Goal: Task Accomplishment & Management: Manage account settings

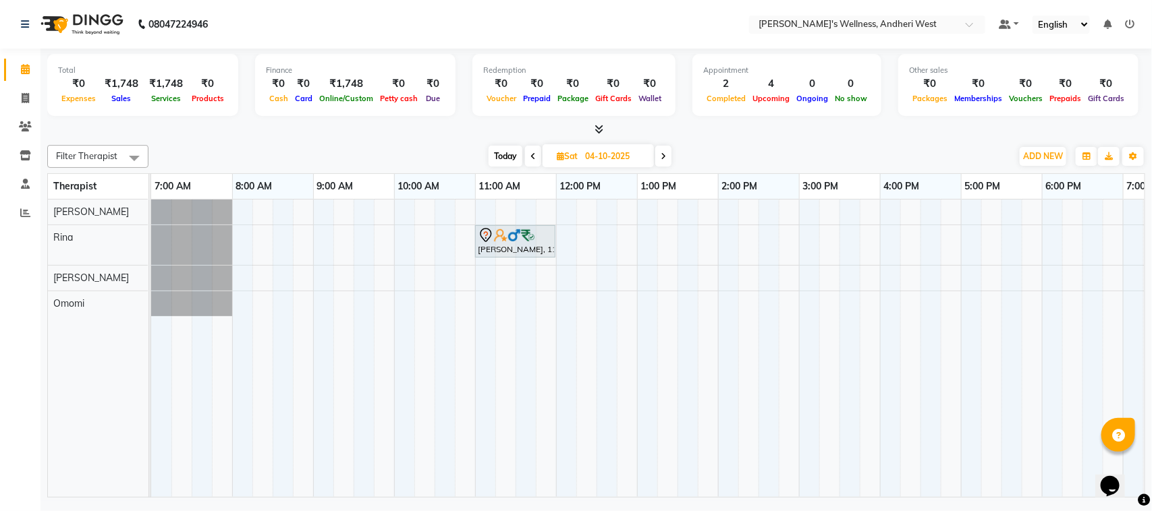
scroll to position [0, 233]
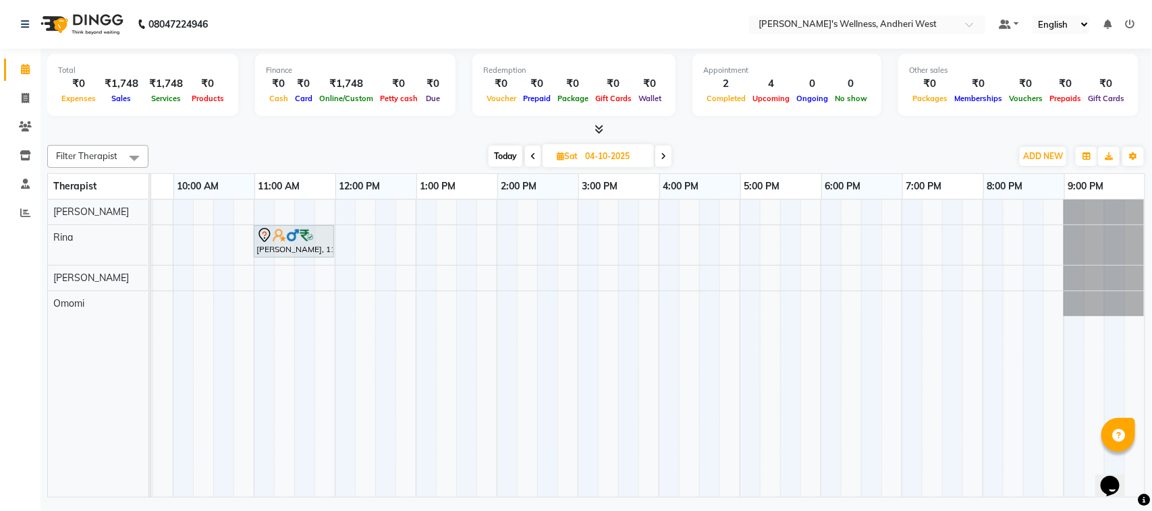
click at [534, 153] on icon at bounding box center [532, 156] width 5 height 8
type input "03-10-2025"
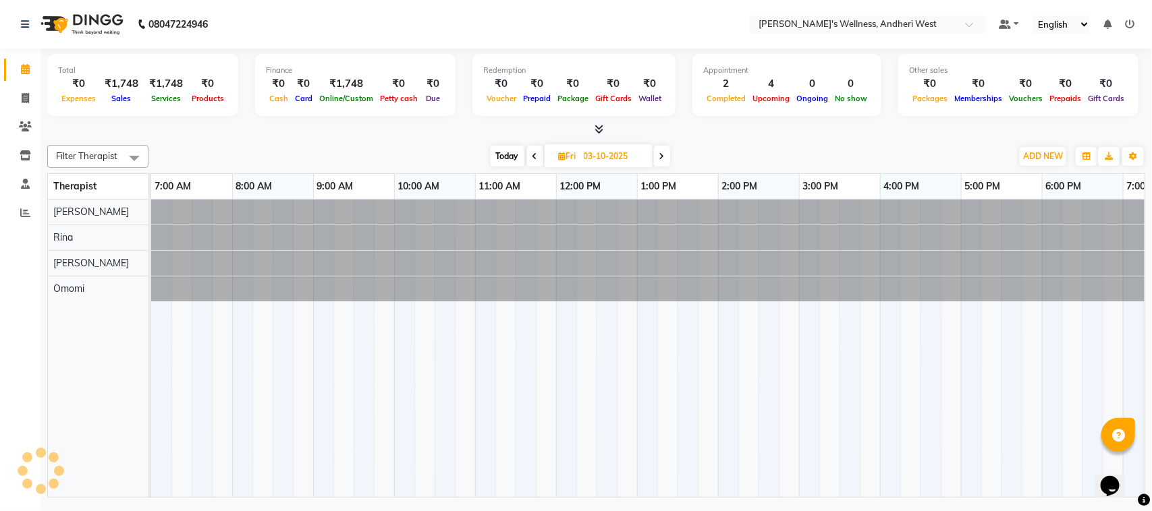
scroll to position [0, 221]
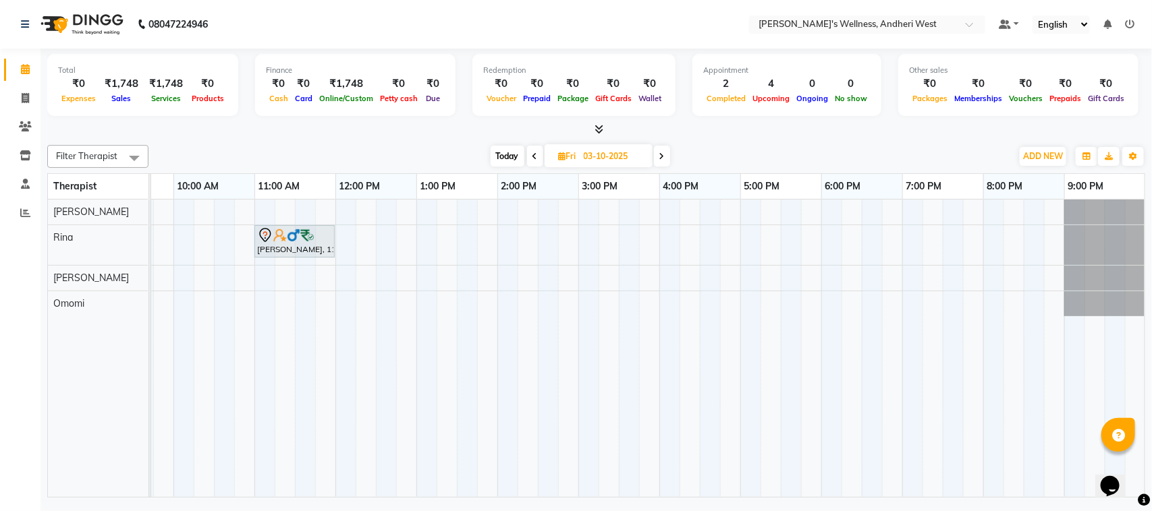
click at [183, 213] on div "[PERSON_NAME], 11:00 AM-12:00 PM, [DATE] Offer 60 Min" at bounding box center [538, 349] width 1214 height 298
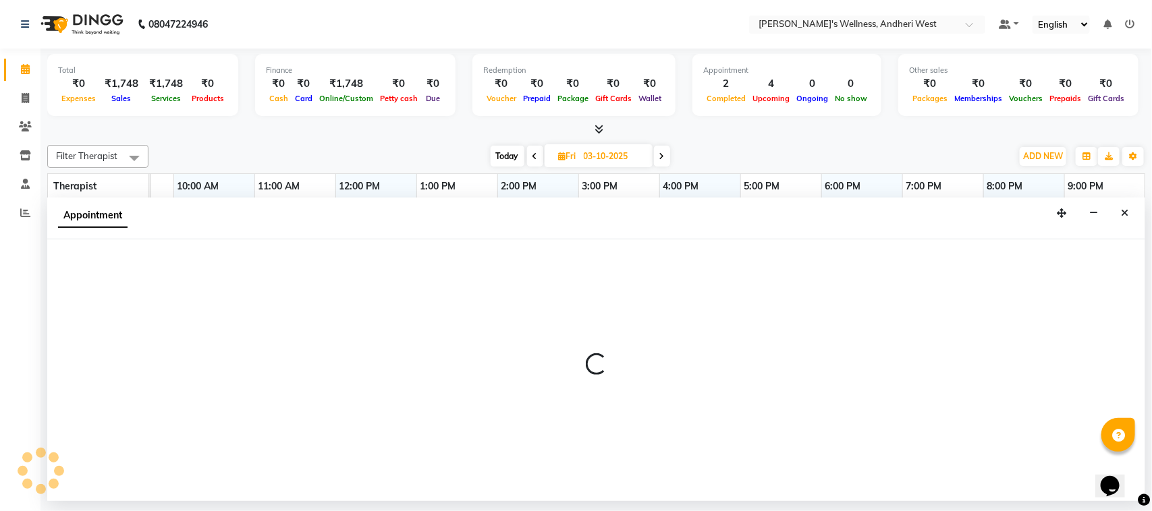
select select "66471"
select select "600"
select select "tentative"
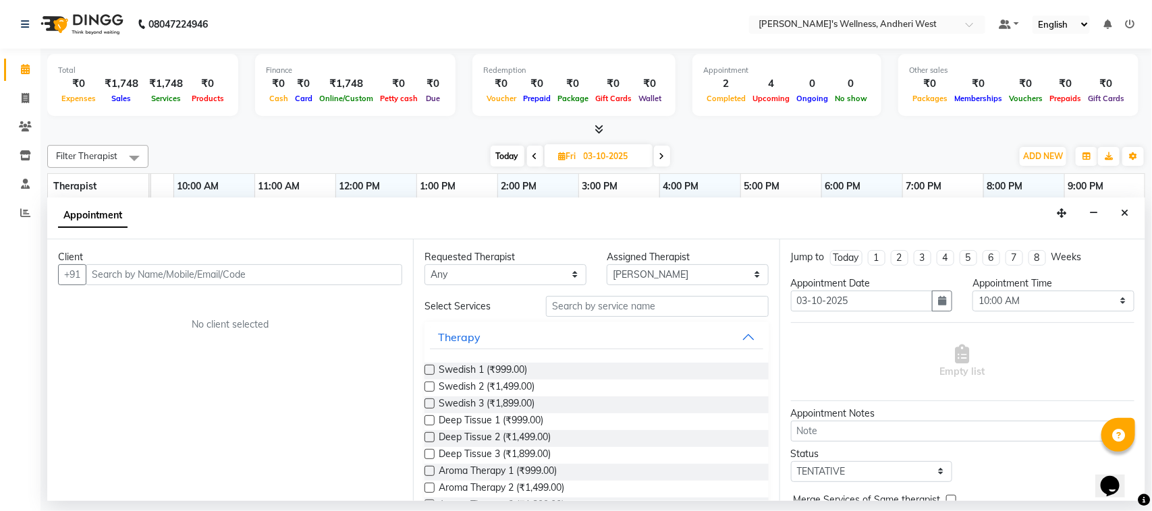
click at [189, 269] on input "text" at bounding box center [244, 274] width 316 height 21
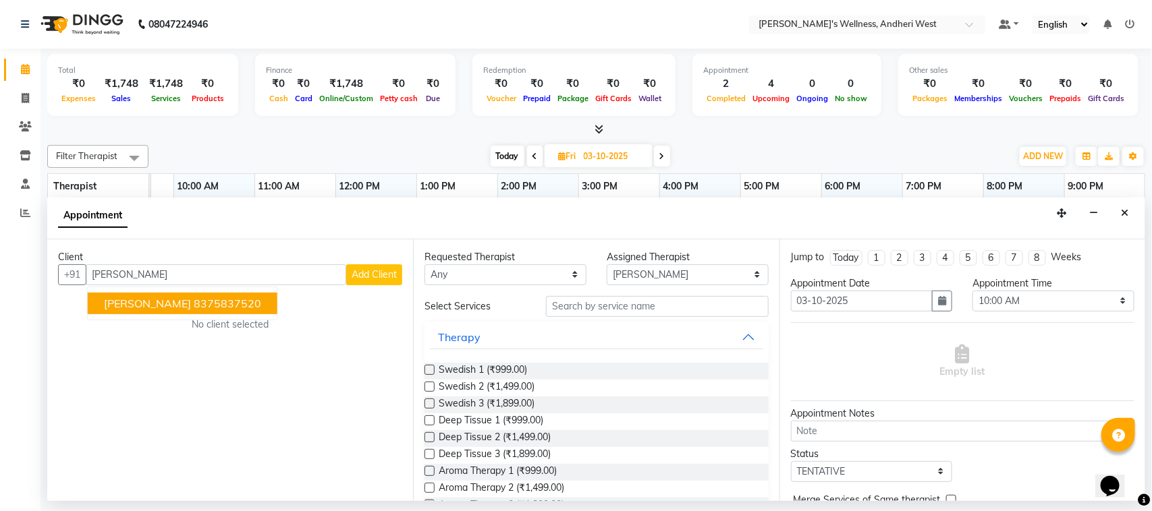
click at [194, 304] on ngb-highlight "8375837520" at bounding box center [227, 303] width 67 height 13
type input "8375837520"
click at [173, 304] on div "Client +91 8375837520 saloni 8375837520 Add Client No client selected" at bounding box center [230, 371] width 366 height 262
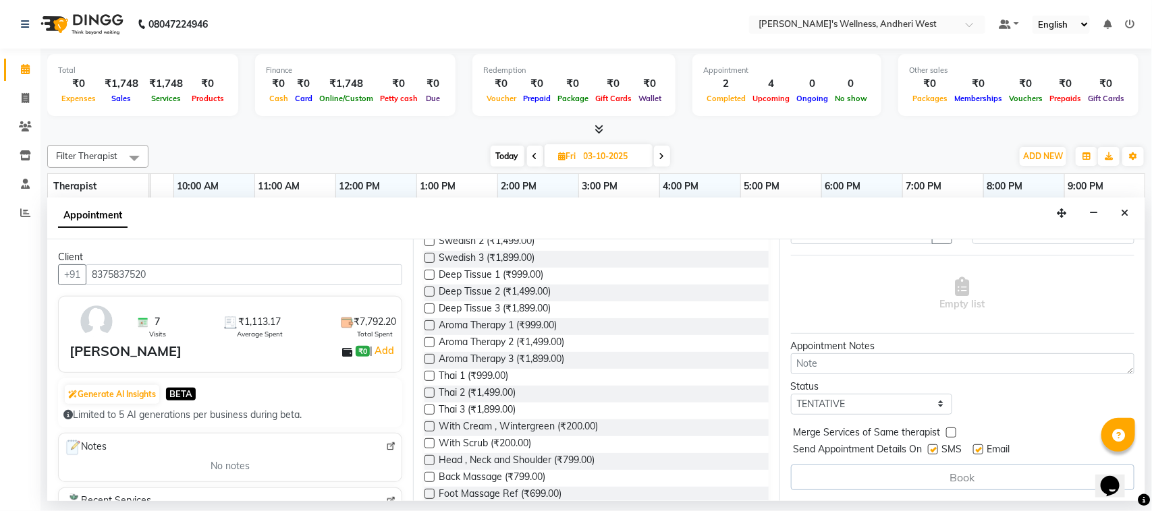
scroll to position [372, 0]
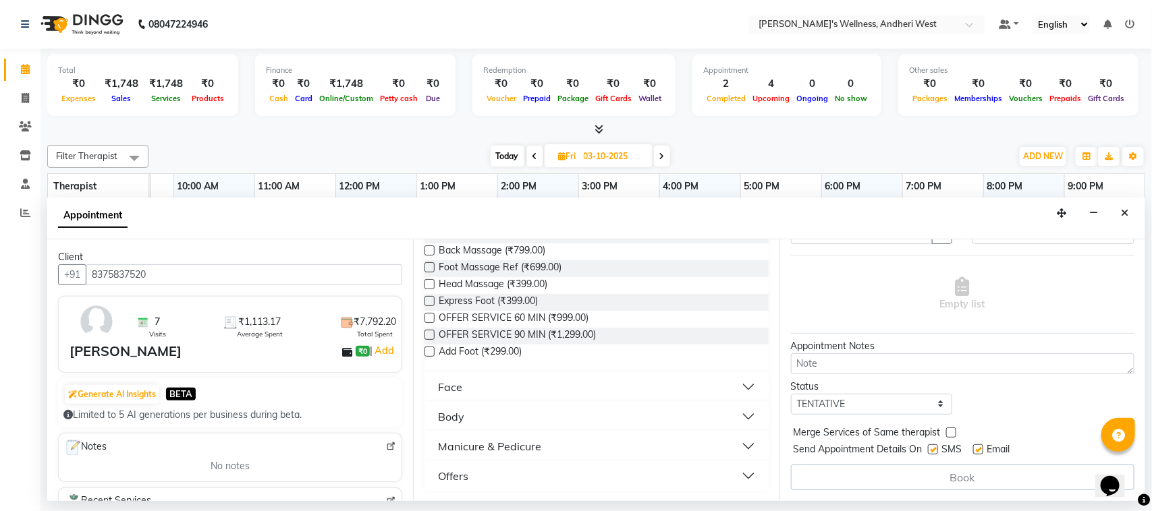
click at [737, 474] on button "Offers" at bounding box center [596, 476] width 333 height 24
click at [733, 472] on button "Offers" at bounding box center [596, 476] width 333 height 24
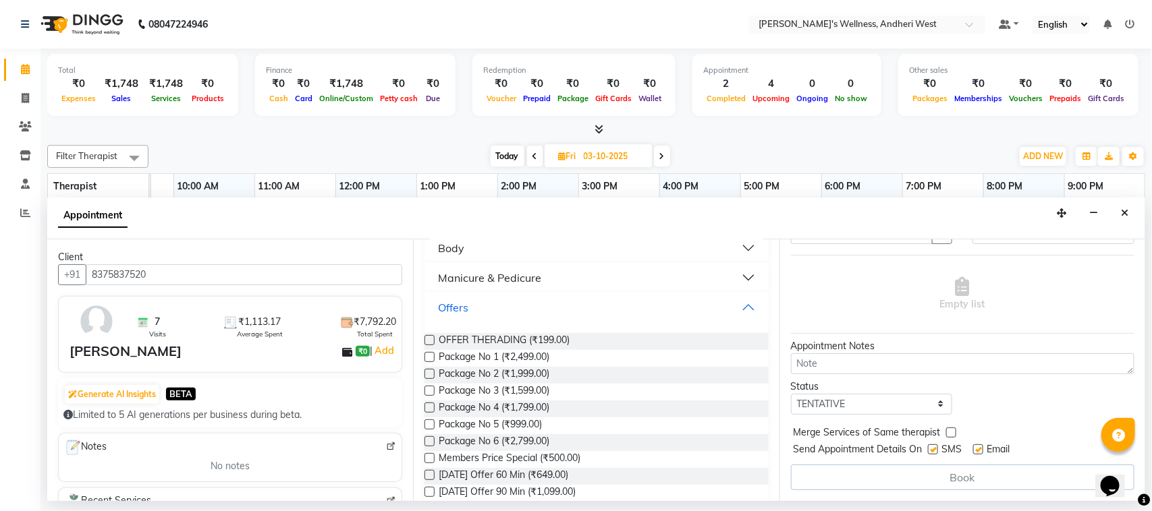
scroll to position [563, 0]
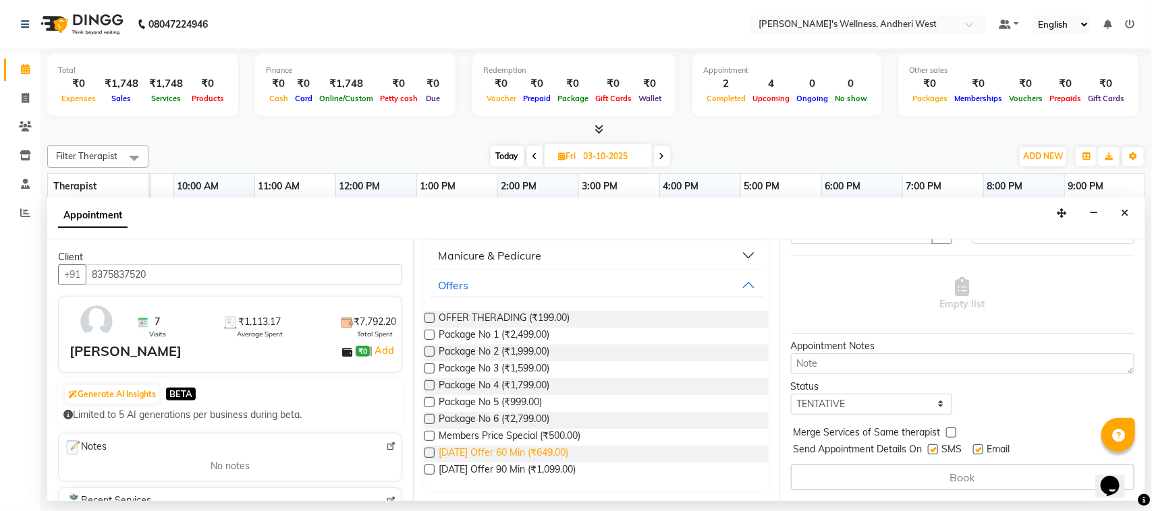
click at [555, 456] on span "[DATE] Offer 60 Min (₹649.00)" at bounding box center [504, 454] width 130 height 17
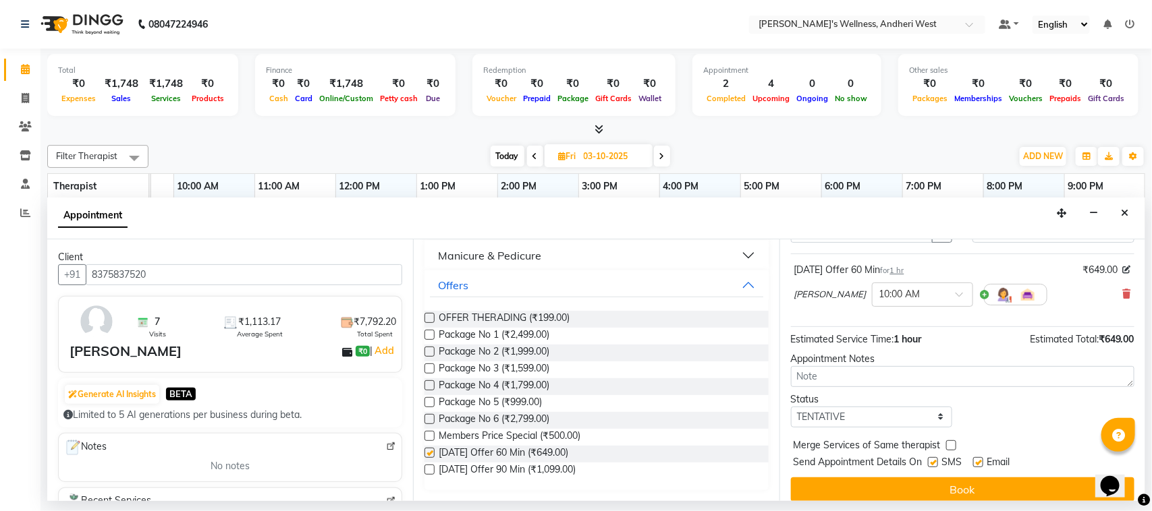
checkbox input "false"
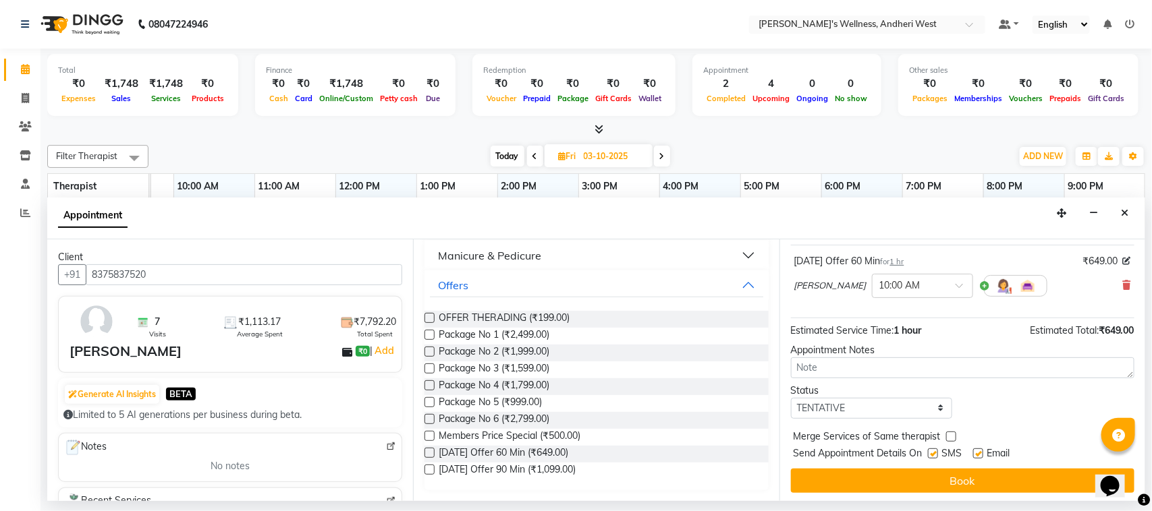
scroll to position [82, 0]
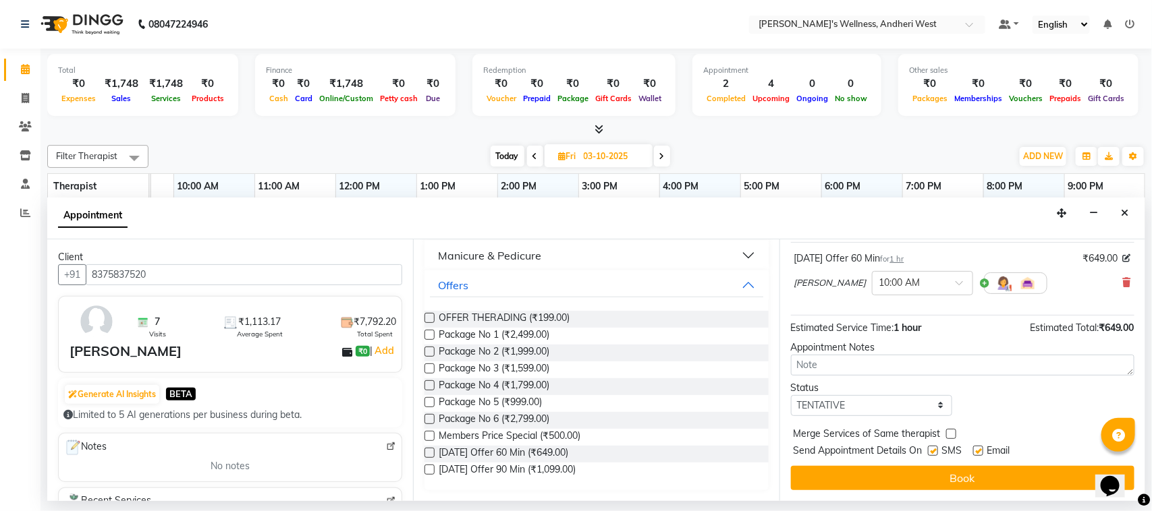
click at [884, 468] on button "Book" at bounding box center [962, 478] width 343 height 24
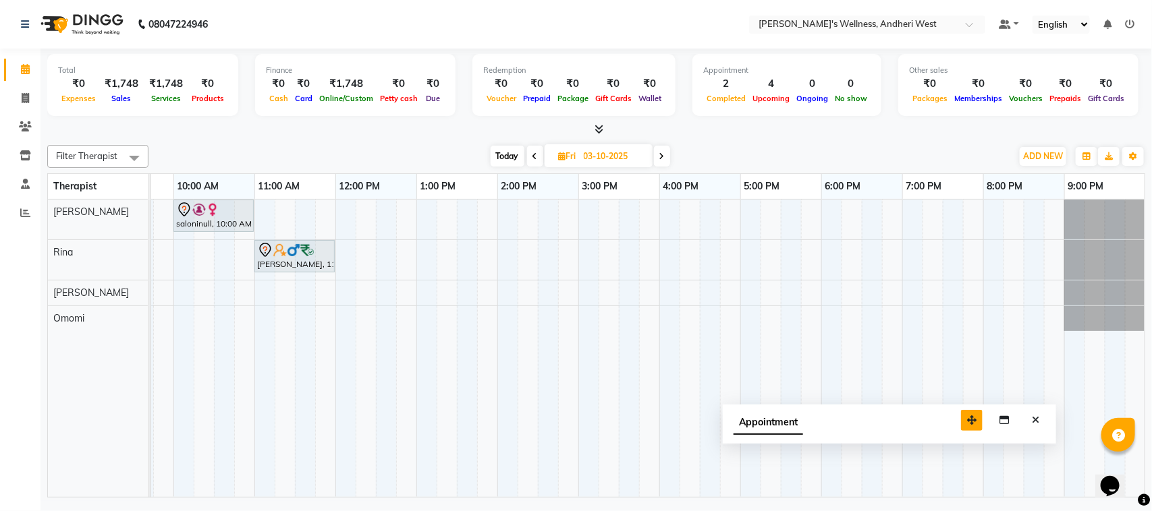
drag, startPoint x: 1067, startPoint y: 474, endPoint x: 934, endPoint y: 386, distance: 159.6
click at [961, 410] on button "button" at bounding box center [972, 420] width 22 height 21
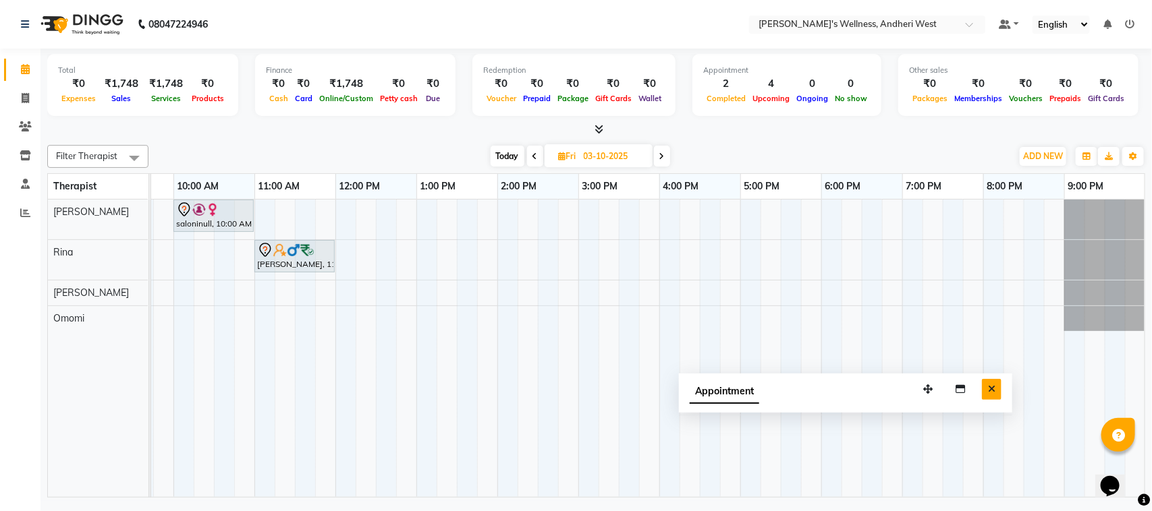
click at [995, 385] on icon "Close" at bounding box center [991, 389] width 7 height 9
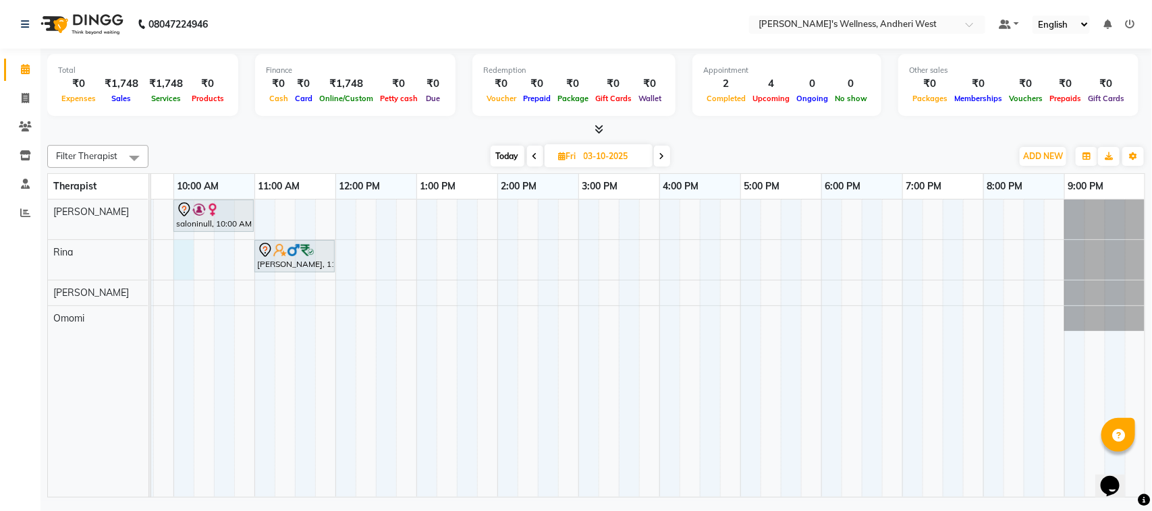
click at [183, 255] on div "saloninull, 10:00 AM-11:00 AM, Diwali Offer 60 Min arunkumar sharma, 11:00 AM-1…" at bounding box center [538, 349] width 1214 height 298
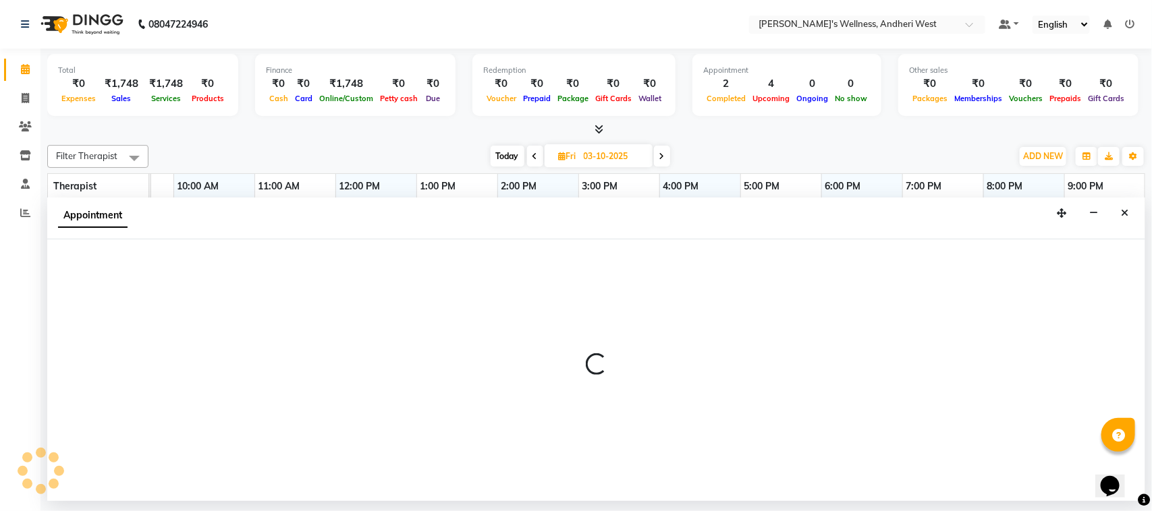
select select "80732"
select select "tentative"
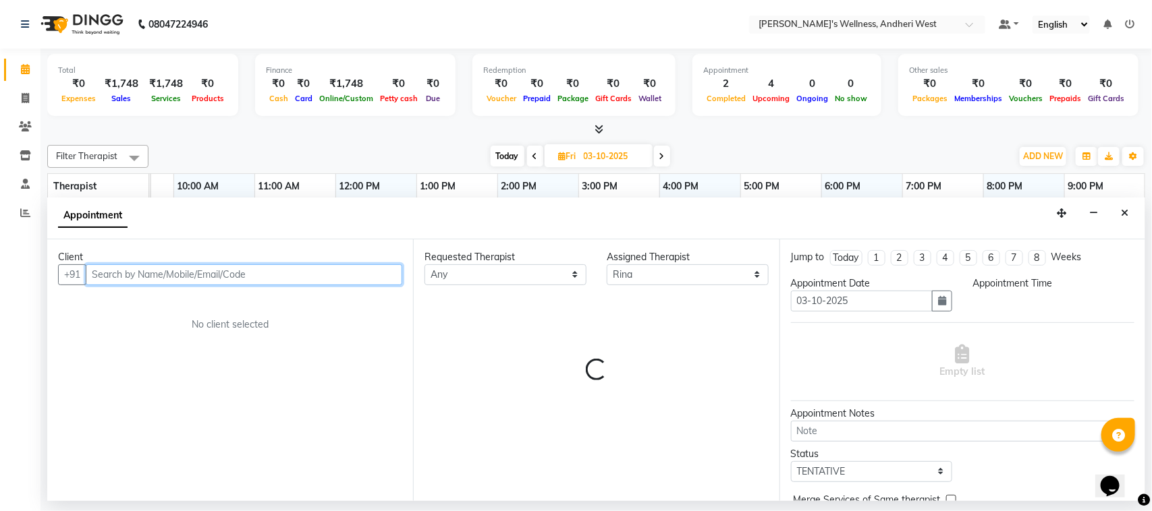
select select "600"
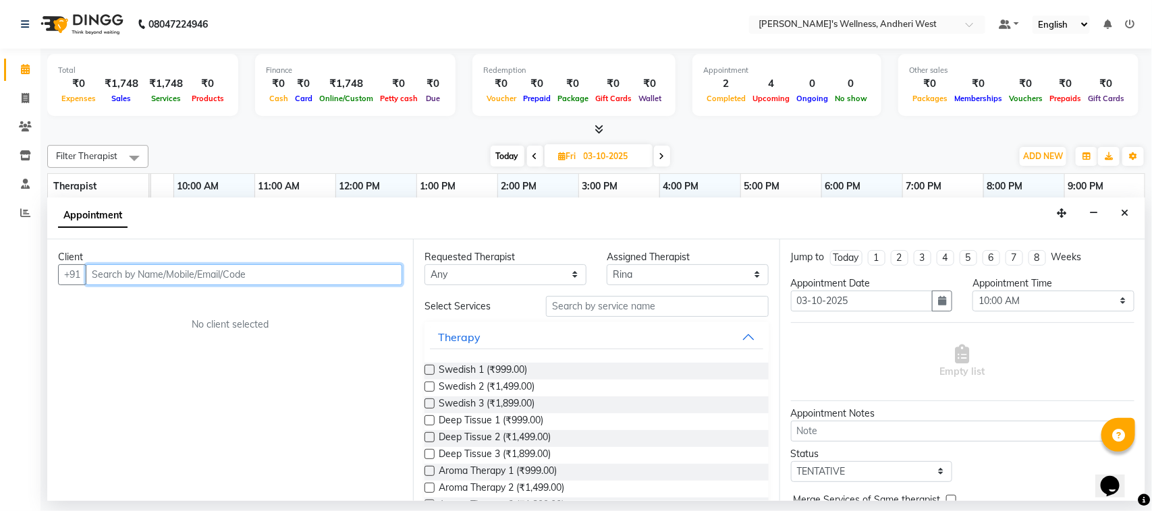
click at [125, 275] on input "text" at bounding box center [244, 274] width 316 height 21
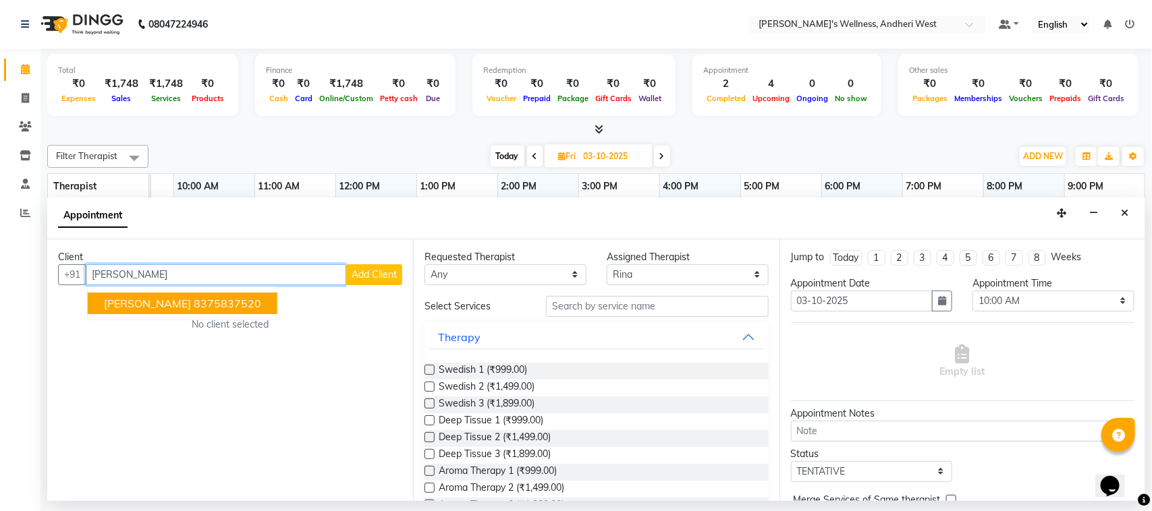
click at [194, 308] on ngb-highlight "8375837520" at bounding box center [227, 303] width 67 height 13
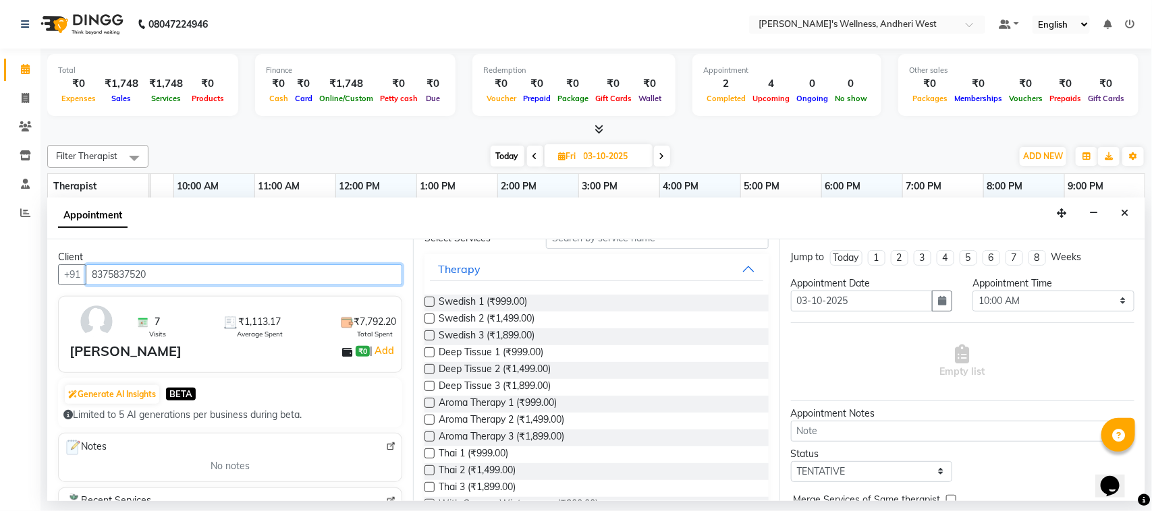
scroll to position [0, 0]
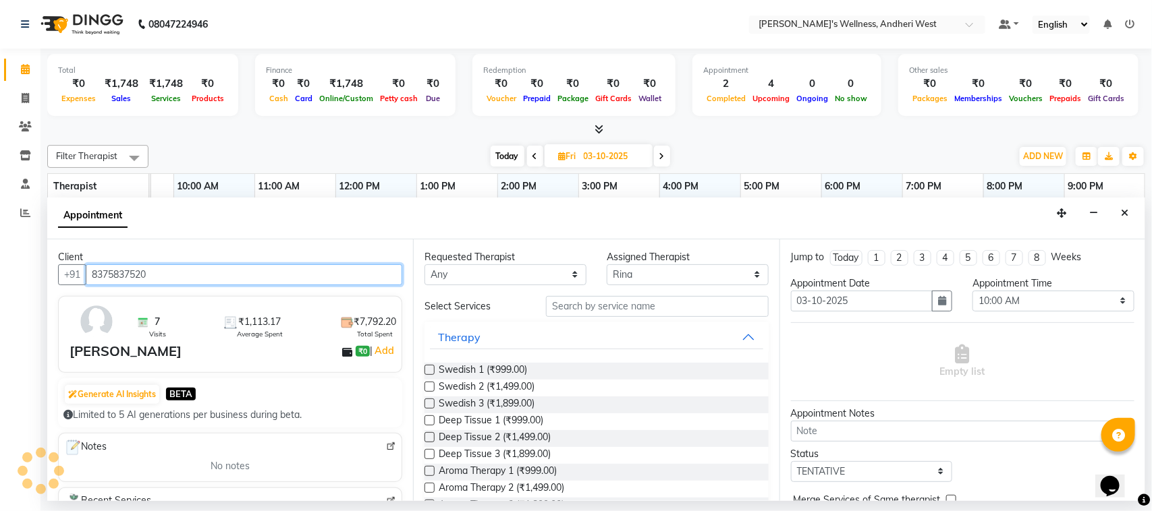
type input "8375837520"
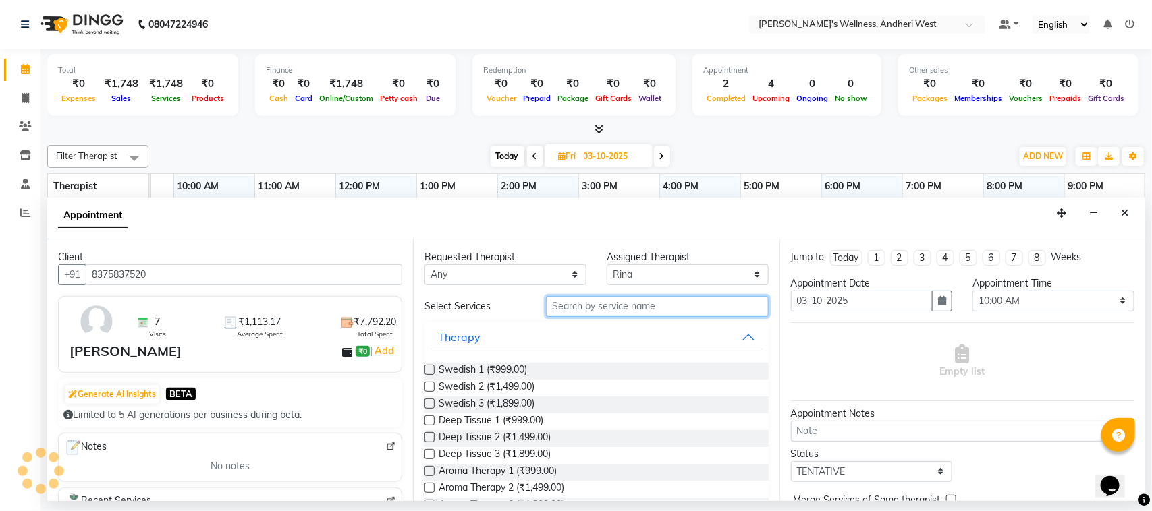
click at [625, 306] on input "text" at bounding box center [657, 306] width 223 height 21
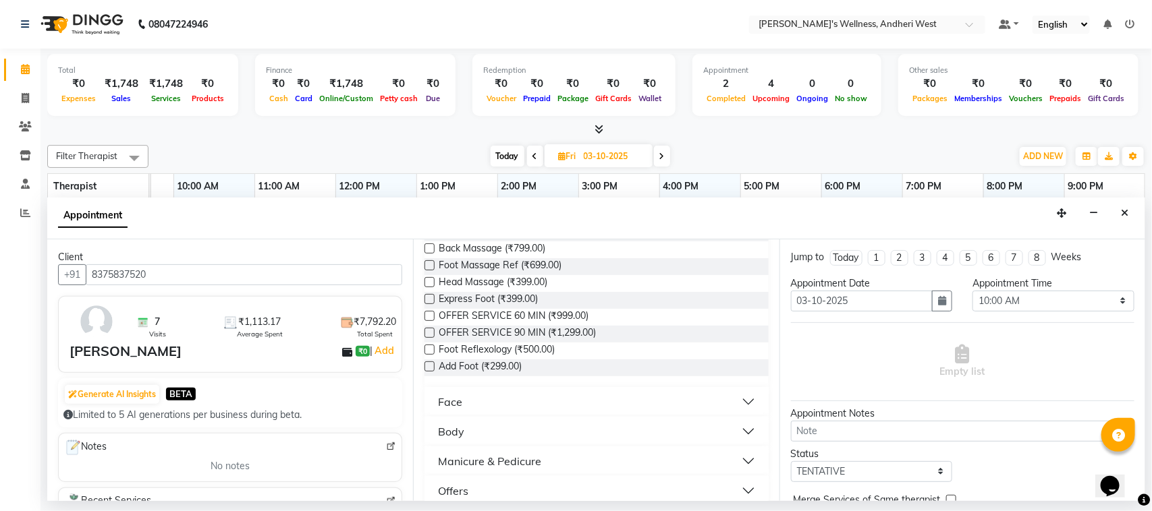
scroll to position [389, 0]
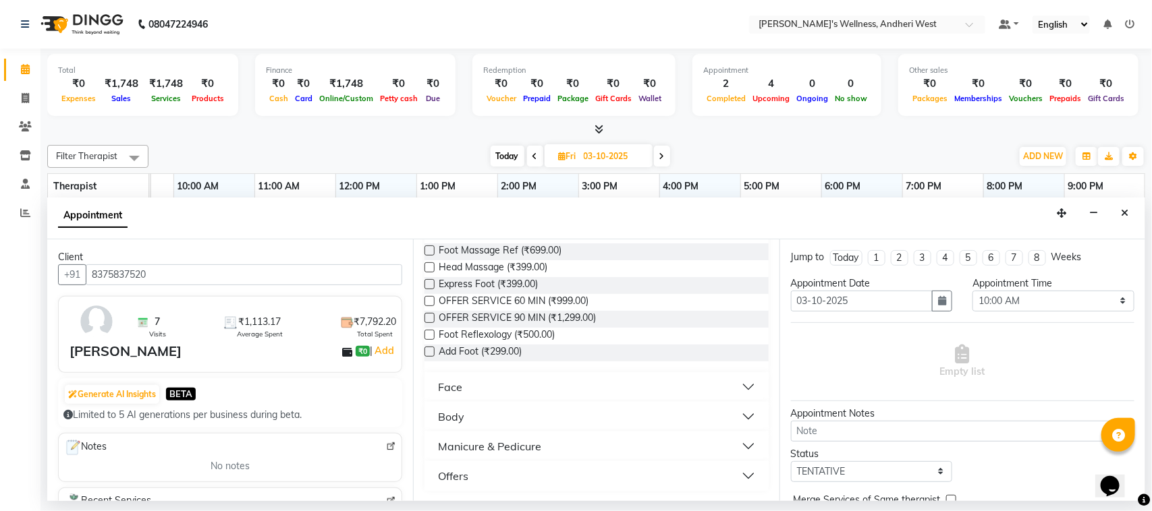
click at [732, 472] on button "Offers" at bounding box center [596, 476] width 333 height 24
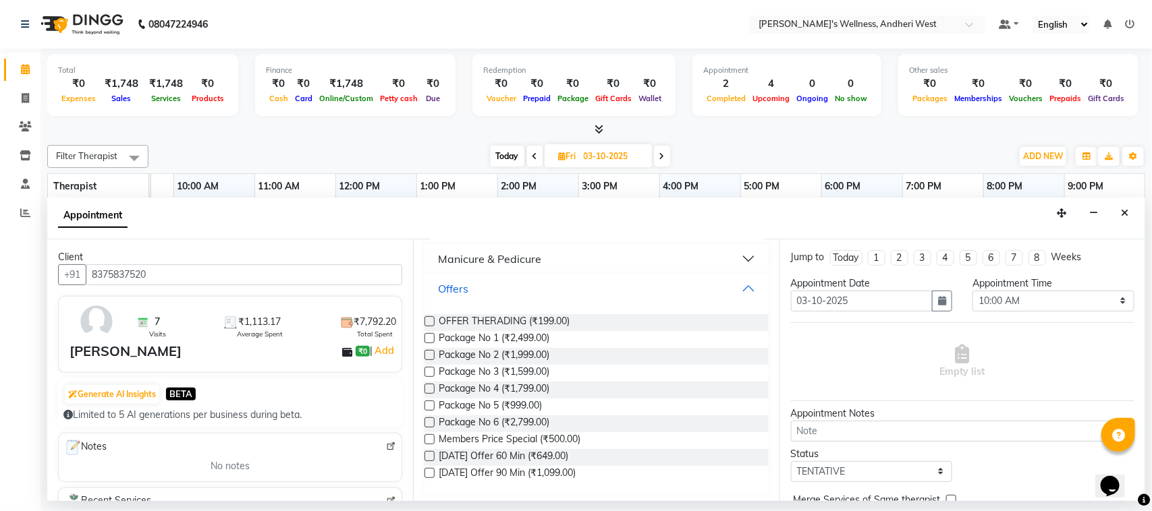
scroll to position [580, 0]
click at [555, 447] on span "[DATE] Offer 60 Min (₹649.00)" at bounding box center [504, 454] width 130 height 17
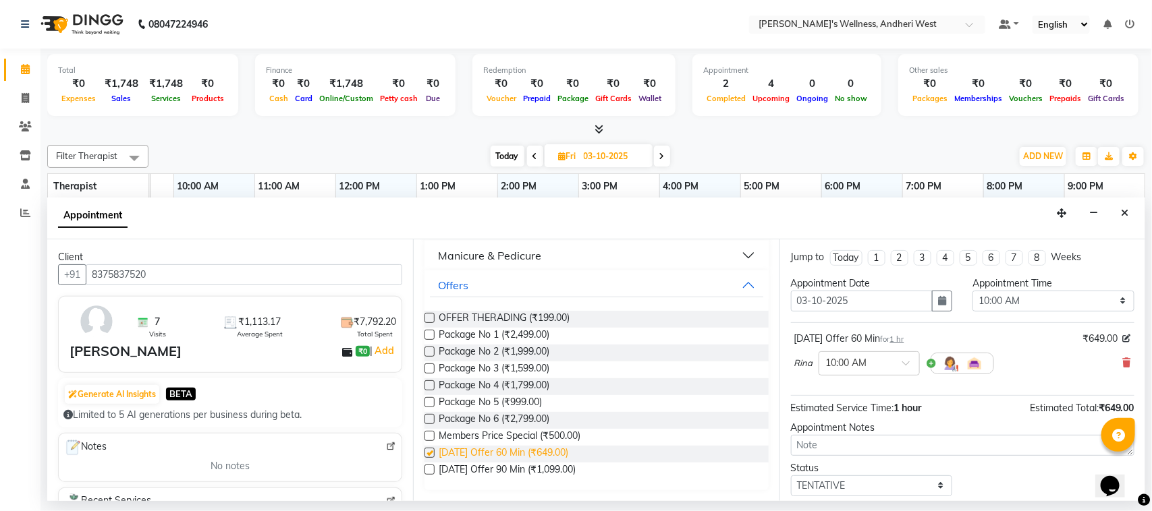
checkbox input "false"
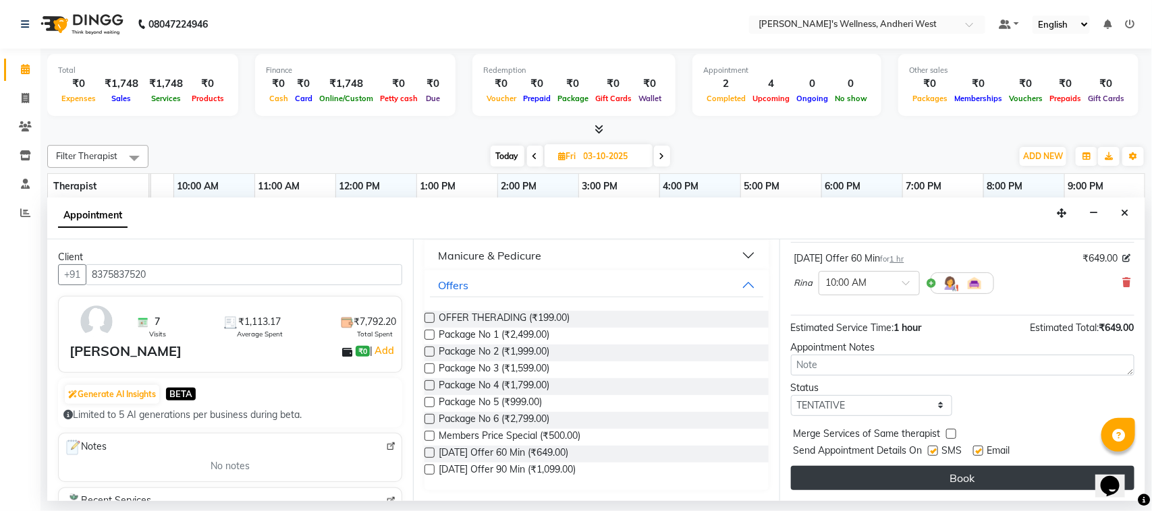
click at [906, 482] on button "Book" at bounding box center [962, 478] width 343 height 24
click at [906, 482] on div "Book" at bounding box center [962, 478] width 343 height 24
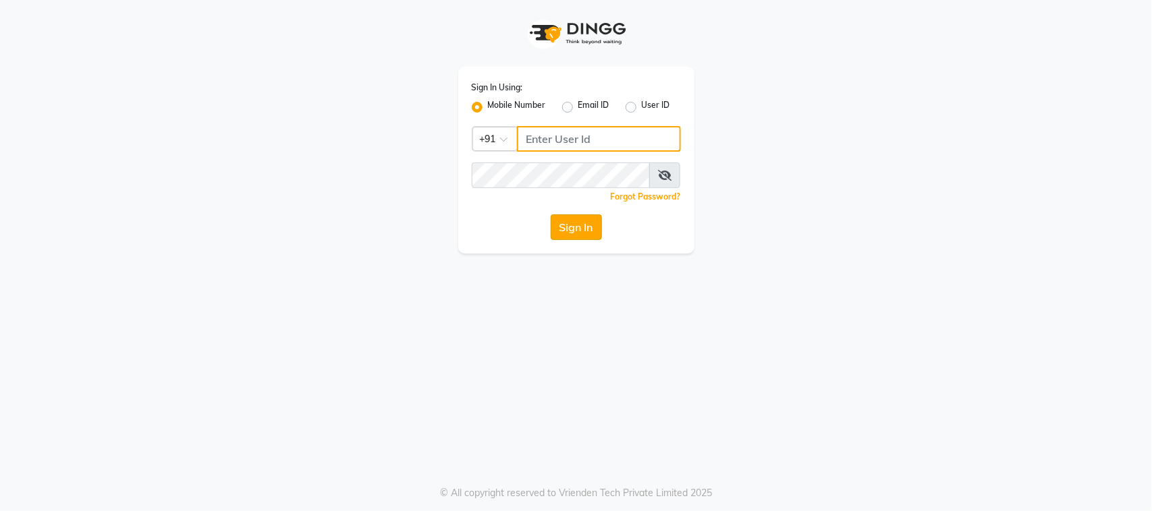
type input "8408879689"
click at [578, 221] on button "Sign In" at bounding box center [576, 228] width 51 height 26
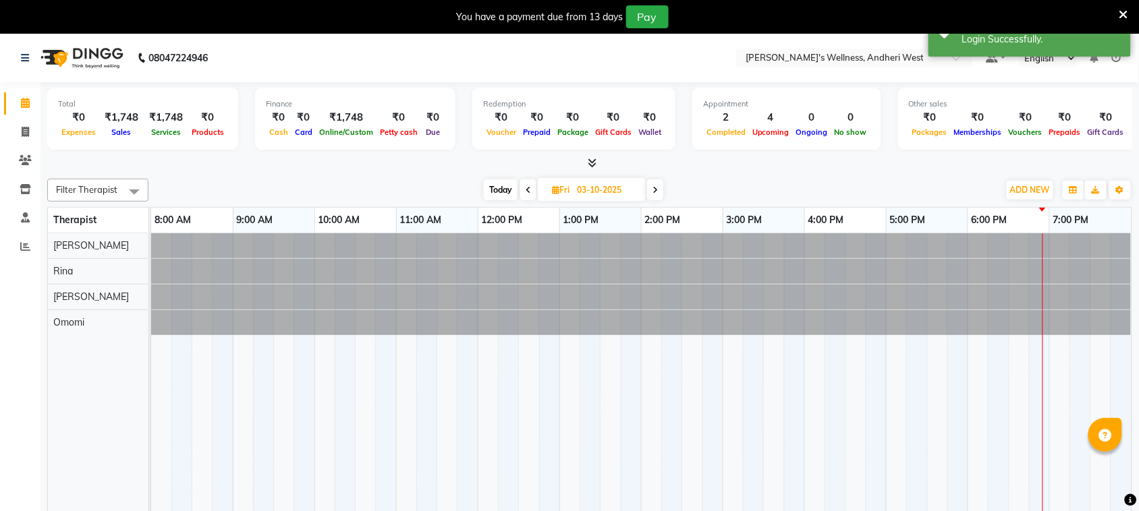
select select "en"
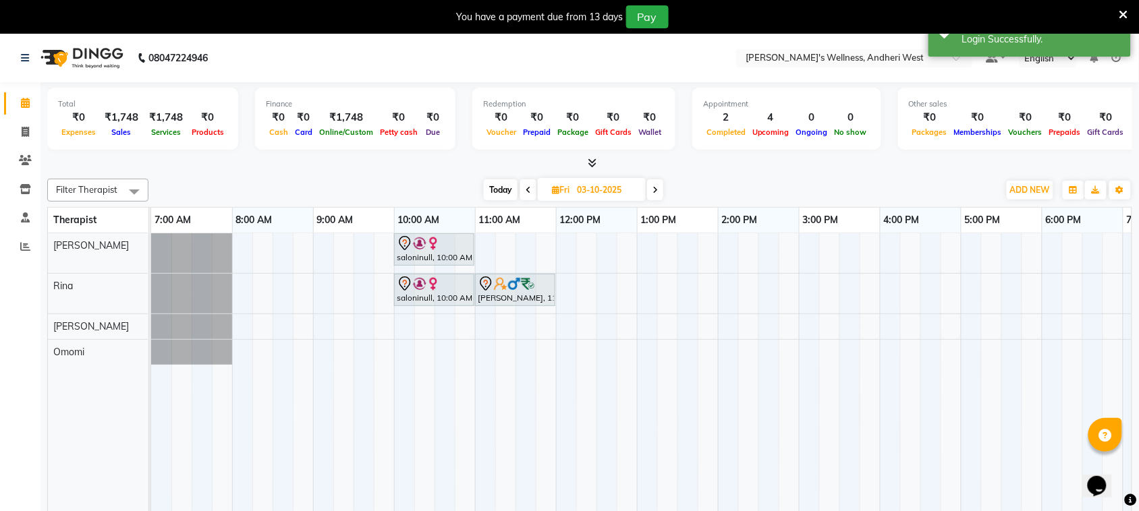
click at [527, 190] on icon at bounding box center [528, 190] width 5 height 8
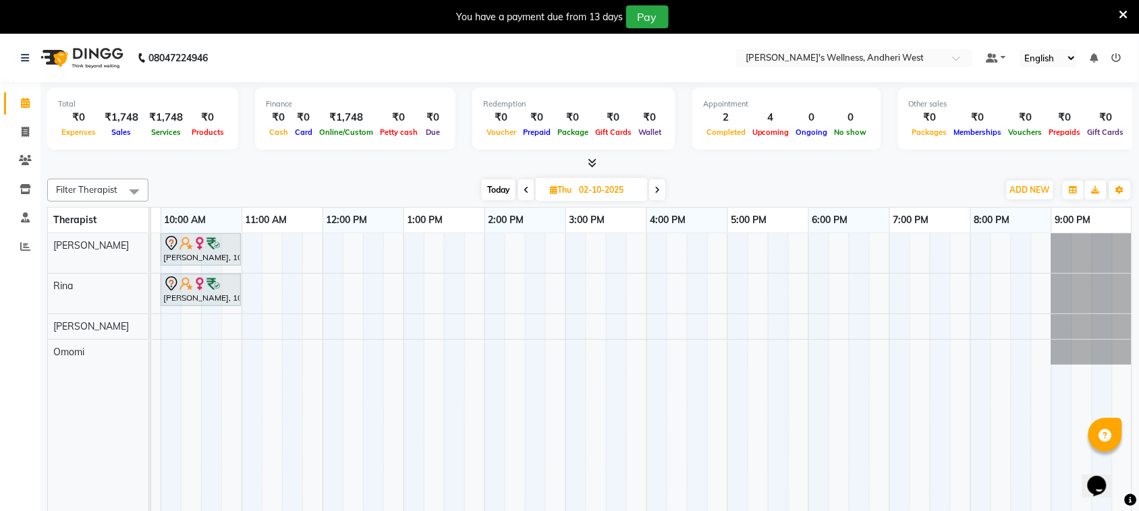
click at [505, 186] on span "Today" at bounding box center [499, 189] width 34 height 21
type input "01-10-2025"
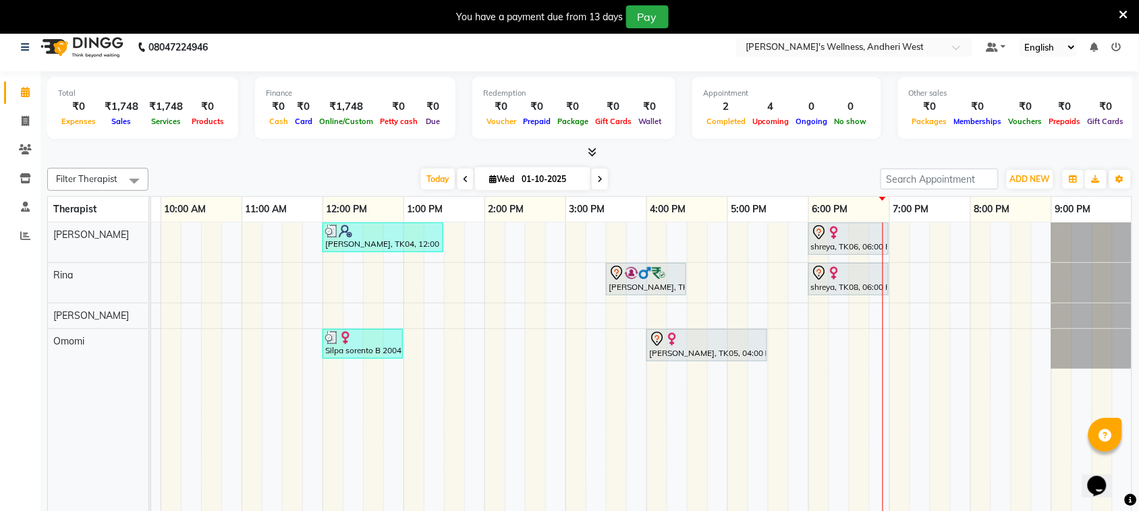
scroll to position [0, 0]
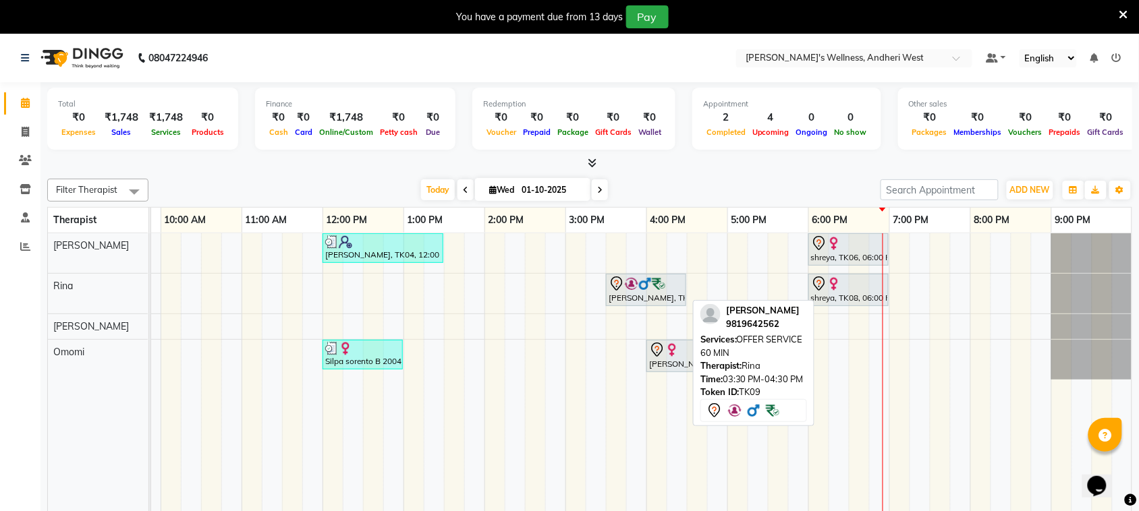
click at [668, 292] on div "[PERSON_NAME], TK09, 03:30 PM-04:30 PM, OFFER SERVICE 60 MIN" at bounding box center [646, 290] width 78 height 28
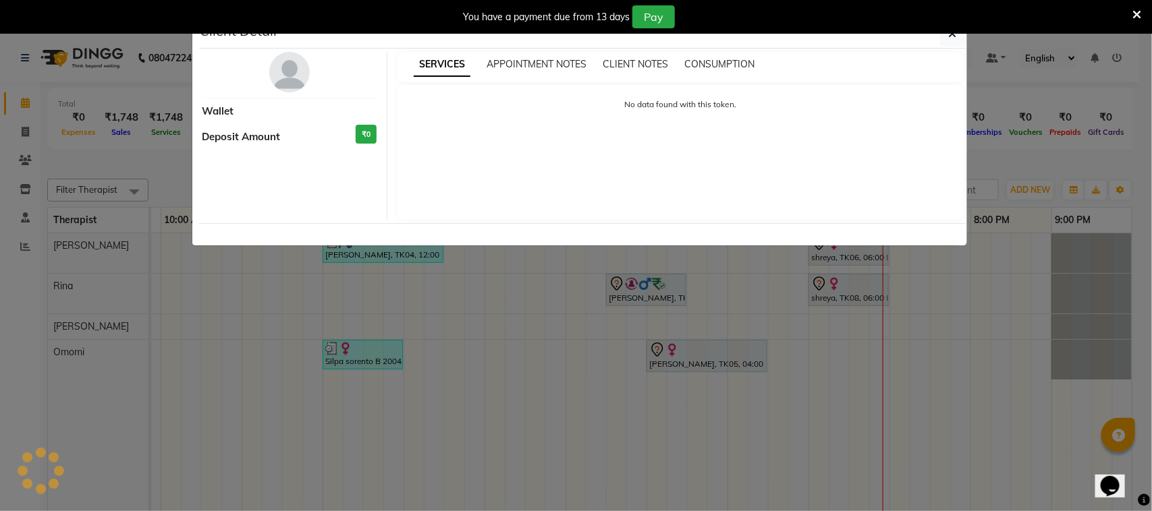
select select "7"
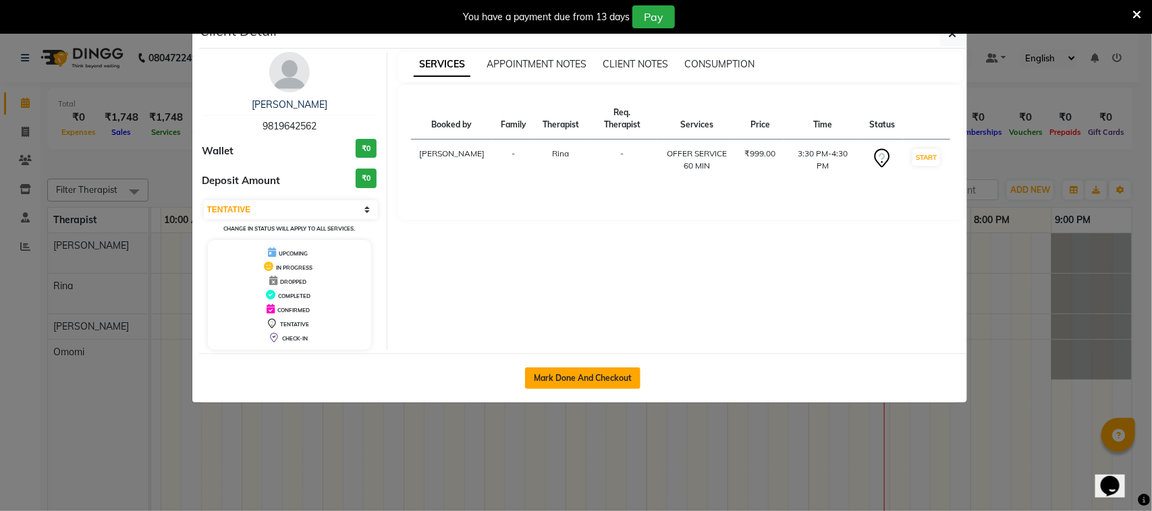
click at [609, 385] on button "Mark Done And Checkout" at bounding box center [582, 379] width 115 height 22
select select "service"
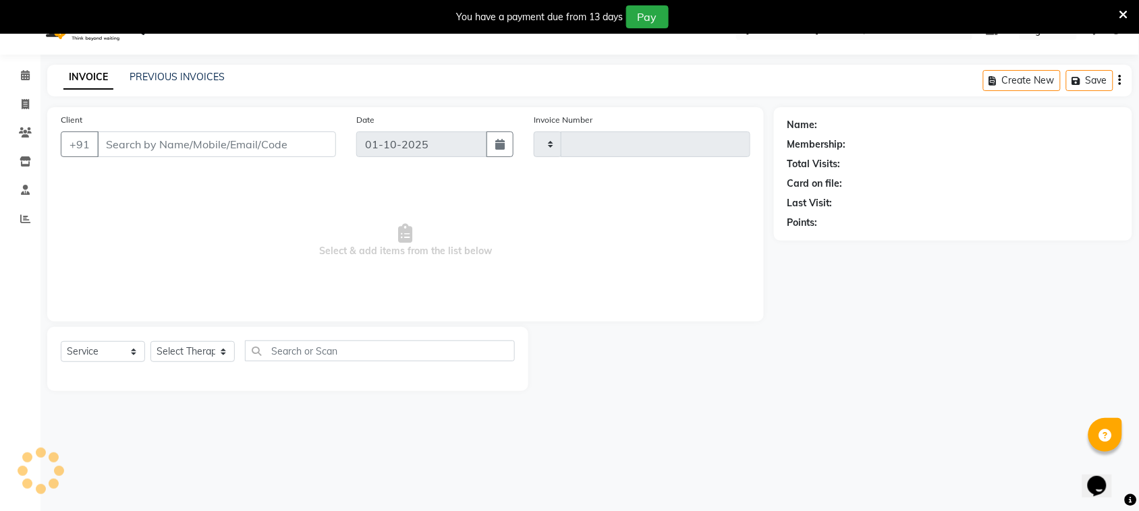
type input "0804"
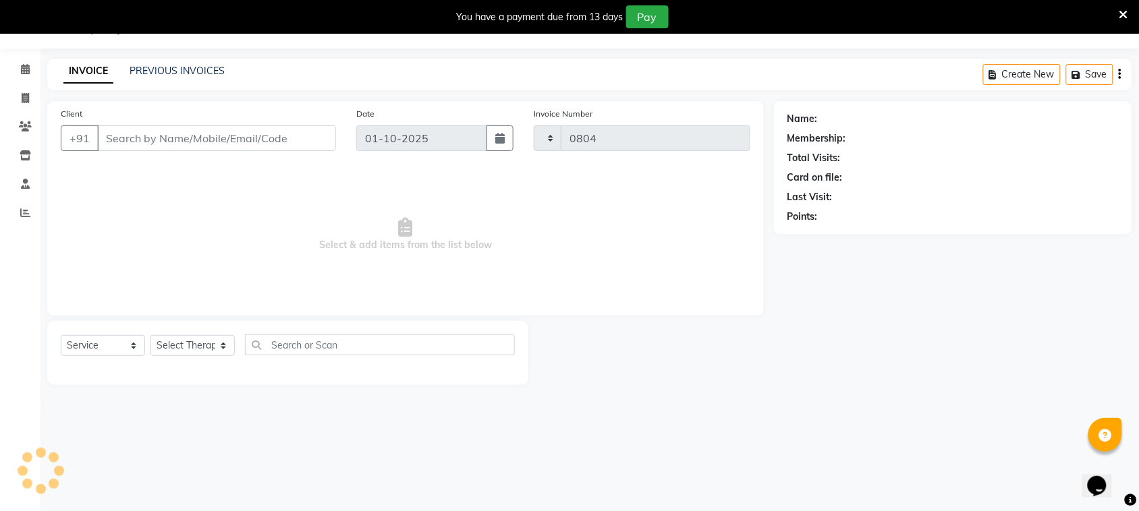
select select "7384"
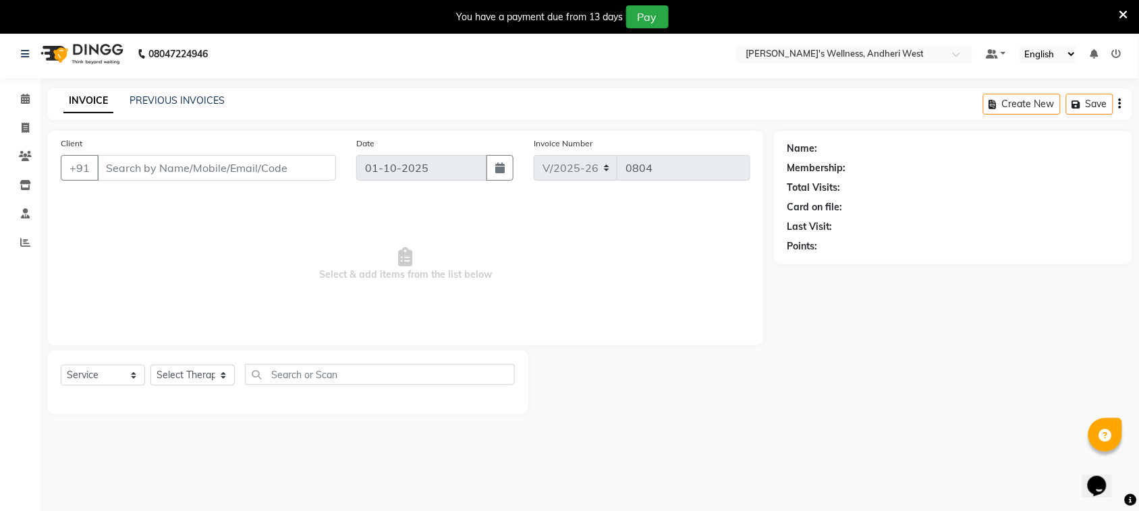
type input "9819642562"
select select "80732"
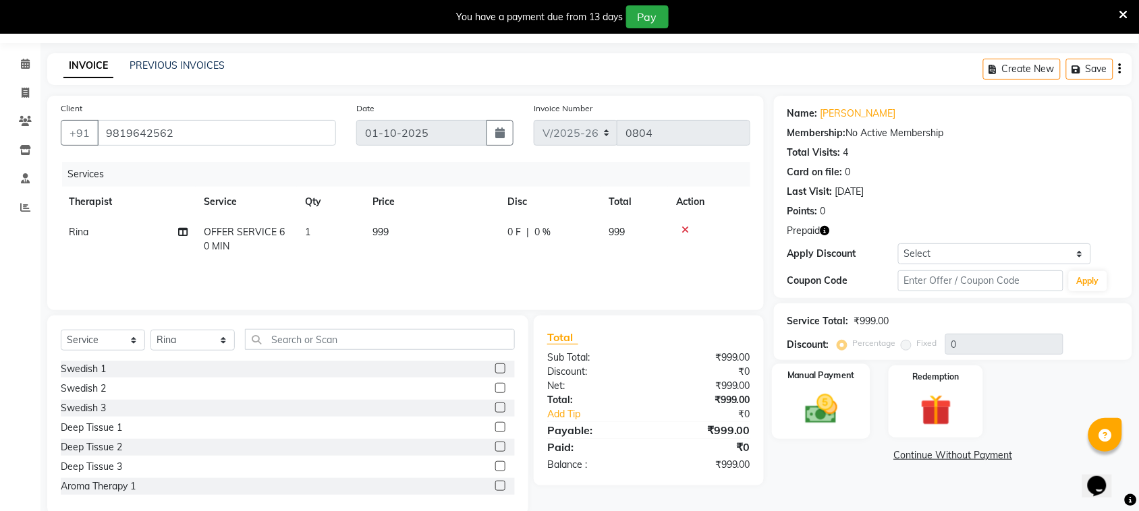
scroll to position [61, 0]
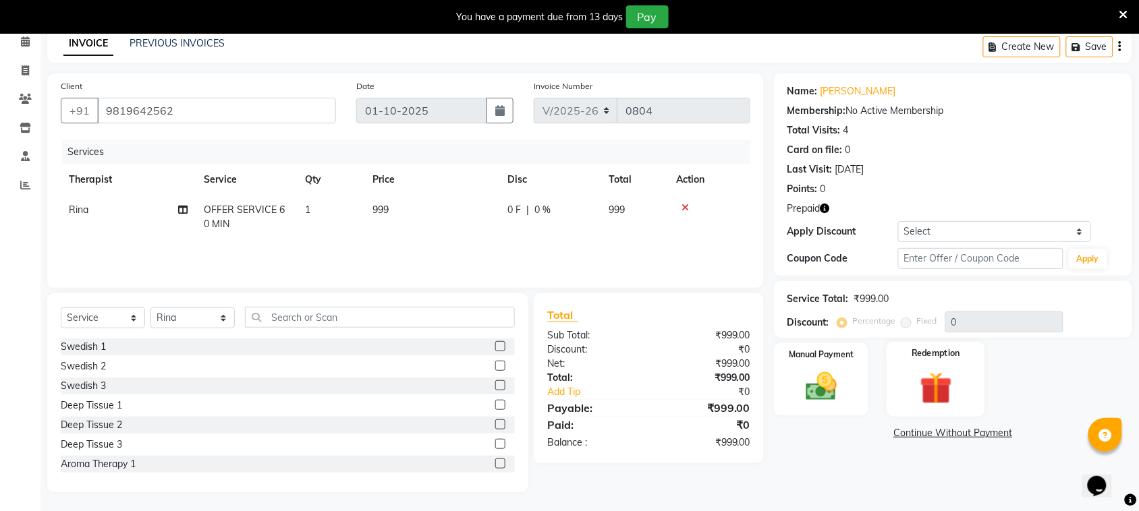
click at [929, 395] on img at bounding box center [936, 388] width 53 height 40
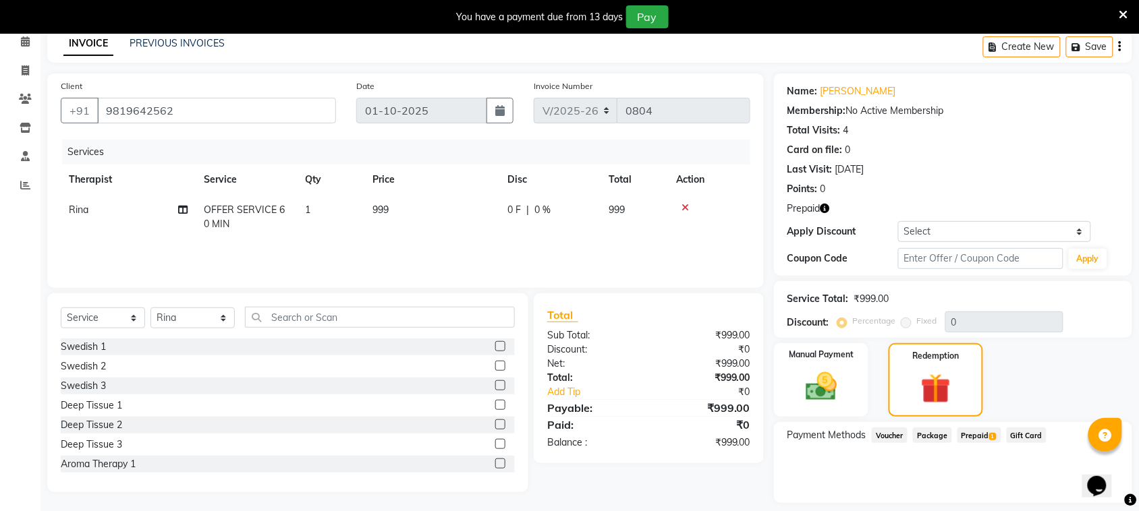
scroll to position [100, 0]
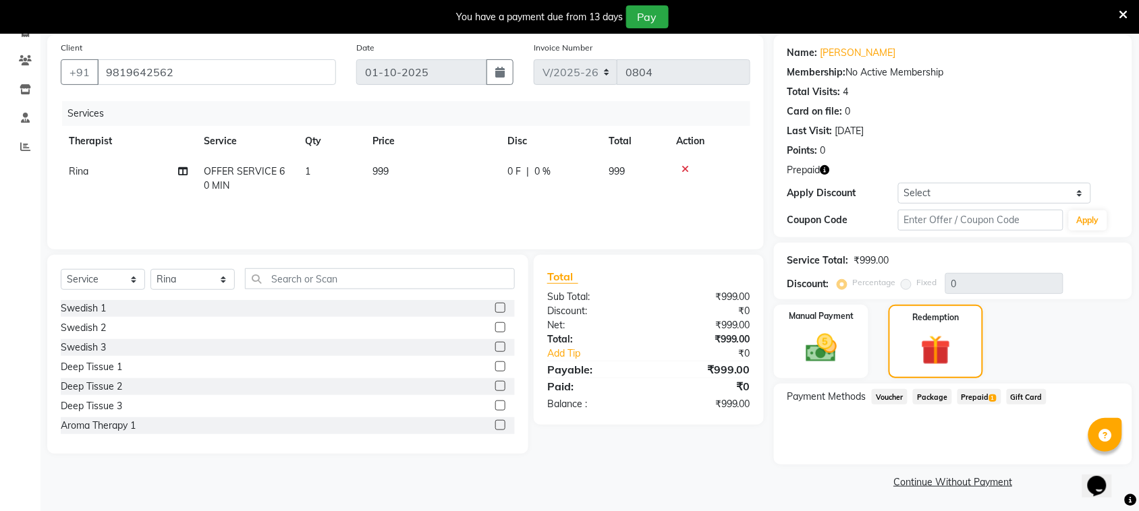
click at [970, 393] on span "Prepaid 1" at bounding box center [979, 397] width 44 height 16
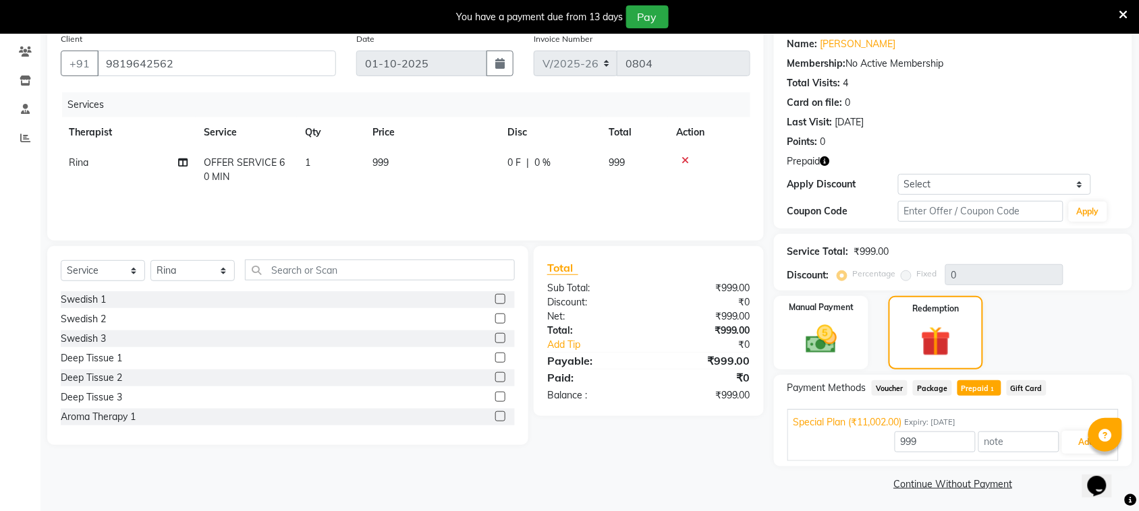
scroll to position [111, 0]
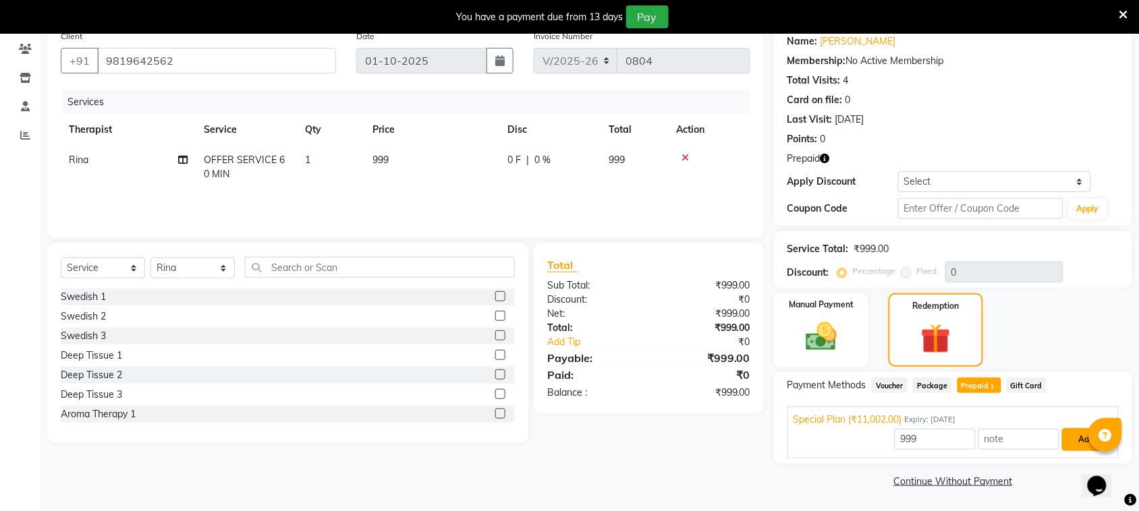
click at [1073, 440] on button "Add" at bounding box center [1086, 439] width 49 height 23
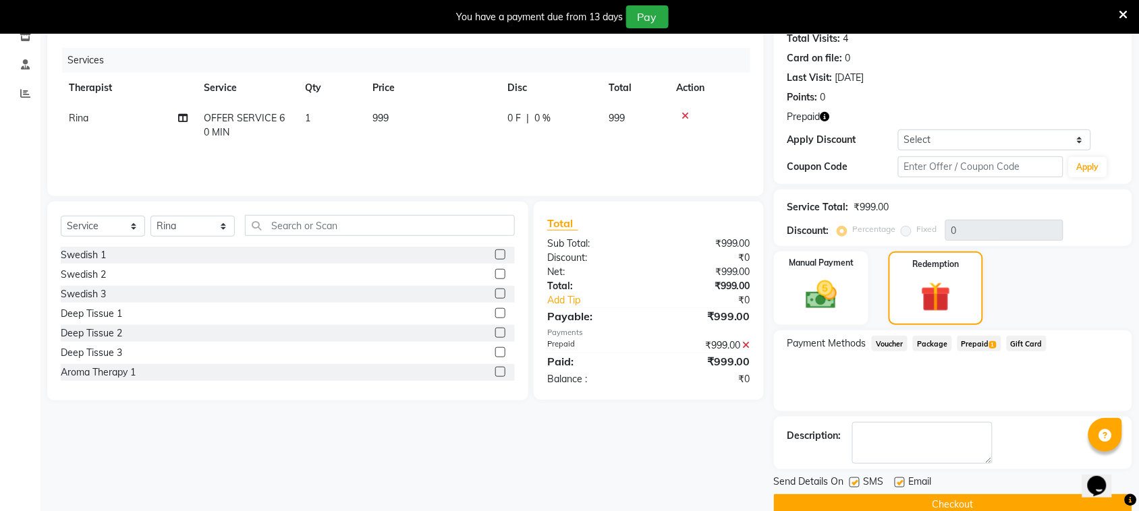
scroll to position [177, 0]
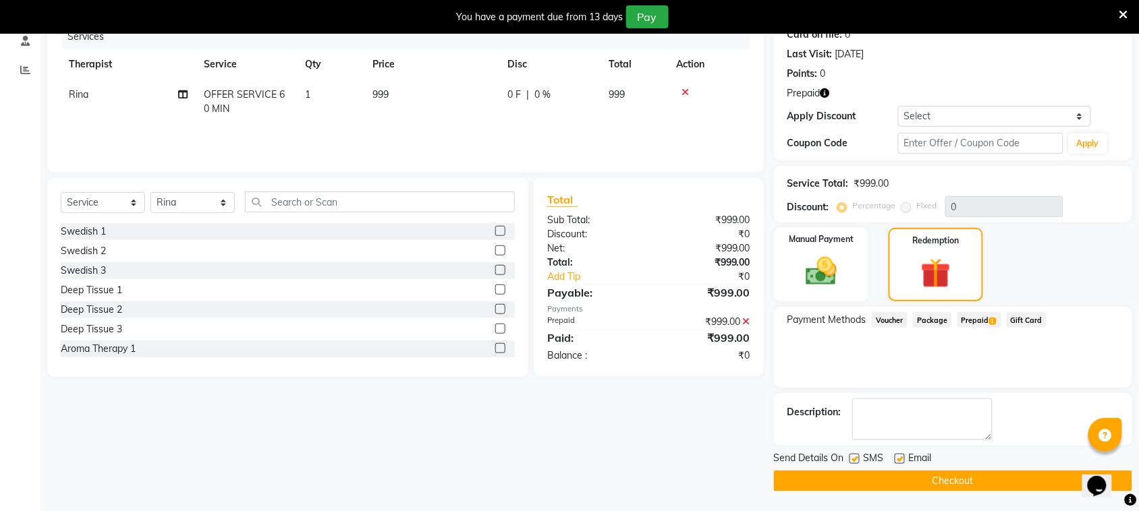
click at [959, 482] on button "Checkout" at bounding box center [953, 481] width 358 height 21
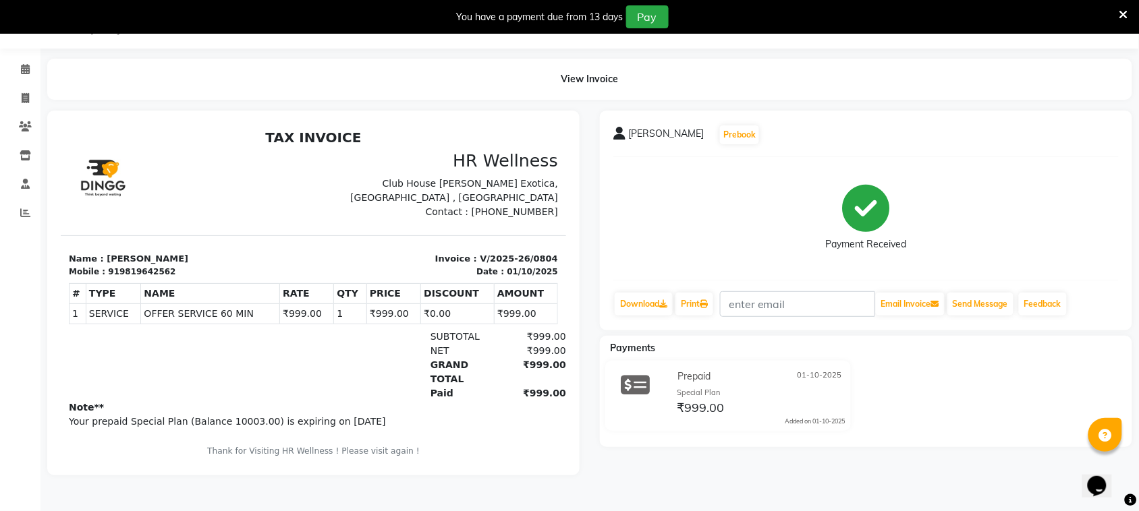
click at [1125, 11] on icon at bounding box center [1123, 15] width 9 height 12
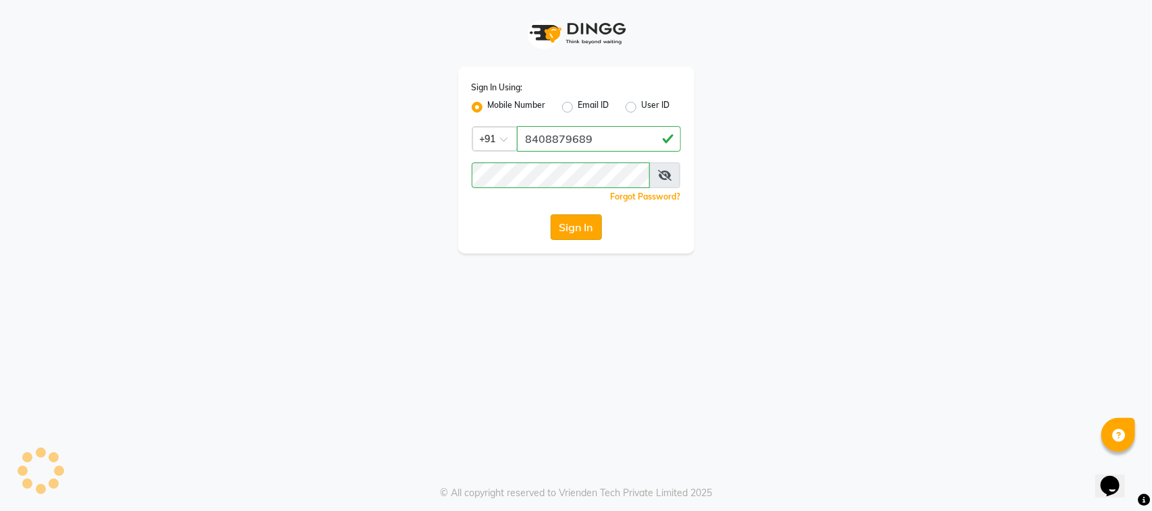
click at [585, 227] on button "Sign In" at bounding box center [576, 228] width 51 height 26
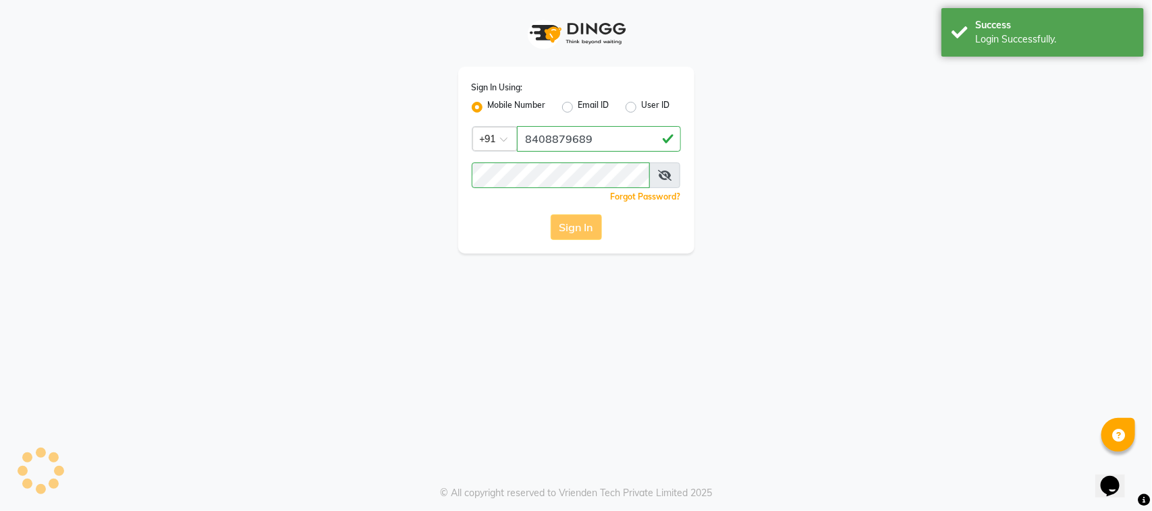
click at [584, 233] on div "Sign In" at bounding box center [576, 228] width 209 height 26
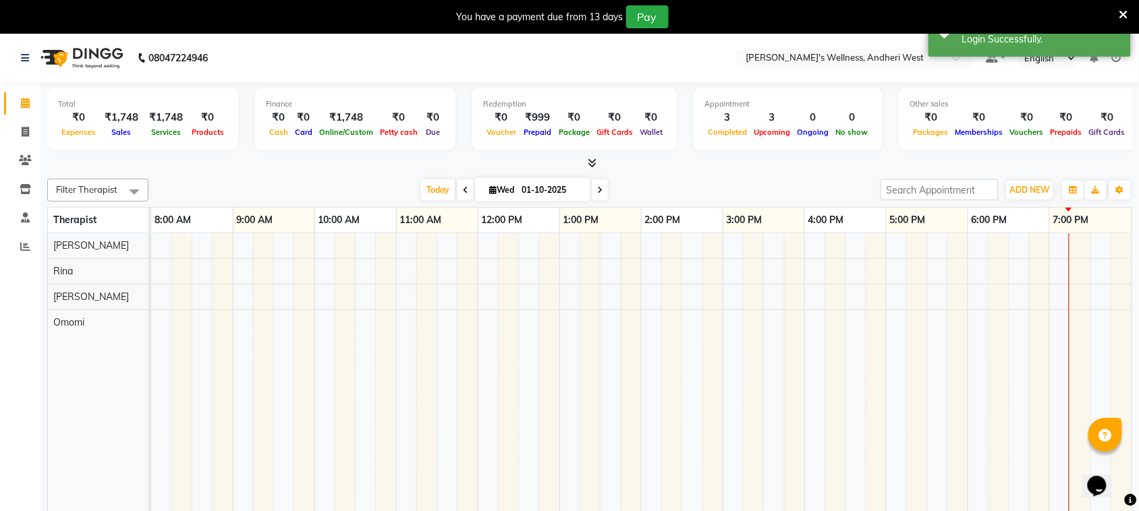
select select "en"
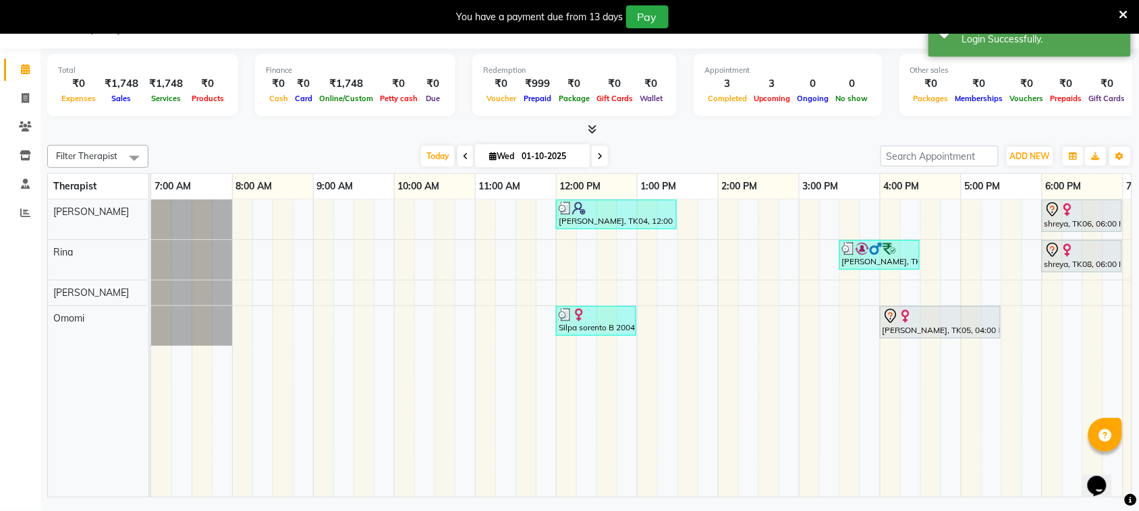
click at [598, 150] on span at bounding box center [600, 156] width 16 height 21
type input "02-10-2025"
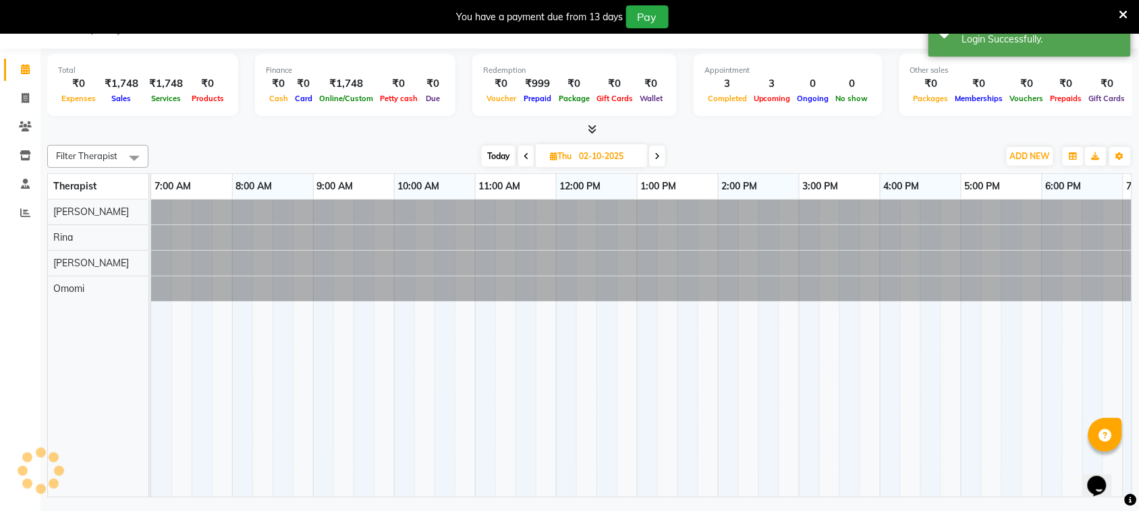
scroll to position [0, 233]
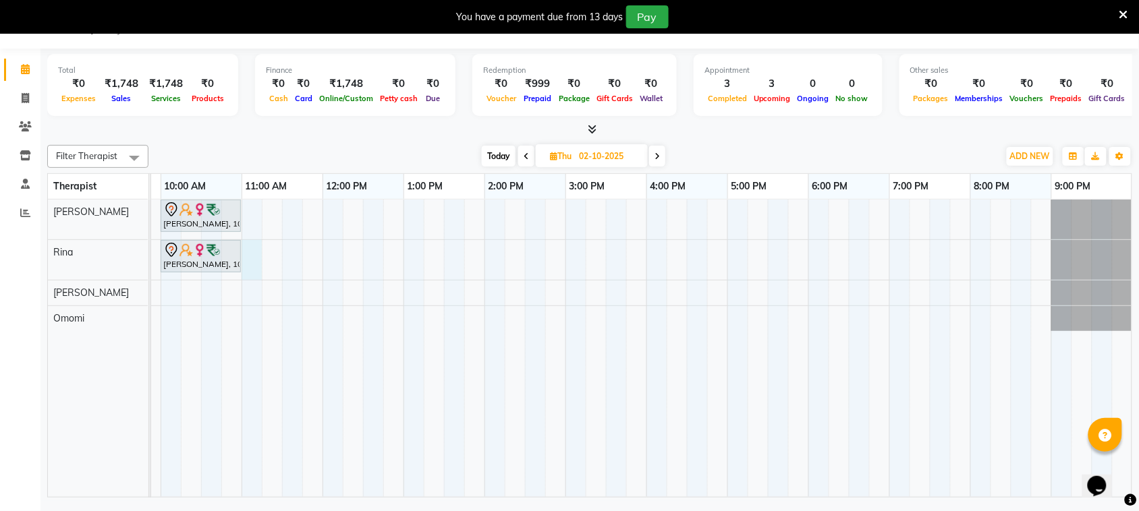
click at [254, 247] on div "[PERSON_NAME], 10:00 AM-11:00 AM, OFFER SERVICE 60 MIN [PERSON_NAME], 10:00 AM-…" at bounding box center [525, 349] width 1214 height 298
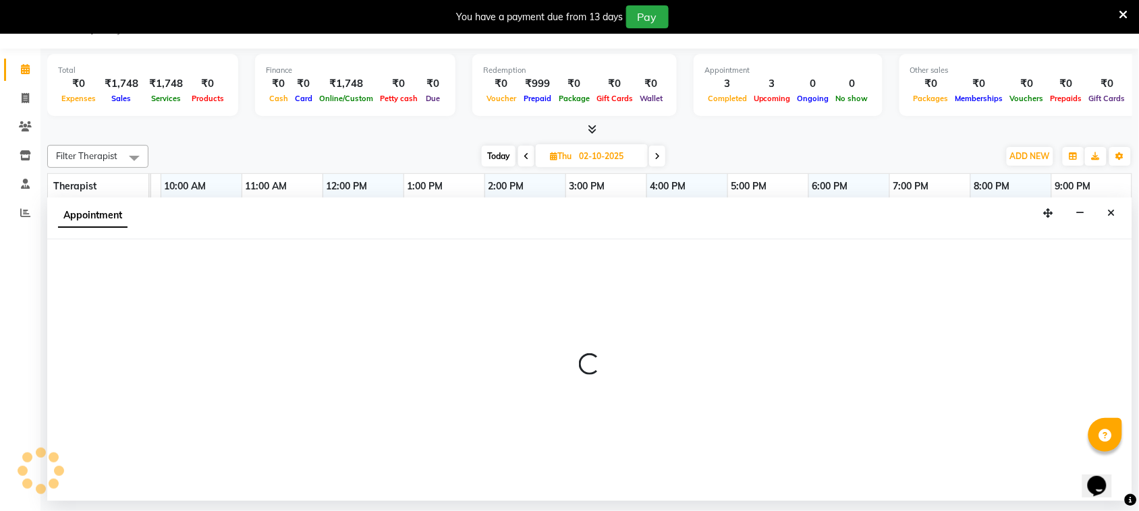
select select "80732"
select select "660"
select select "tentative"
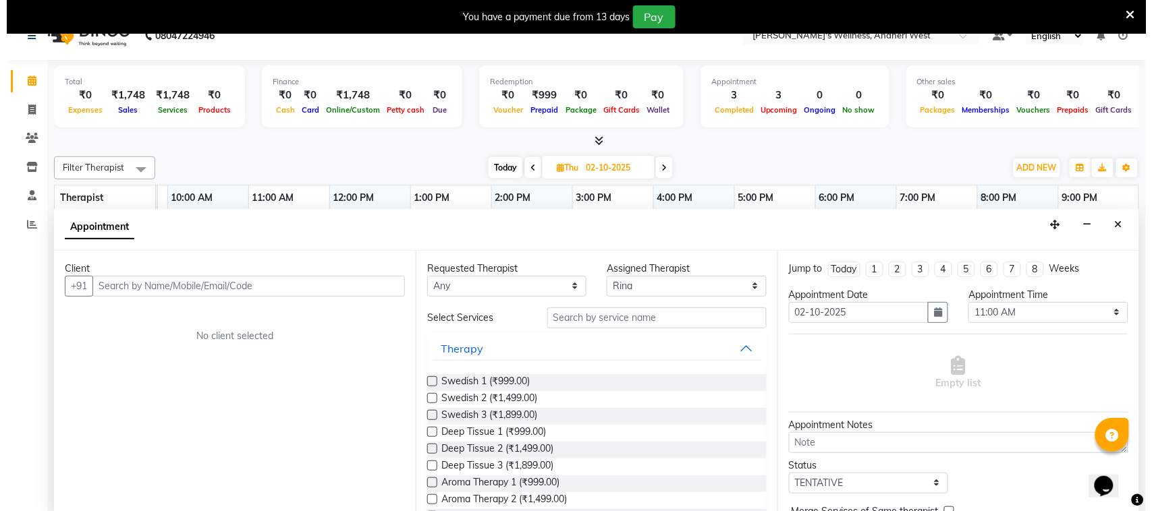
scroll to position [34, 0]
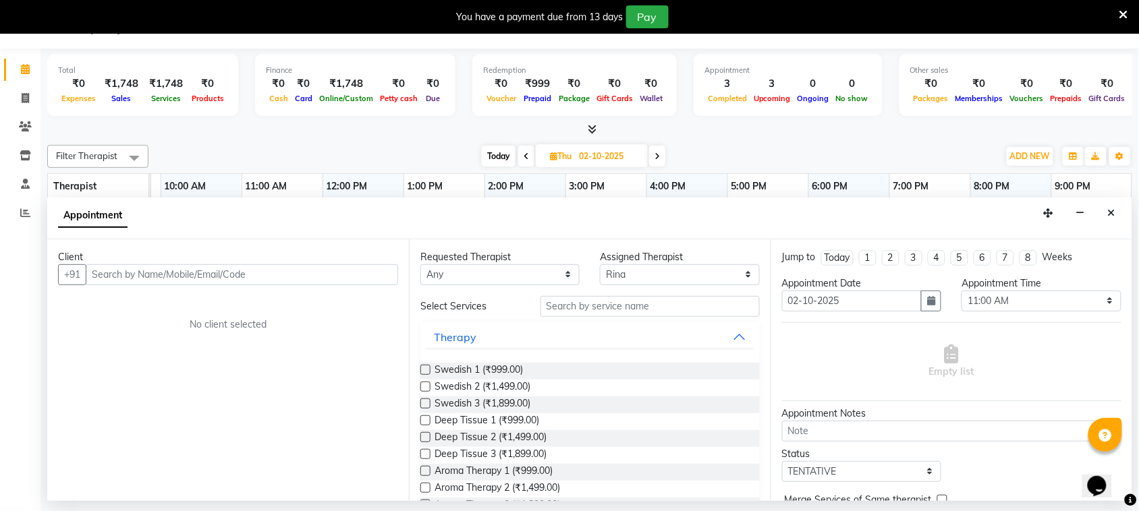
click at [223, 279] on input "text" at bounding box center [242, 274] width 312 height 21
click at [264, 271] on input "text" at bounding box center [242, 274] width 312 height 21
type input "9833222002"
click at [366, 270] on span "Add Client" at bounding box center [369, 275] width 45 height 12
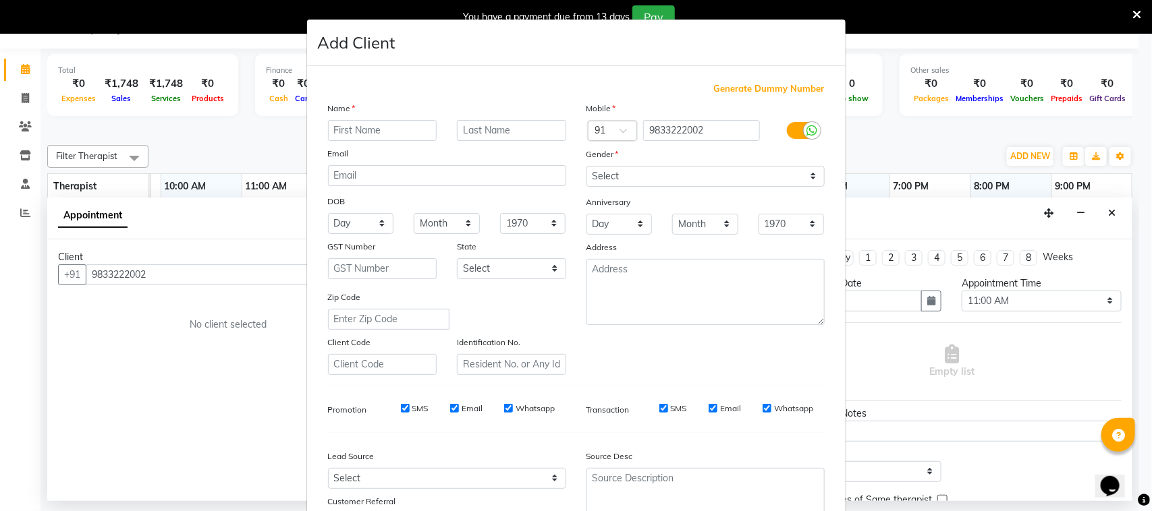
click at [390, 117] on div "Name" at bounding box center [447, 110] width 258 height 19
click at [388, 132] on input "text" at bounding box center [382, 130] width 109 height 21
type input "sanjay"
click at [497, 130] on input "text" at bounding box center [511, 130] width 109 height 21
type input "sir"
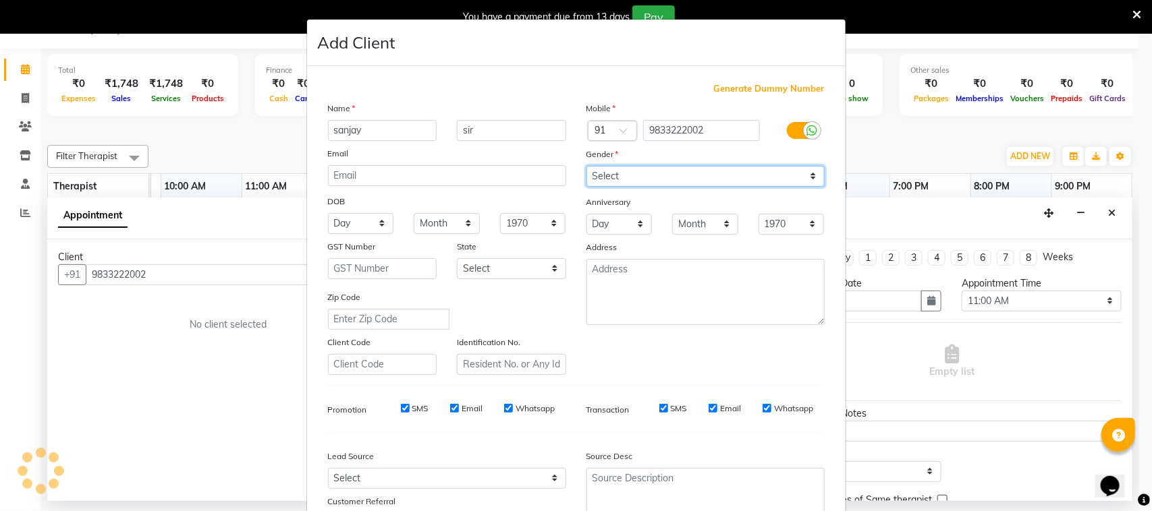
click at [777, 172] on select "Select [DEMOGRAPHIC_DATA] [DEMOGRAPHIC_DATA] Other Prefer Not To Say" at bounding box center [705, 176] width 238 height 21
click at [805, 173] on select "Select [DEMOGRAPHIC_DATA] [DEMOGRAPHIC_DATA] Other Prefer Not To Say" at bounding box center [705, 176] width 238 height 21
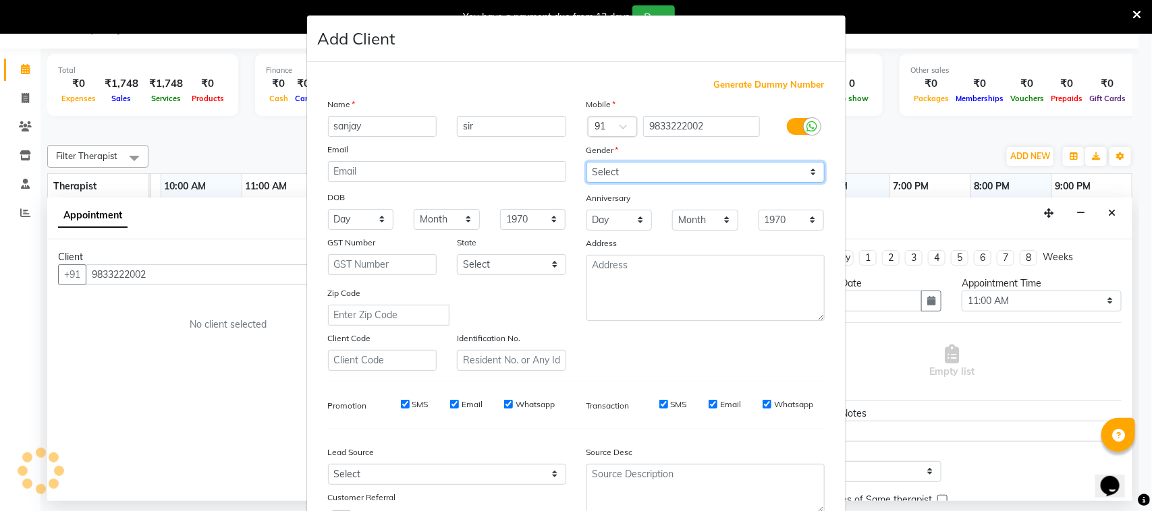
scroll to position [0, 0]
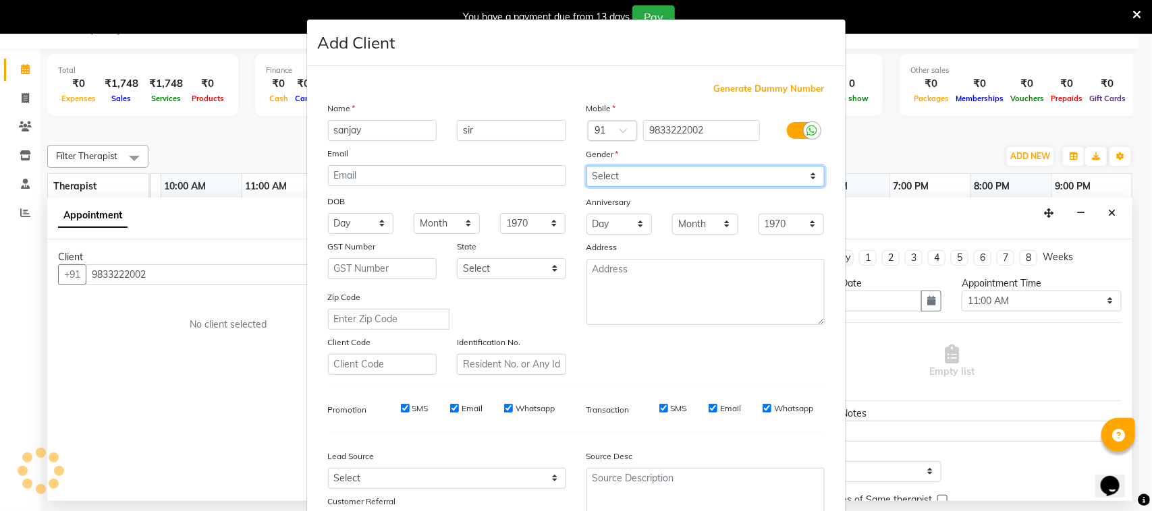
click at [806, 173] on select "Select [DEMOGRAPHIC_DATA] [DEMOGRAPHIC_DATA] Other Prefer Not To Say" at bounding box center [705, 176] width 238 height 21
select select "[DEMOGRAPHIC_DATA]"
click at [586, 166] on select "Select [DEMOGRAPHIC_DATA] [DEMOGRAPHIC_DATA] Other Prefer Not To Say" at bounding box center [705, 176] width 238 height 21
drag, startPoint x: 779, startPoint y: 186, endPoint x: 736, endPoint y: 223, distance: 56.9
click at [736, 223] on div "Month January February March April May June July August September October Novem…" at bounding box center [705, 224] width 86 height 21
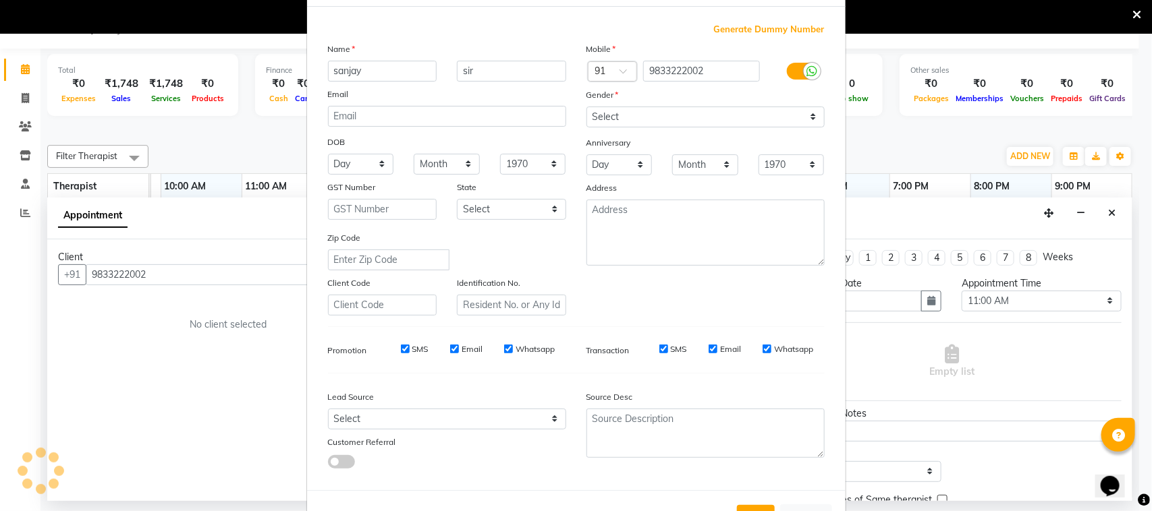
scroll to position [106, 0]
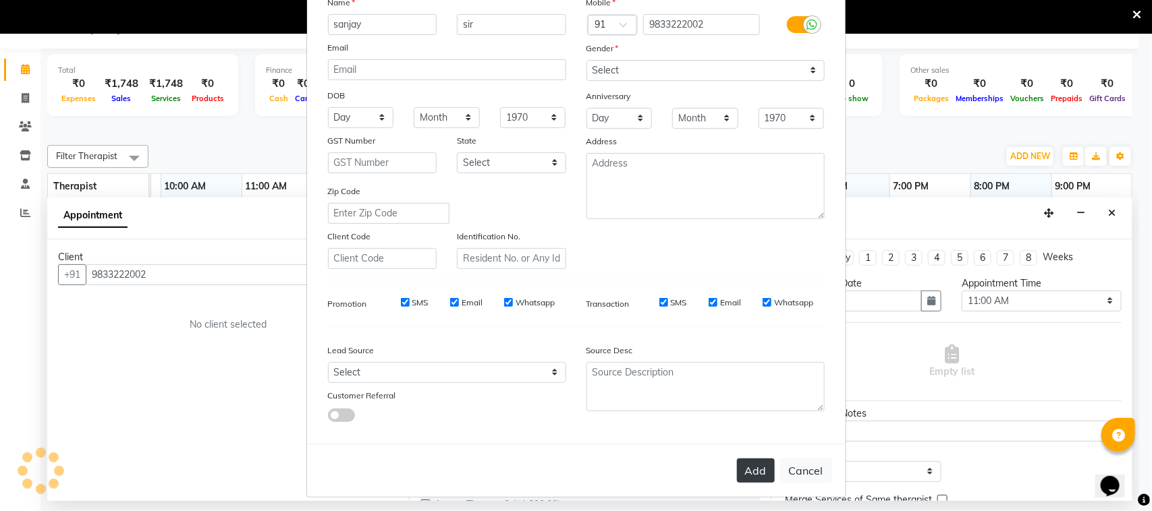
click at [753, 472] on button "Add" at bounding box center [756, 471] width 38 height 24
select select
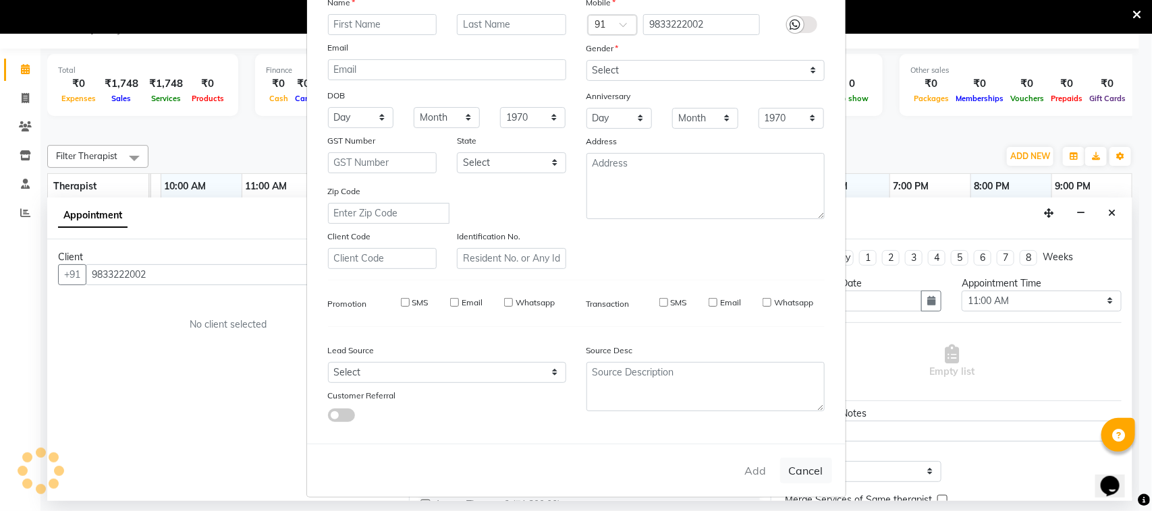
select select
checkbox input "false"
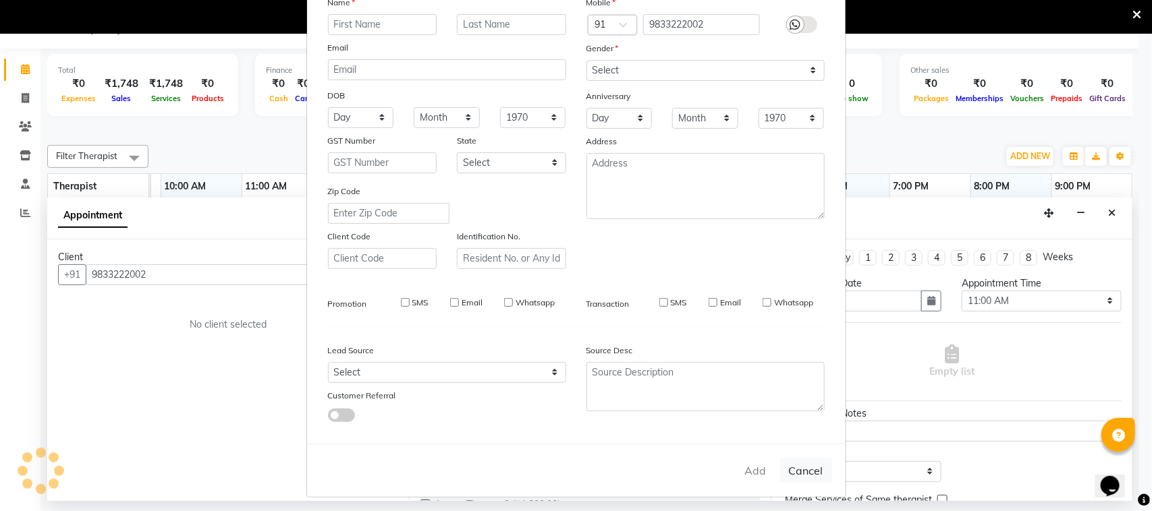
checkbox input "false"
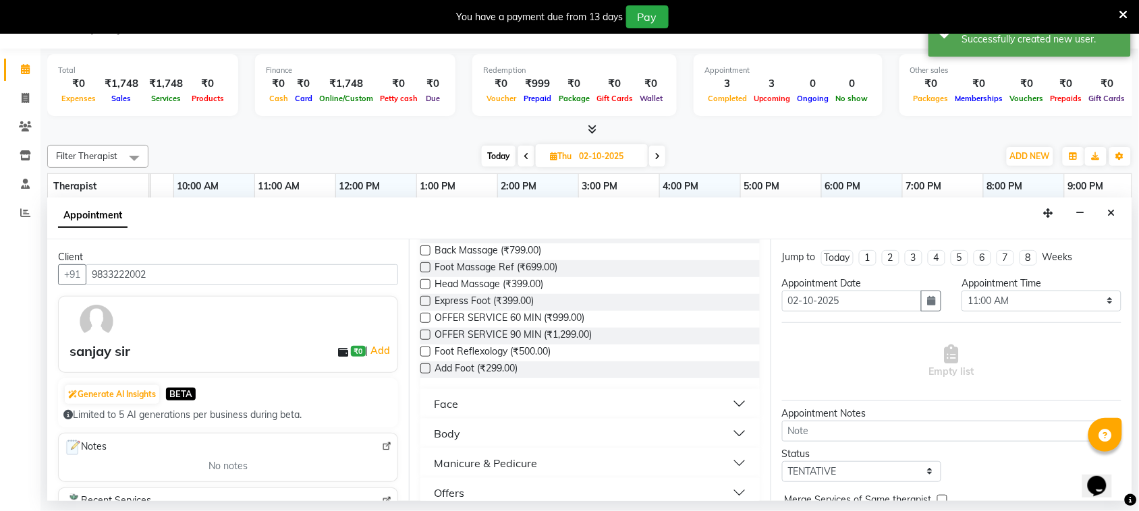
scroll to position [389, 0]
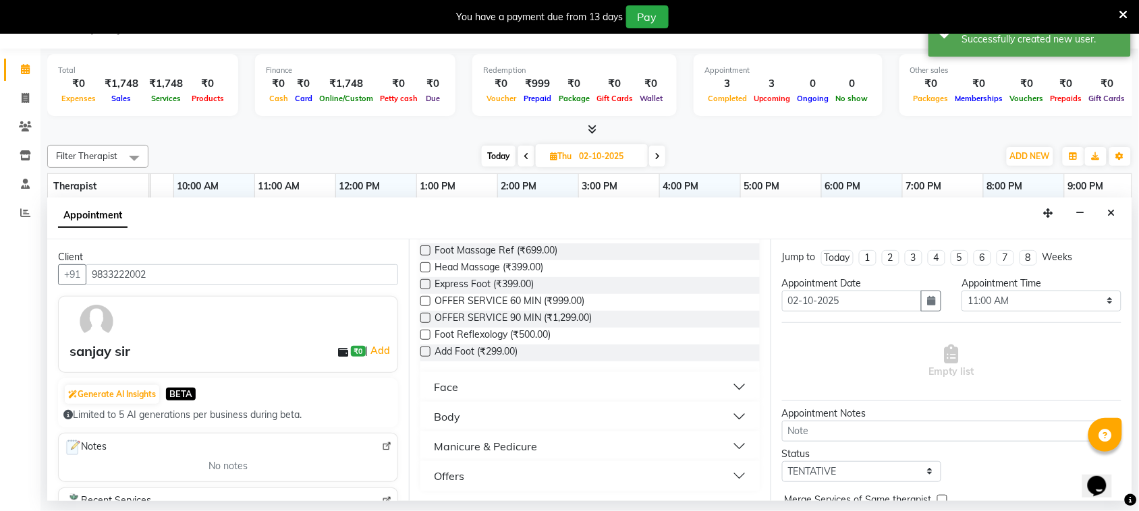
click at [726, 474] on button "Offers" at bounding box center [590, 476] width 329 height 24
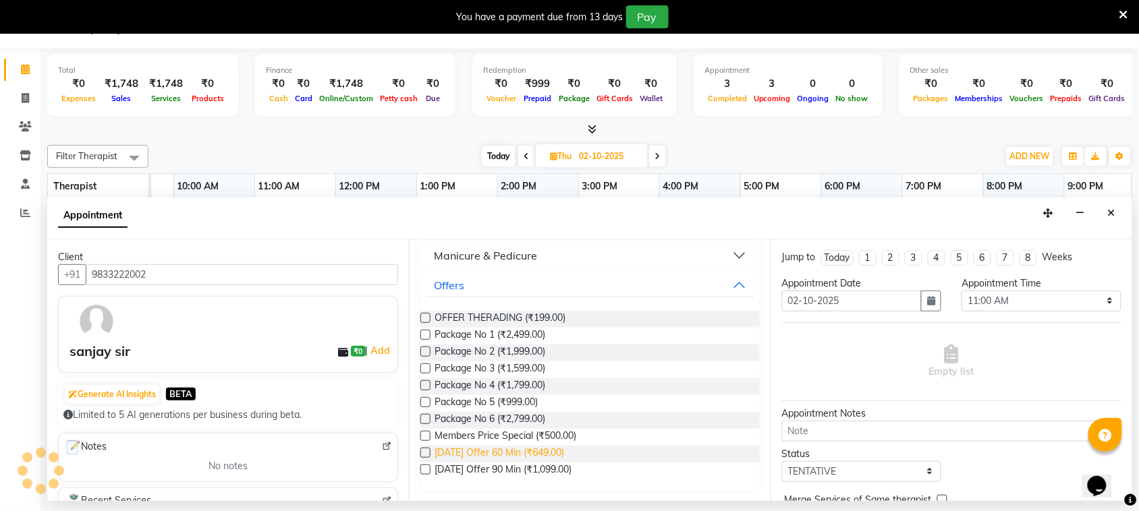
click at [516, 455] on span "[DATE] Offer 60 Min (₹649.00)" at bounding box center [500, 454] width 130 height 17
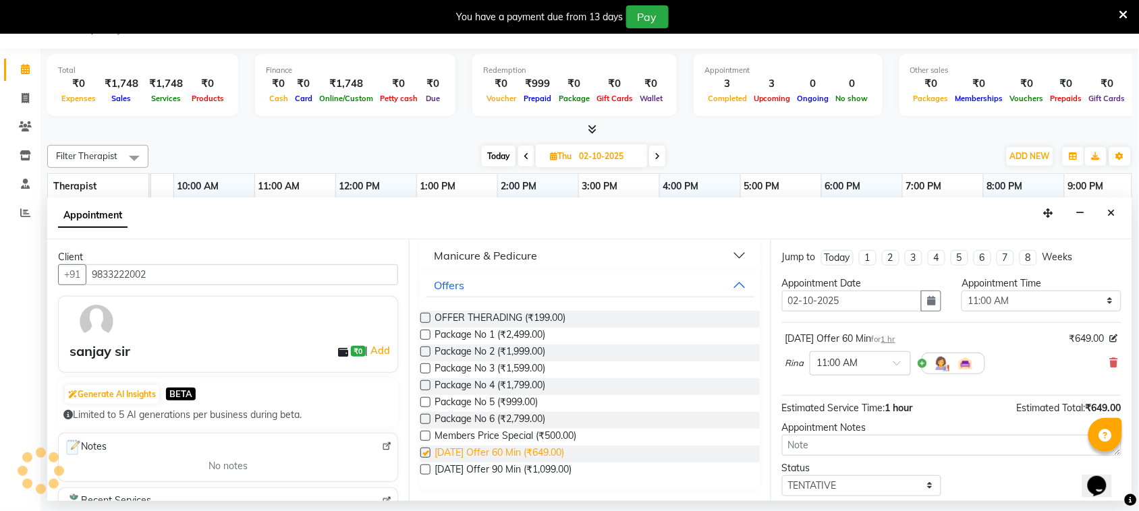
checkbox input "false"
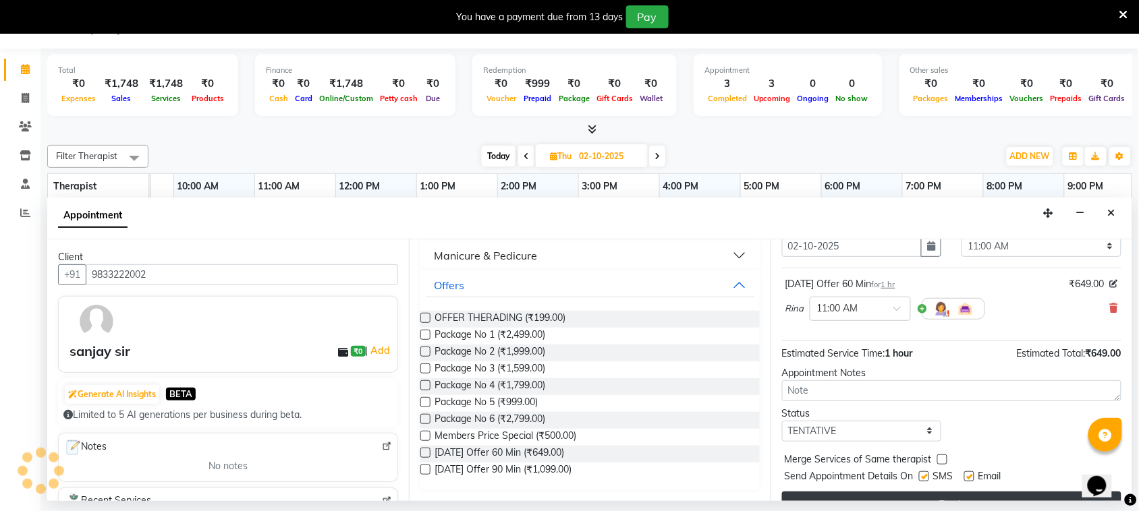
scroll to position [82, 0]
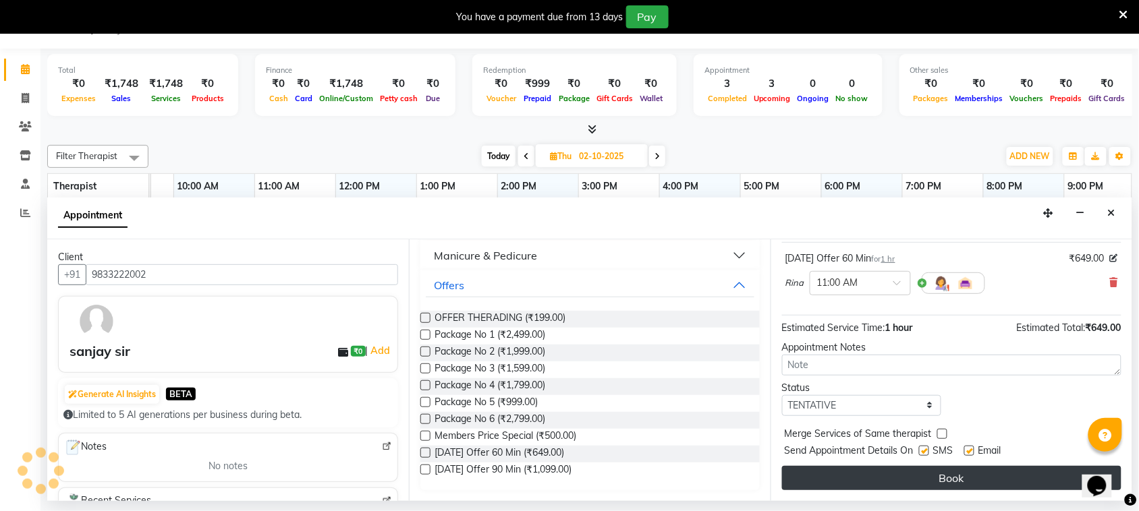
click at [847, 482] on button "Book" at bounding box center [951, 478] width 339 height 24
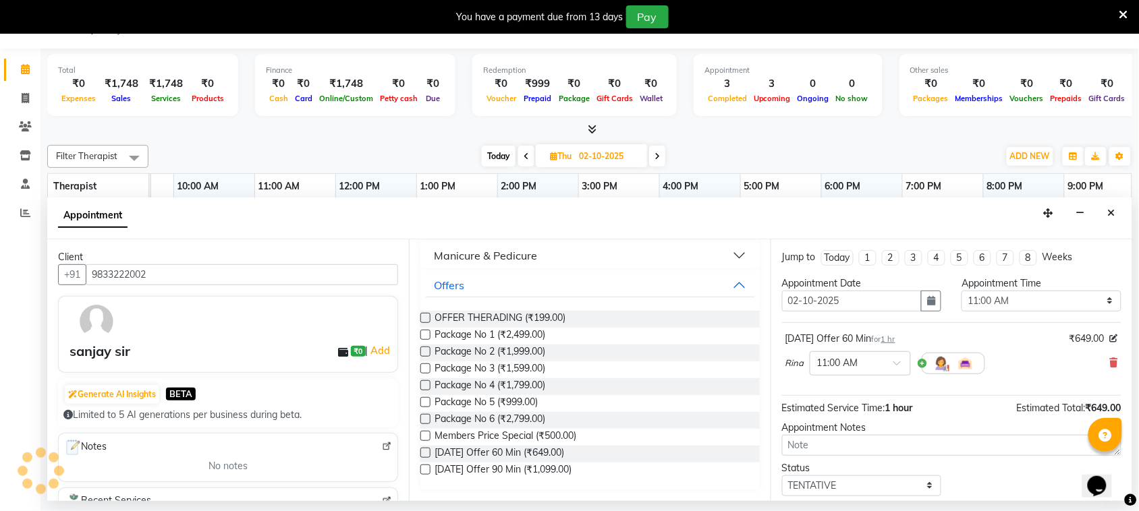
scroll to position [83, 0]
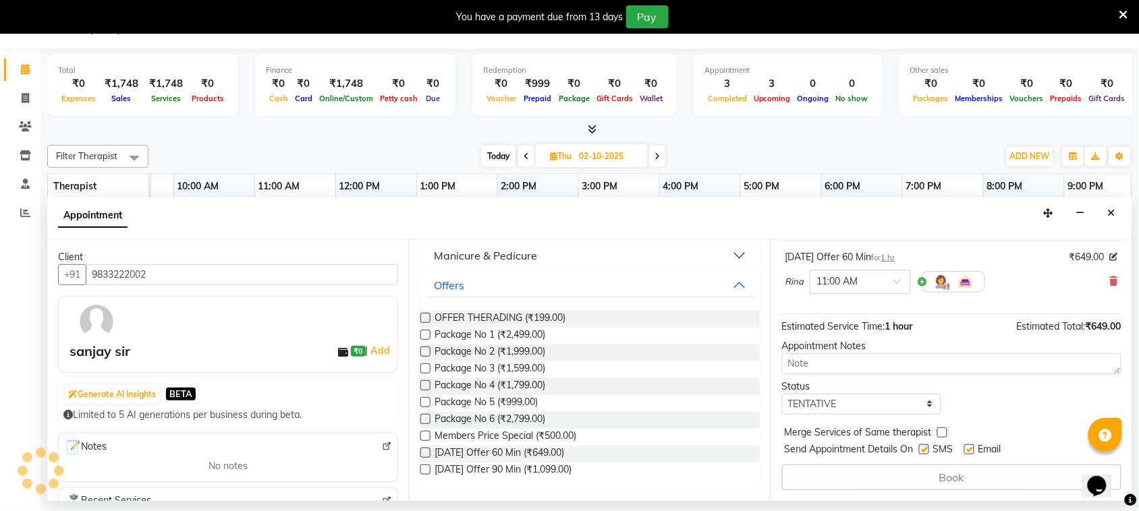
click at [859, 477] on div "Book" at bounding box center [951, 478] width 339 height 26
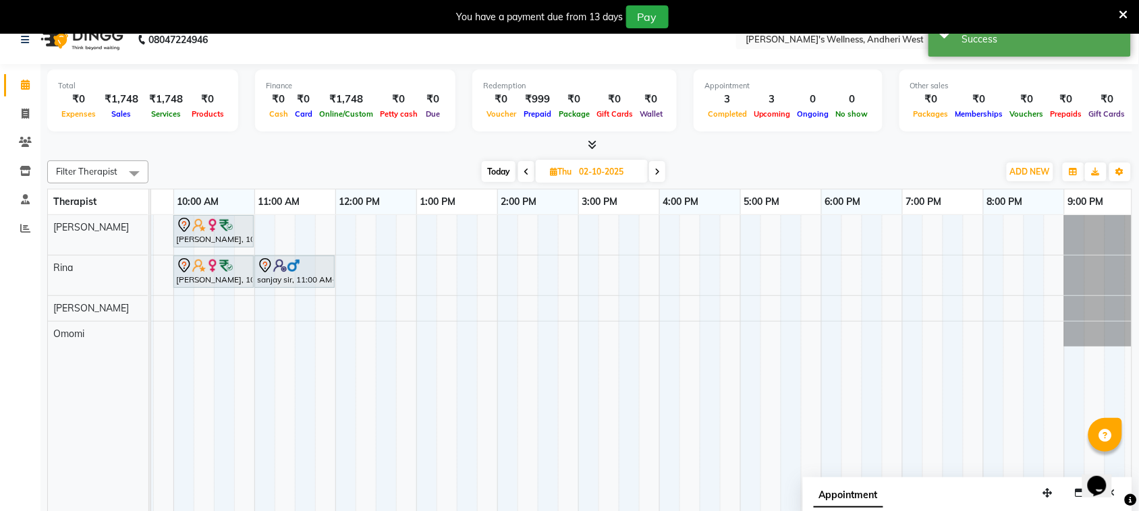
scroll to position [34, 0]
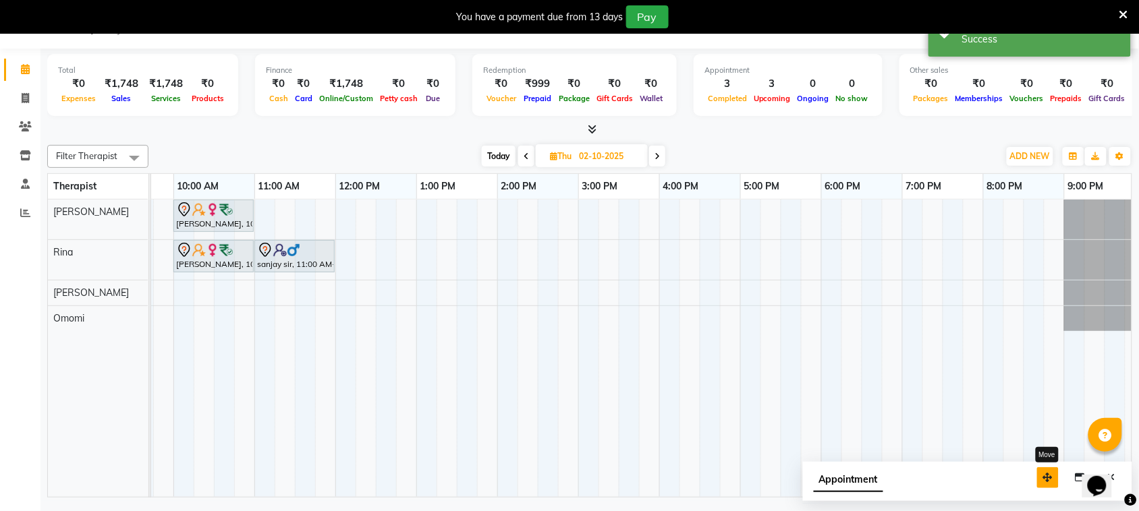
drag, startPoint x: 1046, startPoint y: 479, endPoint x: 932, endPoint y: 420, distance: 128.2
click at [1043, 473] on icon "button" at bounding box center [1047, 477] width 9 height 9
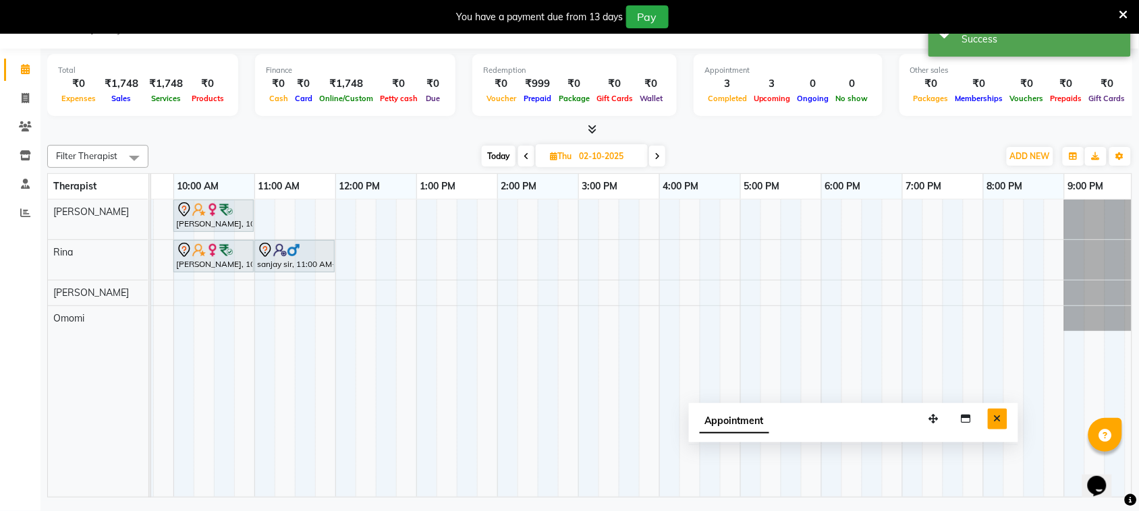
click at [993, 419] on button "Close" at bounding box center [998, 419] width 20 height 21
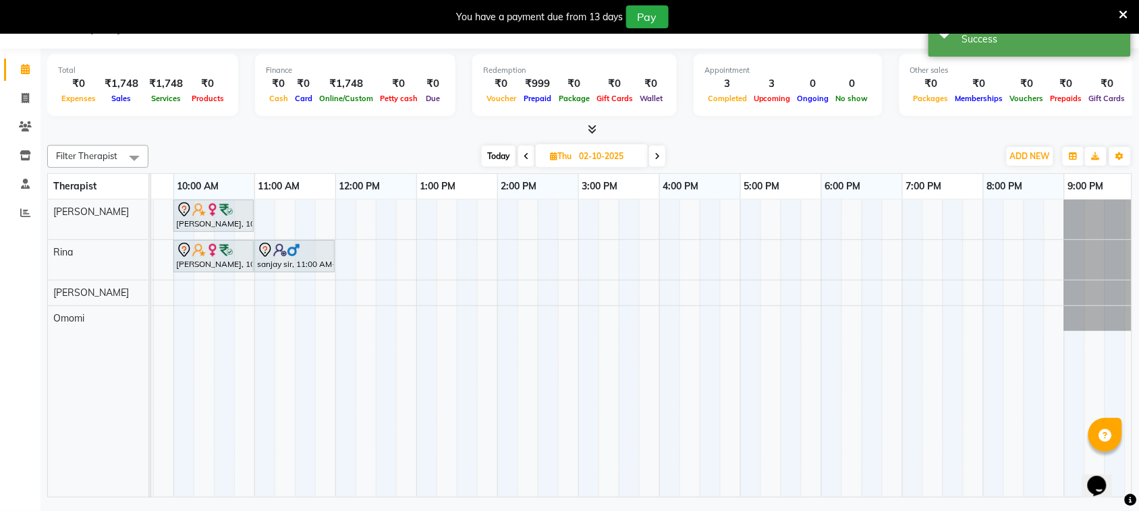
click at [1125, 11] on icon at bounding box center [1123, 15] width 9 height 12
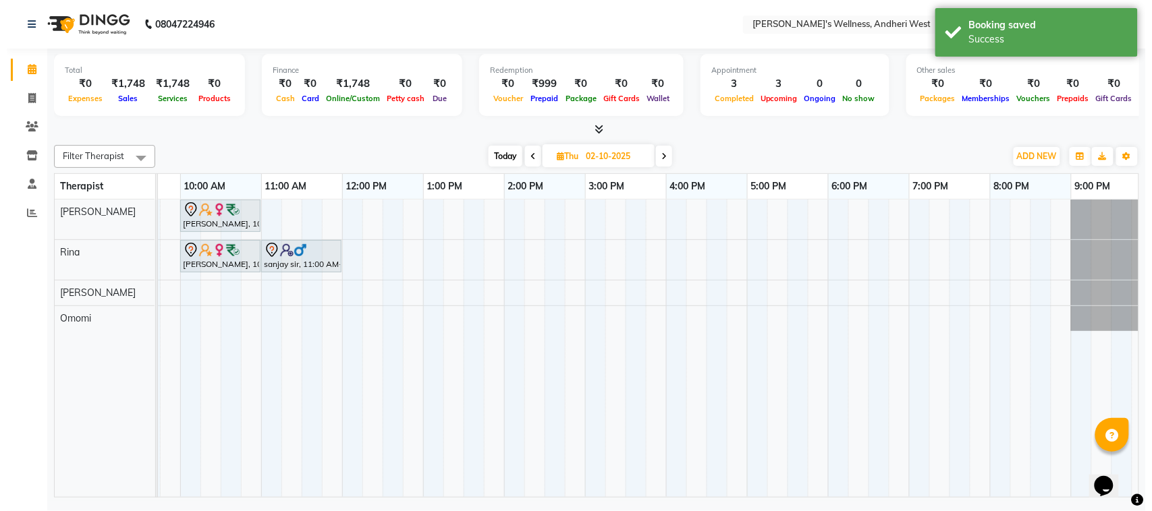
scroll to position [0, 0]
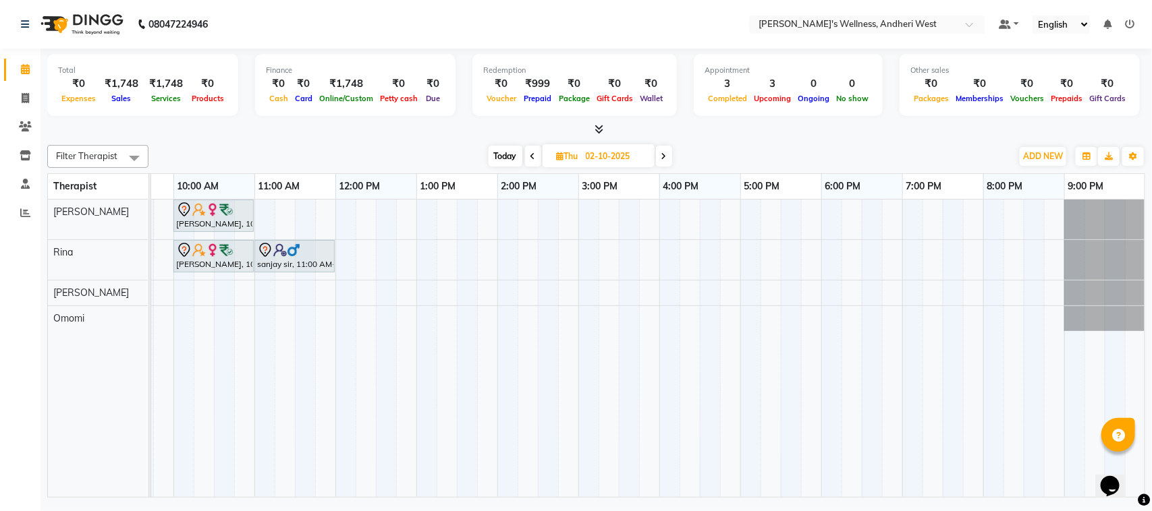
click at [530, 155] on icon at bounding box center [532, 156] width 5 height 8
type input "01-10-2025"
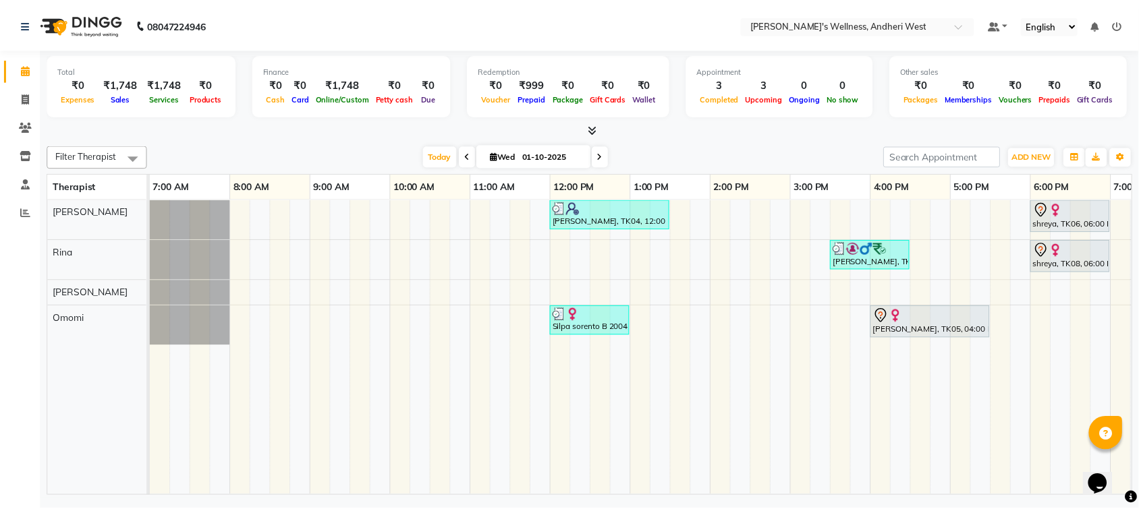
scroll to position [0, 221]
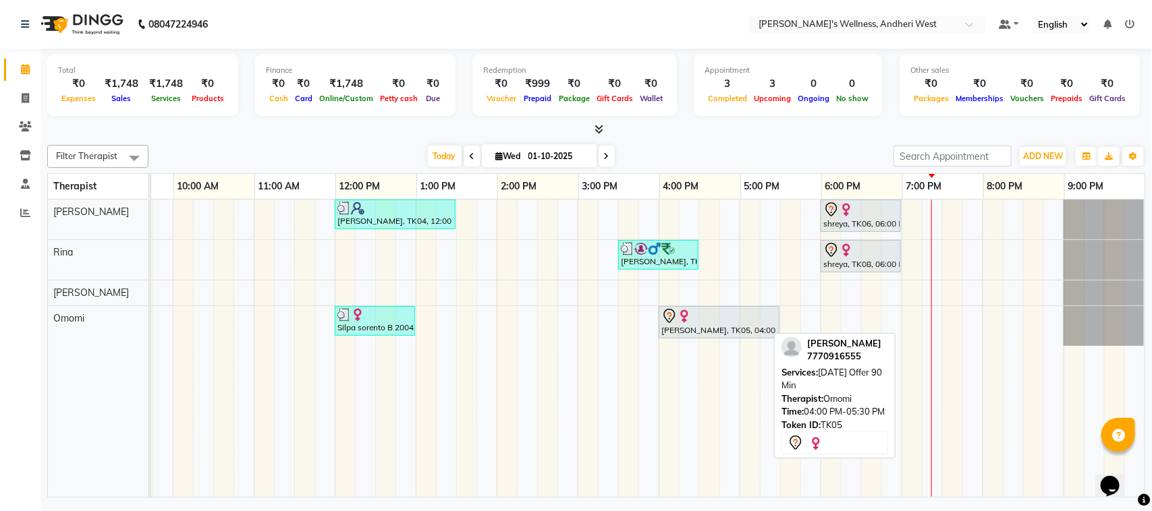
click at [710, 323] on div at bounding box center [718, 316] width 115 height 16
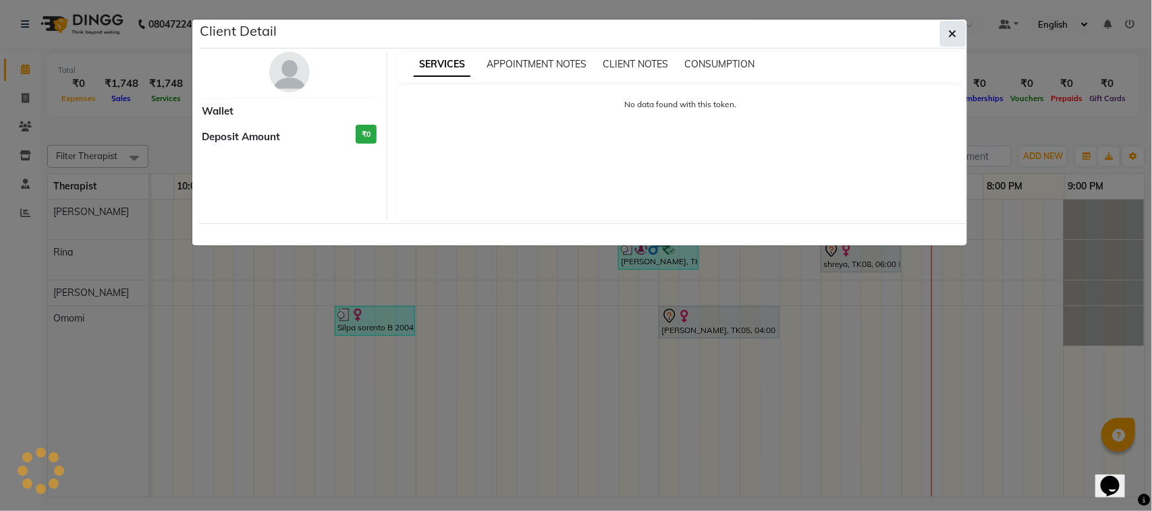
click at [957, 26] on button "button" at bounding box center [953, 34] width 26 height 26
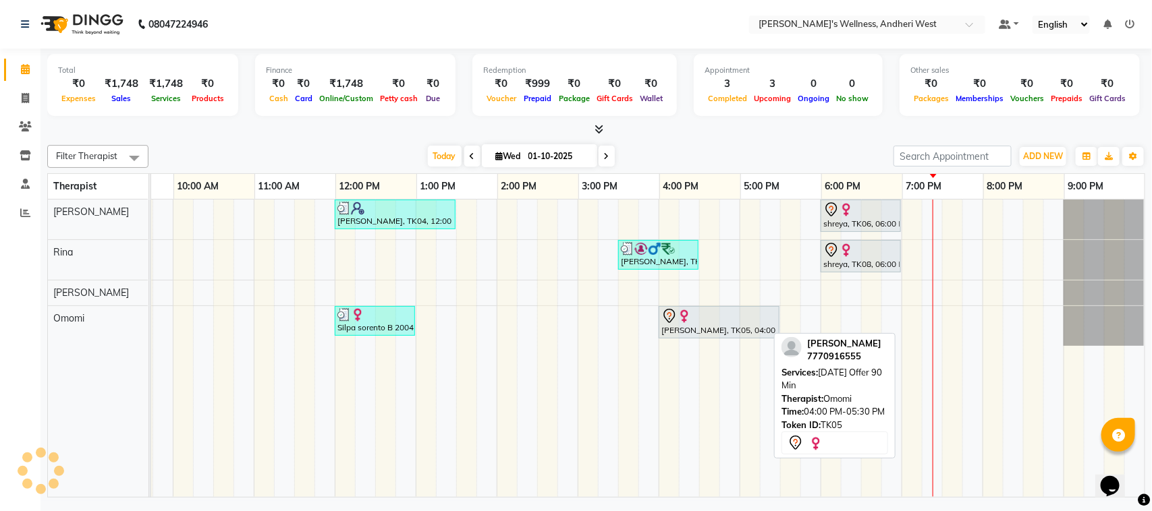
click at [716, 324] on div at bounding box center [718, 316] width 115 height 16
select select "7"
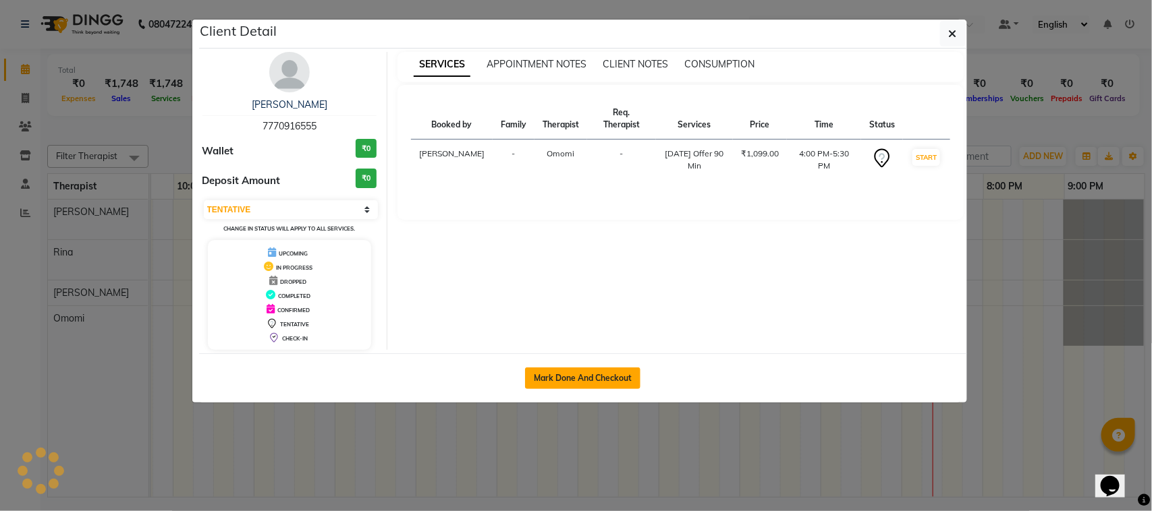
click at [621, 372] on button "Mark Done And Checkout" at bounding box center [582, 379] width 115 height 22
select select "service"
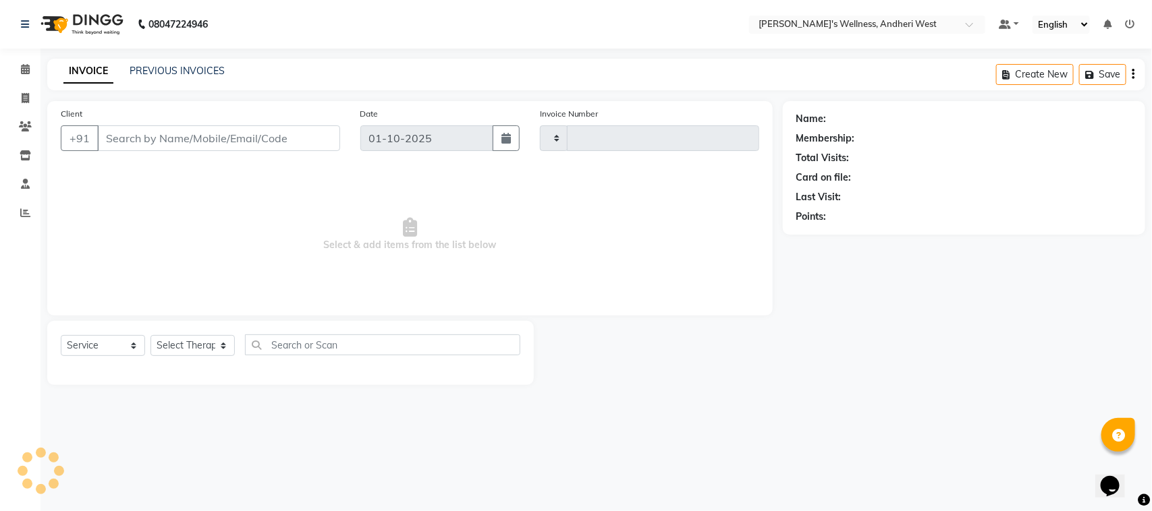
type input "0805"
select select "7384"
type input "7770916555"
select select "91902"
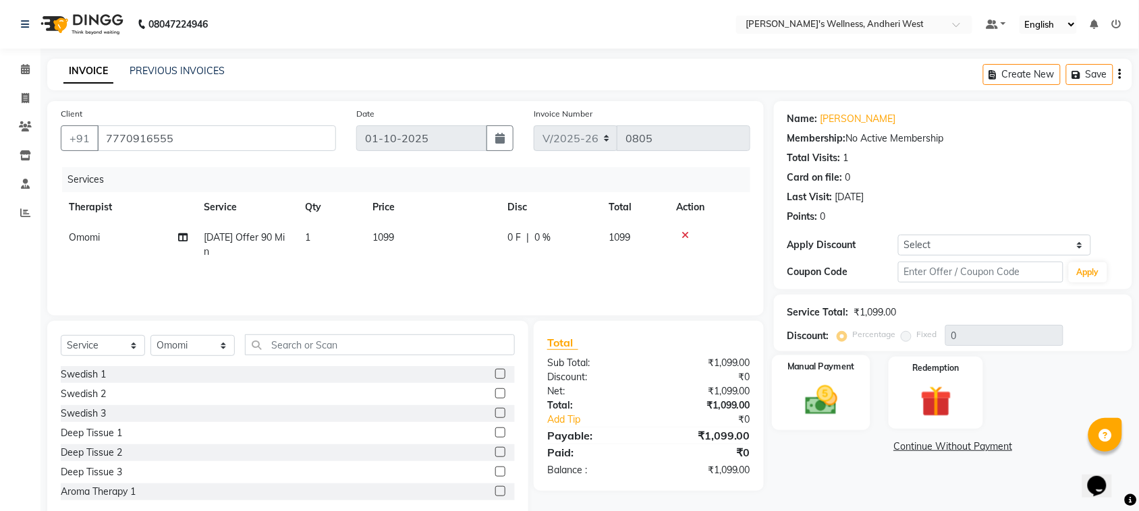
click at [818, 407] on img at bounding box center [821, 400] width 53 height 37
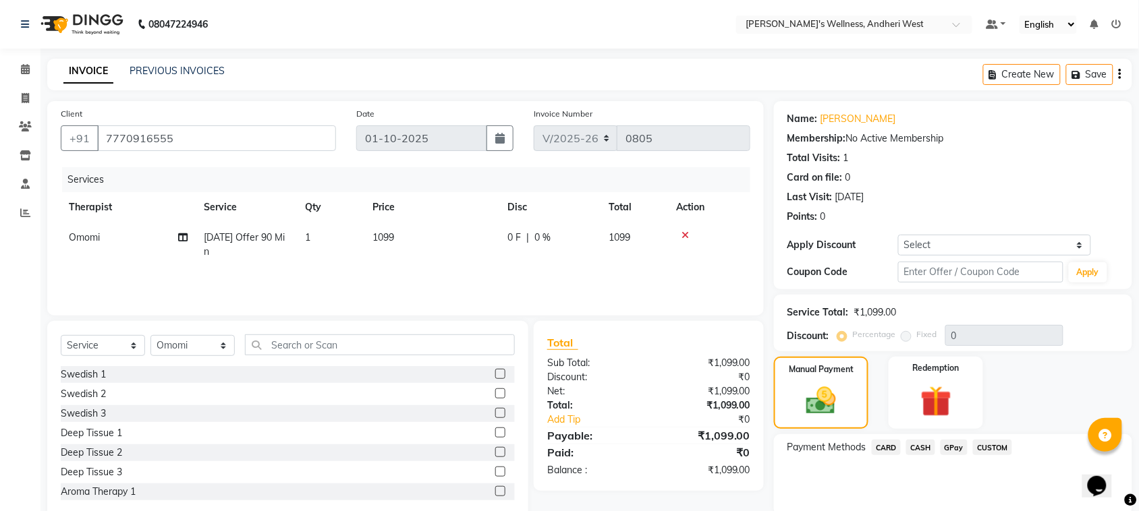
click at [953, 445] on span "GPay" at bounding box center [955, 448] width 28 height 16
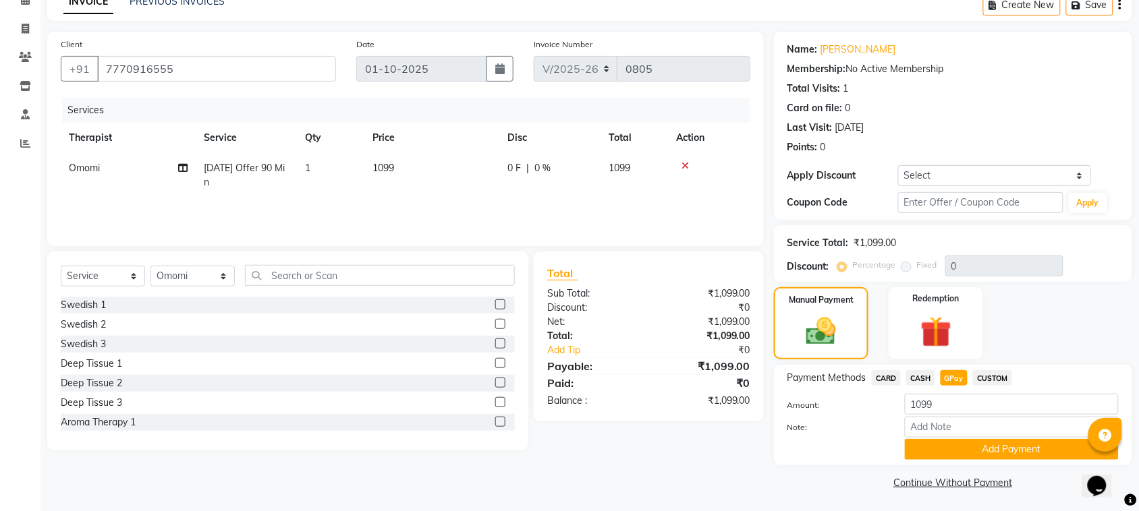
scroll to position [71, 0]
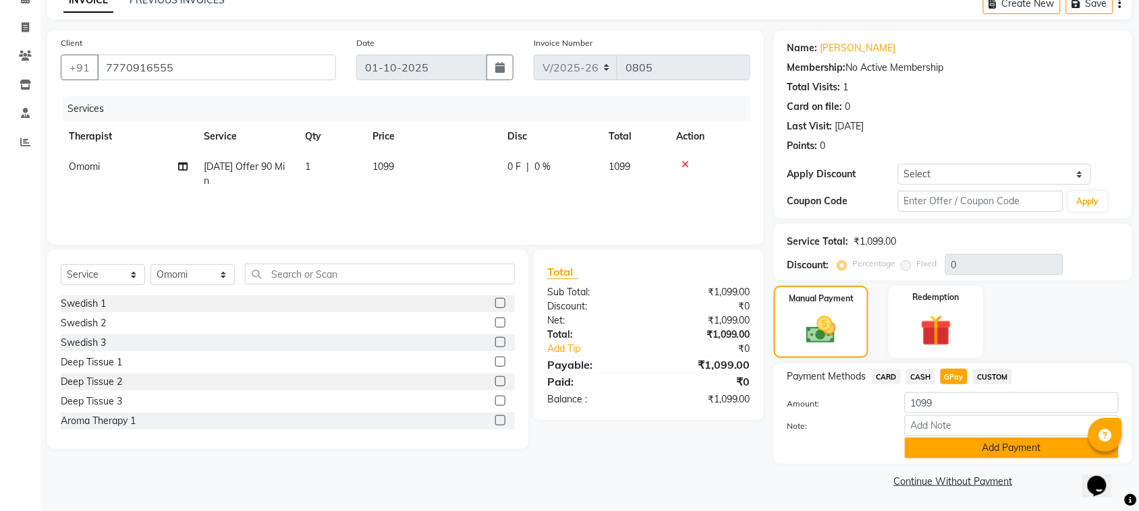
click at [996, 451] on button "Add Payment" at bounding box center [1012, 448] width 214 height 21
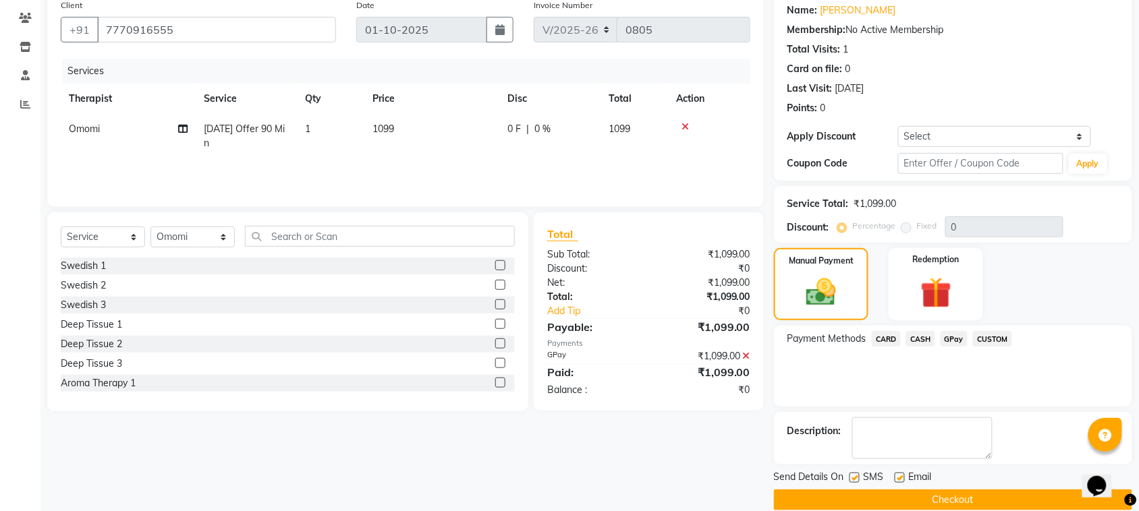
scroll to position [129, 0]
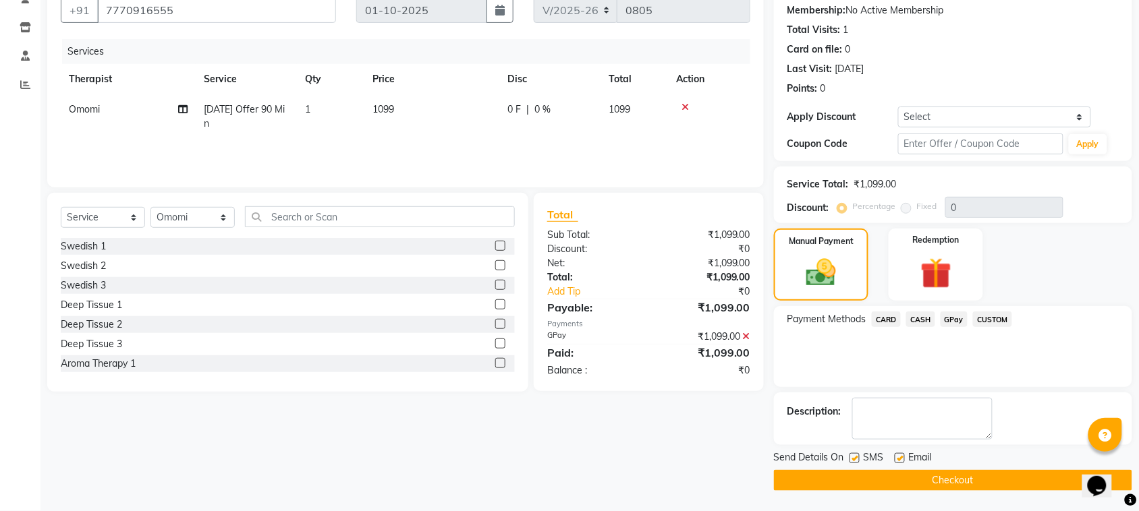
click at [999, 480] on button "Checkout" at bounding box center [953, 480] width 358 height 21
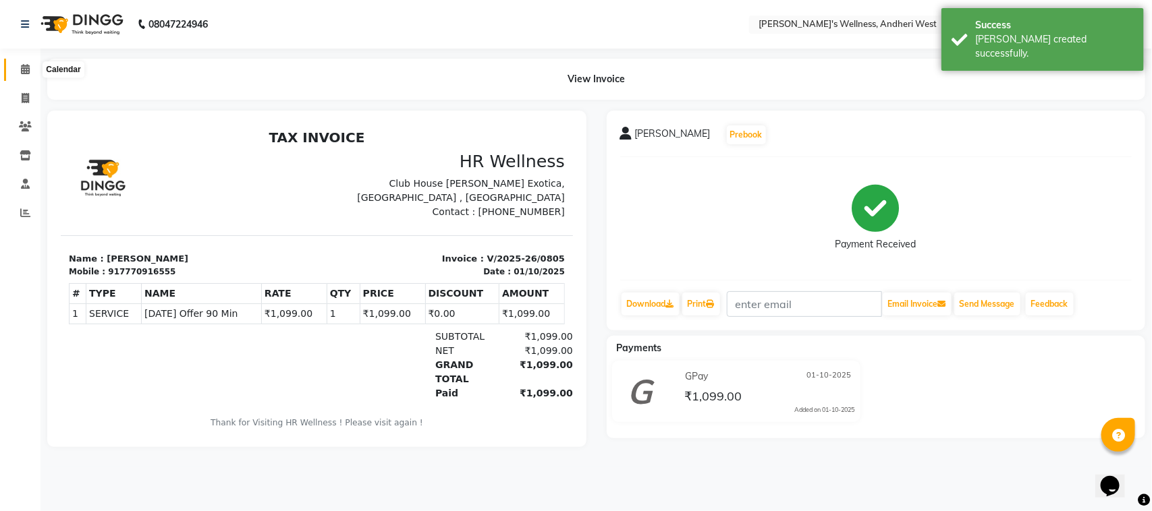
click at [22, 69] on icon at bounding box center [25, 69] width 9 height 10
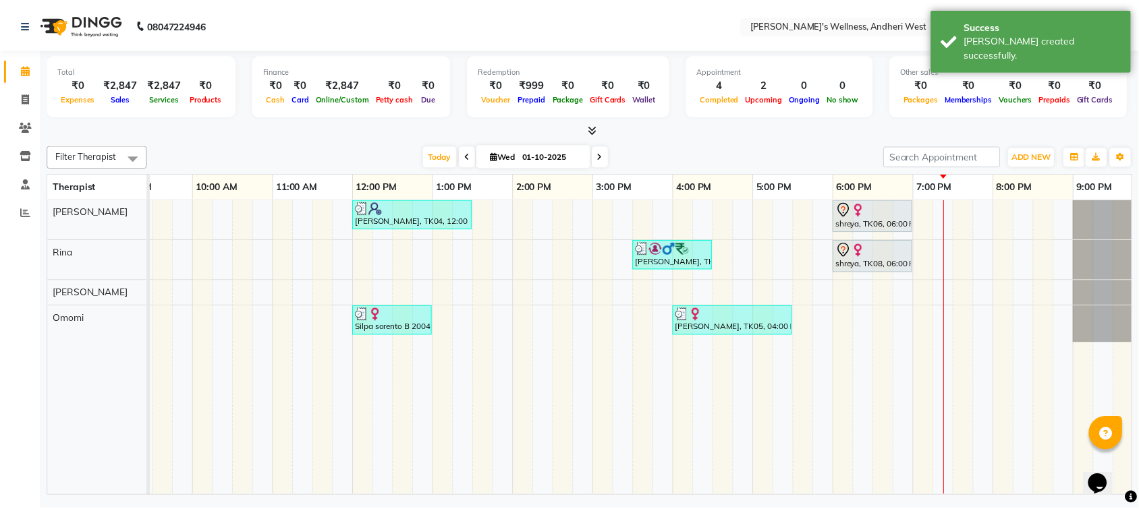
scroll to position [0, 201]
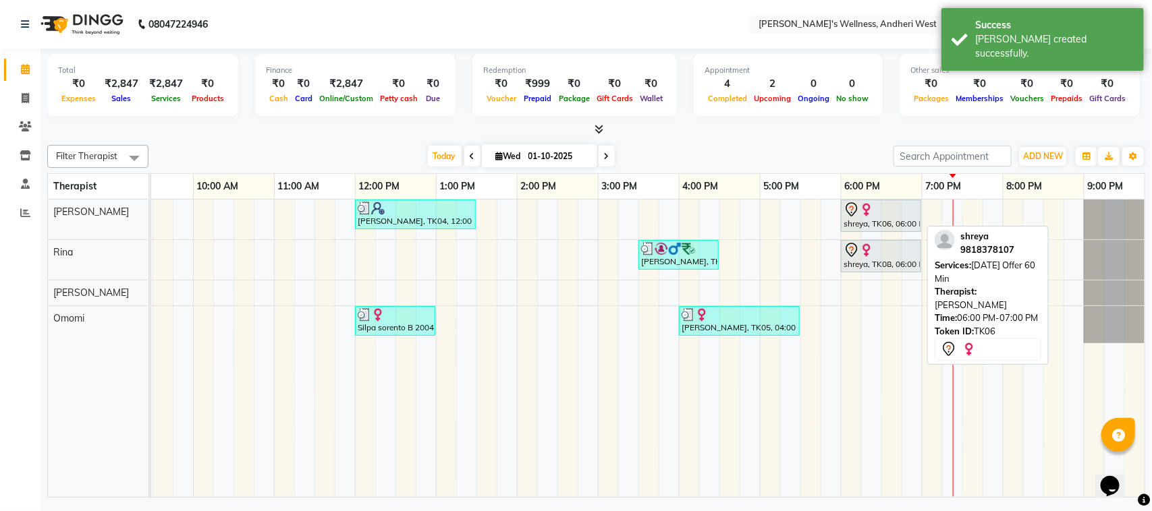
click at [883, 213] on div at bounding box center [880, 210] width 75 height 16
select select "7"
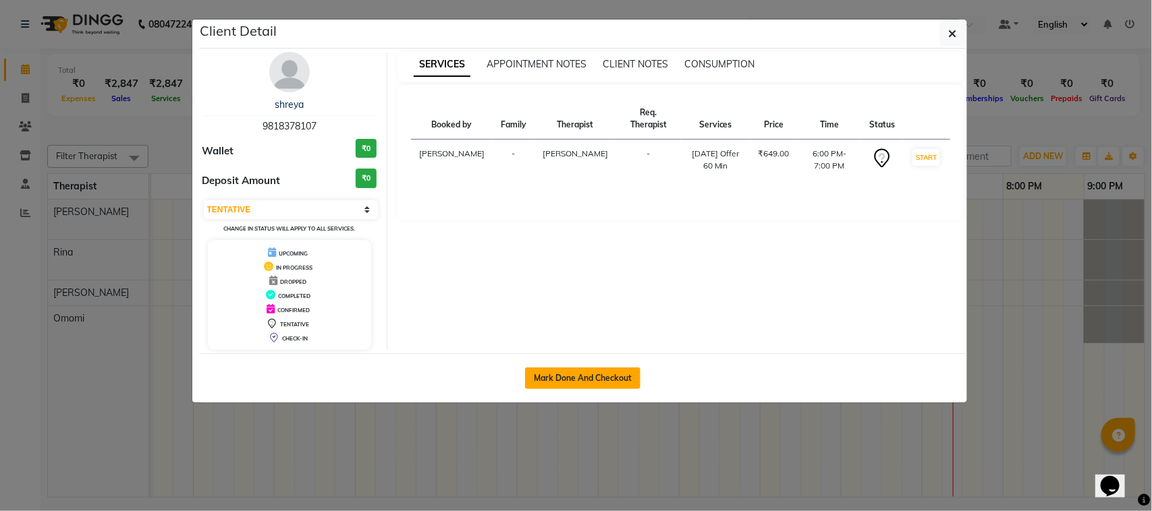
click at [558, 376] on button "Mark Done And Checkout" at bounding box center [582, 379] width 115 height 22
select select "service"
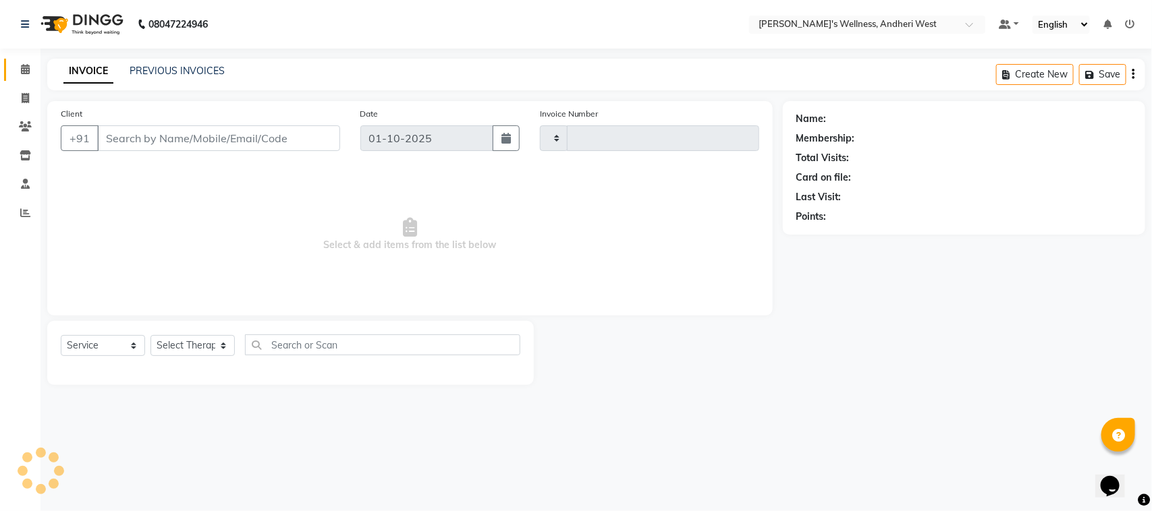
type input "0806"
select select "7384"
type input "9818378107"
select select "66471"
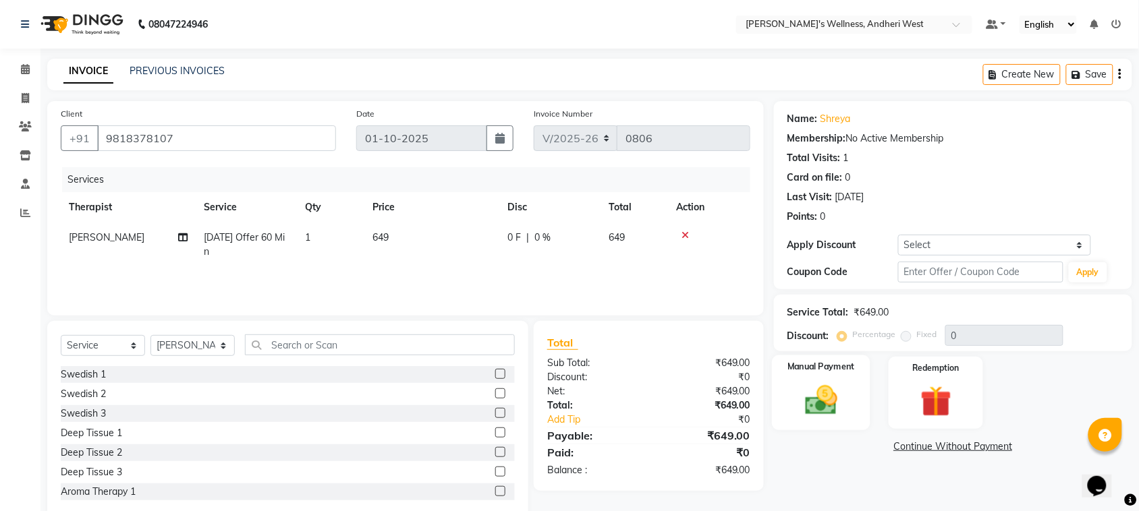
click at [823, 402] on img at bounding box center [821, 400] width 53 height 37
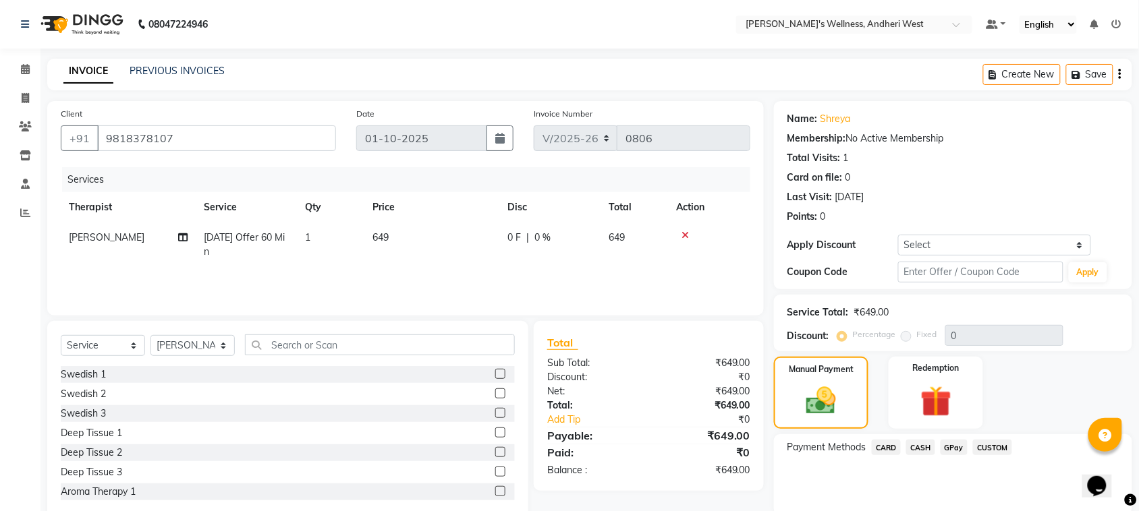
click at [953, 449] on span "GPay" at bounding box center [955, 448] width 28 height 16
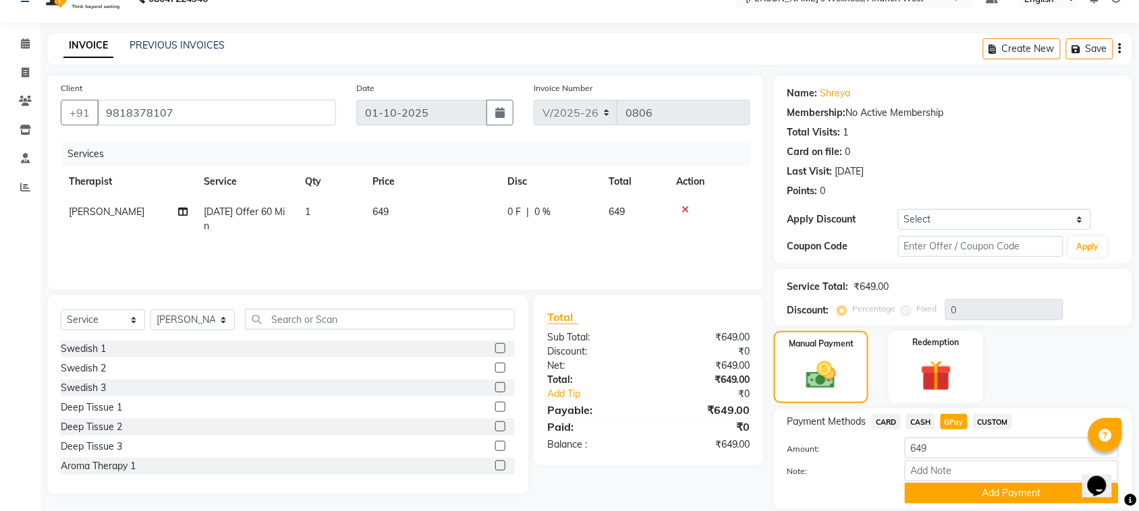
scroll to position [71, 0]
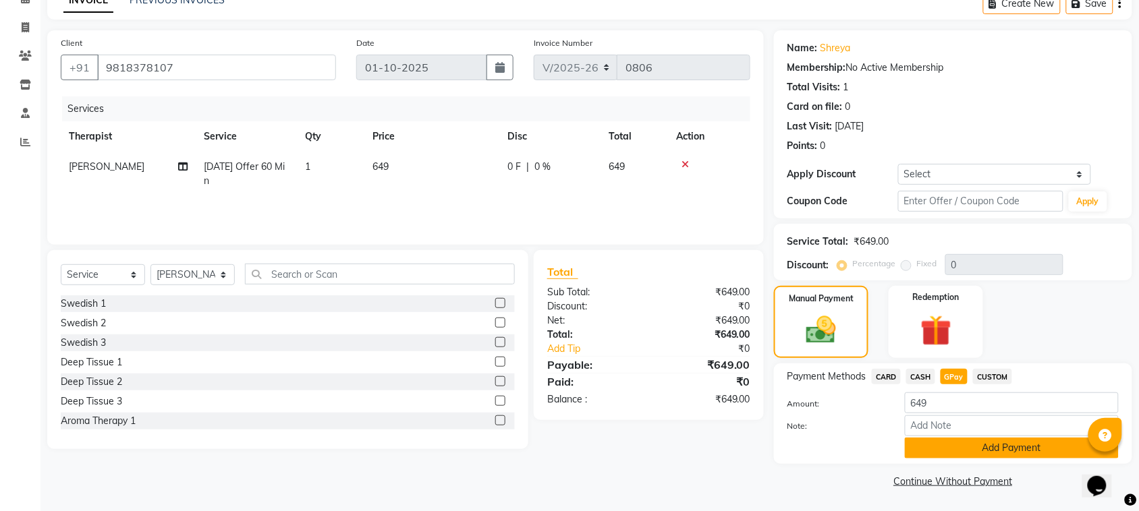
click at [974, 446] on button "Add Payment" at bounding box center [1012, 448] width 214 height 21
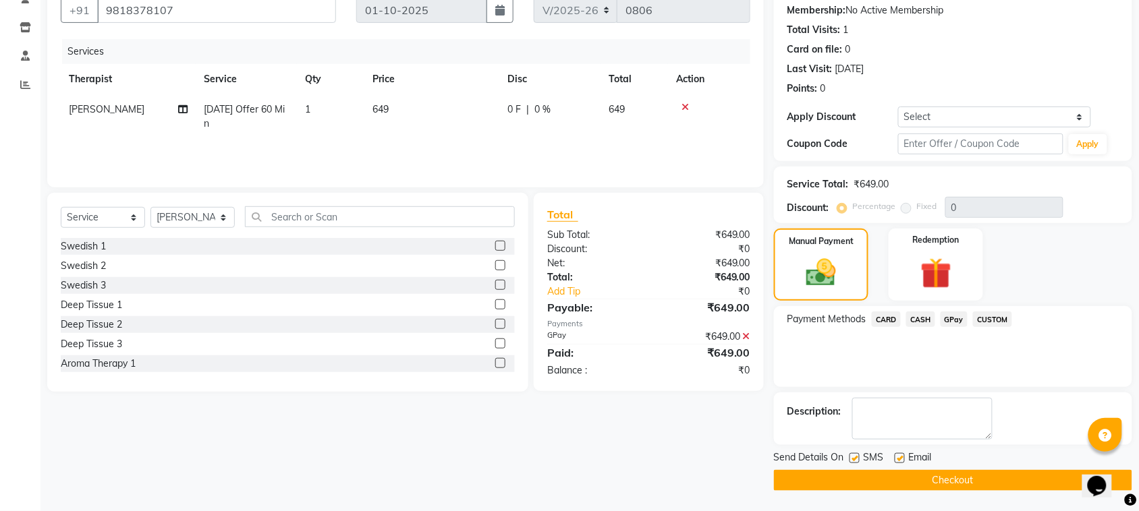
scroll to position [129, 0]
click at [980, 478] on button "Checkout" at bounding box center [953, 480] width 358 height 21
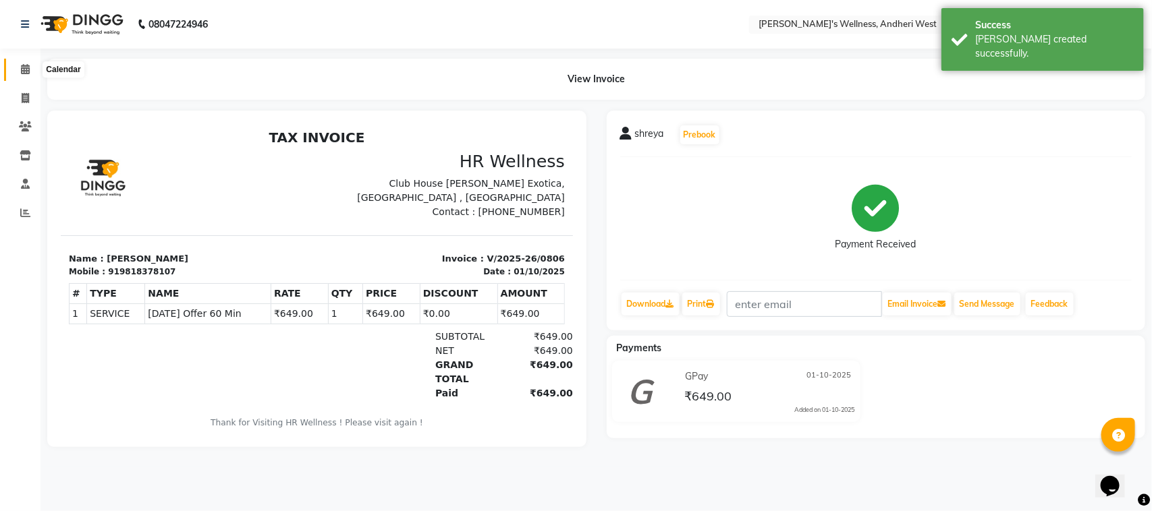
click at [21, 69] on icon at bounding box center [25, 69] width 9 height 10
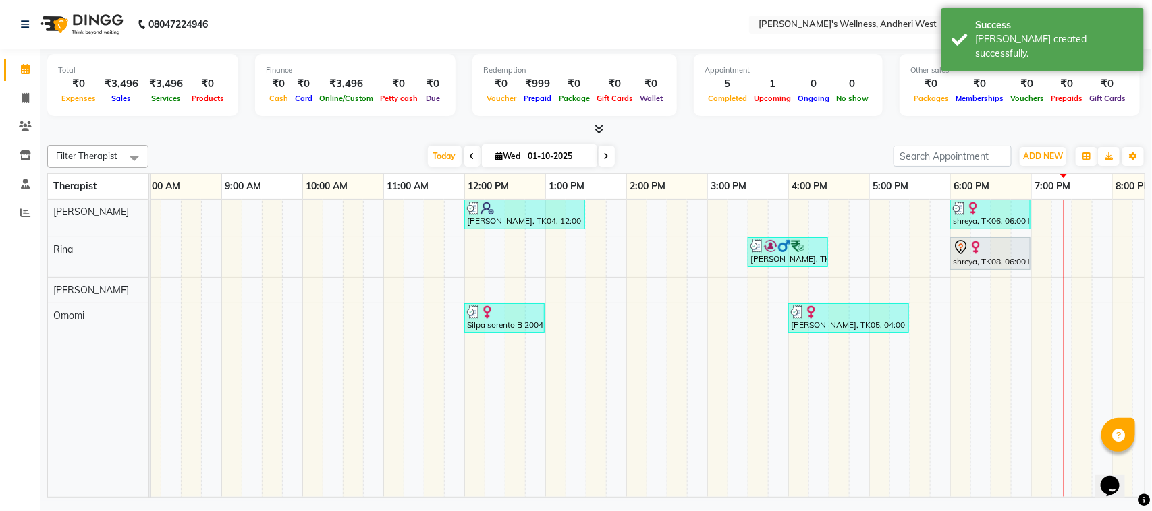
scroll to position [0, 102]
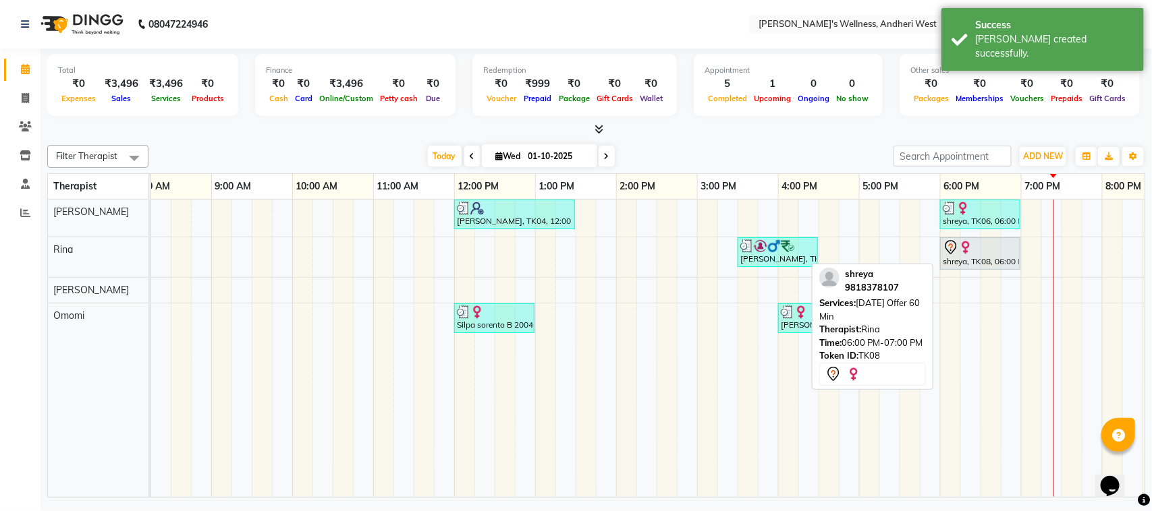
click at [972, 253] on img at bounding box center [965, 247] width 13 height 13
select select "7"
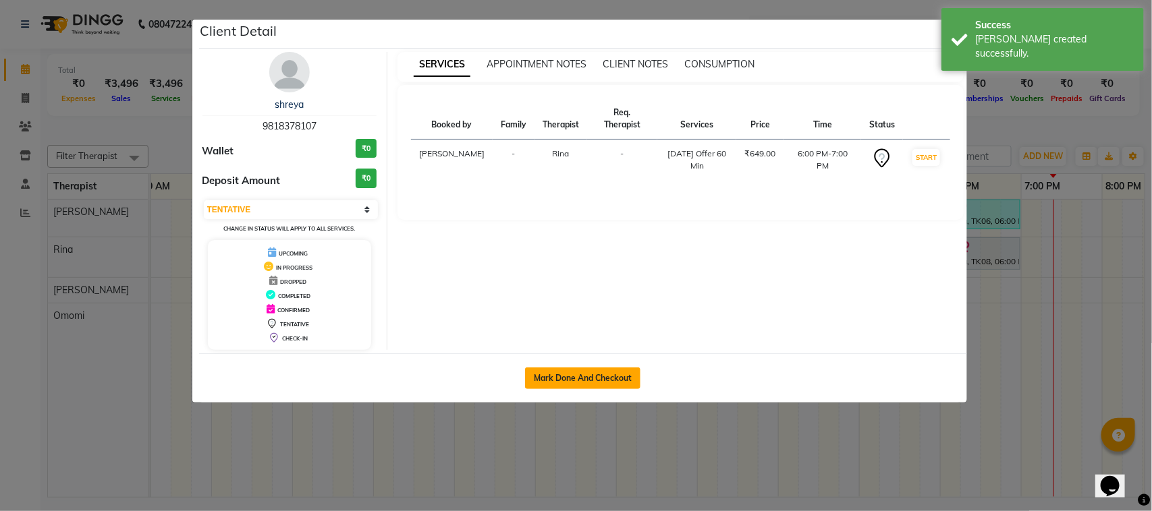
click at [598, 373] on button "Mark Done And Checkout" at bounding box center [582, 379] width 115 height 22
select select "service"
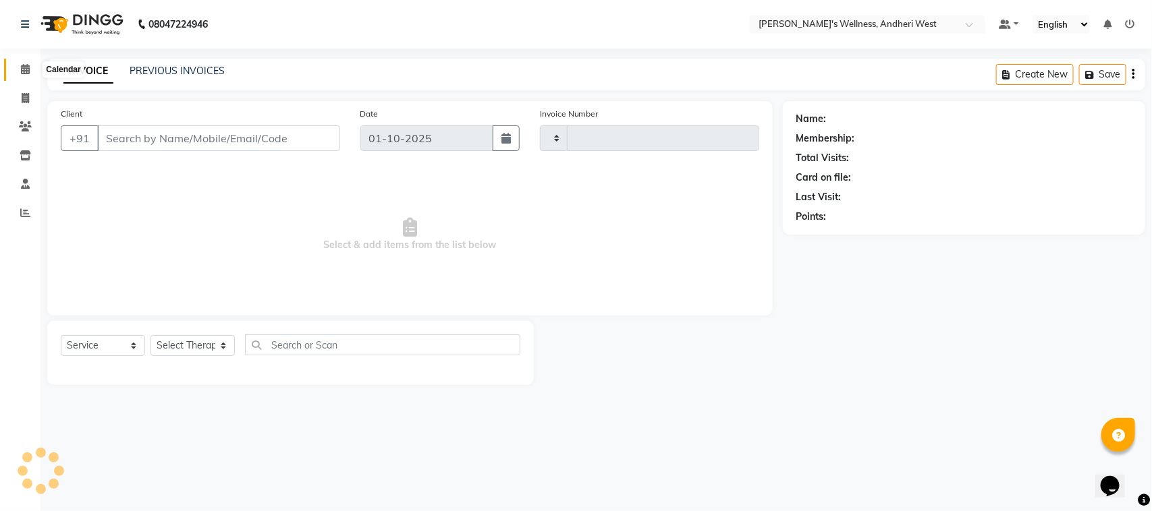
click at [24, 66] on icon at bounding box center [25, 69] width 9 height 10
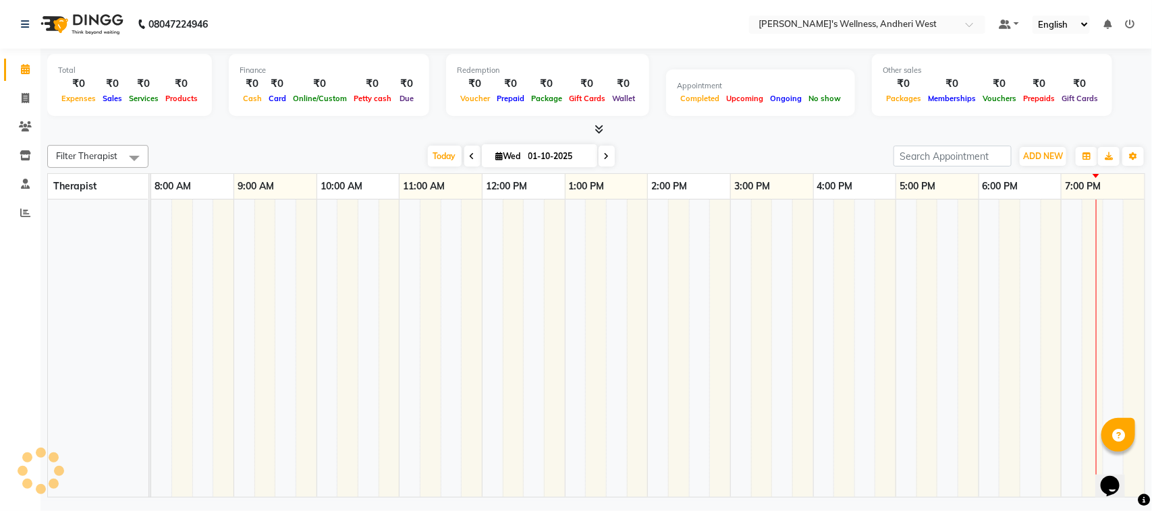
drag, startPoint x: 841, startPoint y: 506, endPoint x: 921, endPoint y: 497, distance: 80.8
click at [921, 497] on div "08047224946 Select Location × Sumi's Wellness, Andheri West Default Panel My Pa…" at bounding box center [576, 255] width 1152 height 511
click at [800, 504] on div "08047224946 Select Location × Sumi's Wellness, Andheri West Default Panel My Pa…" at bounding box center [576, 255] width 1152 height 511
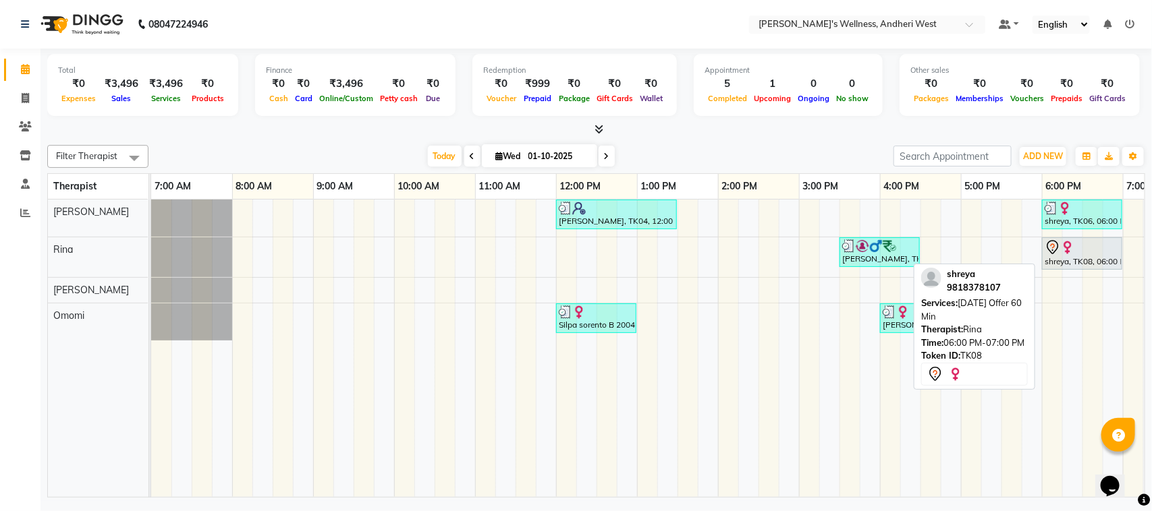
click at [1065, 262] on div "shreya, TK08, 06:00 PM-07:00 PM, [DATE] Offer 60 Min" at bounding box center [1082, 254] width 78 height 28
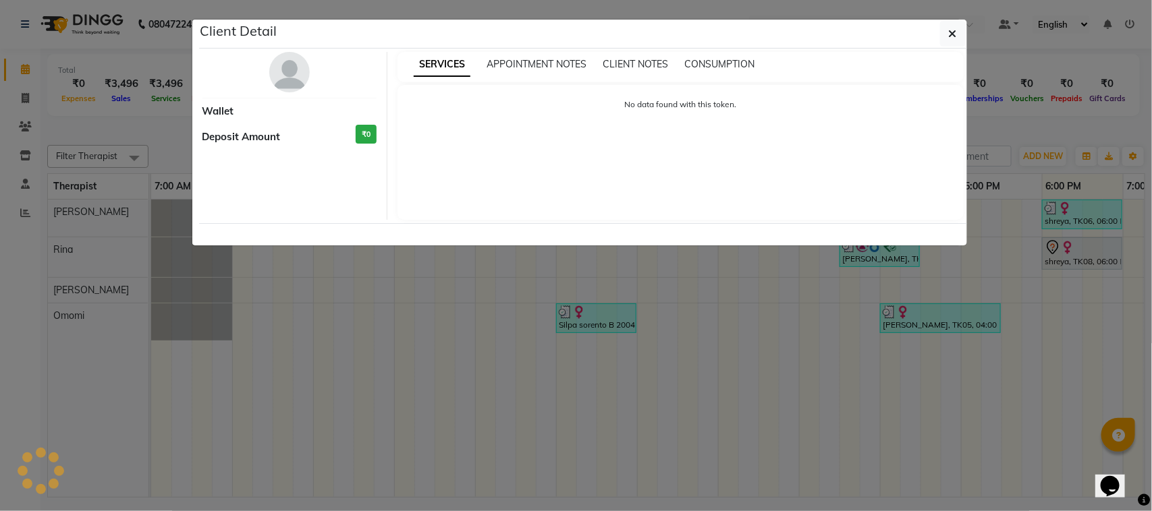
select select "7"
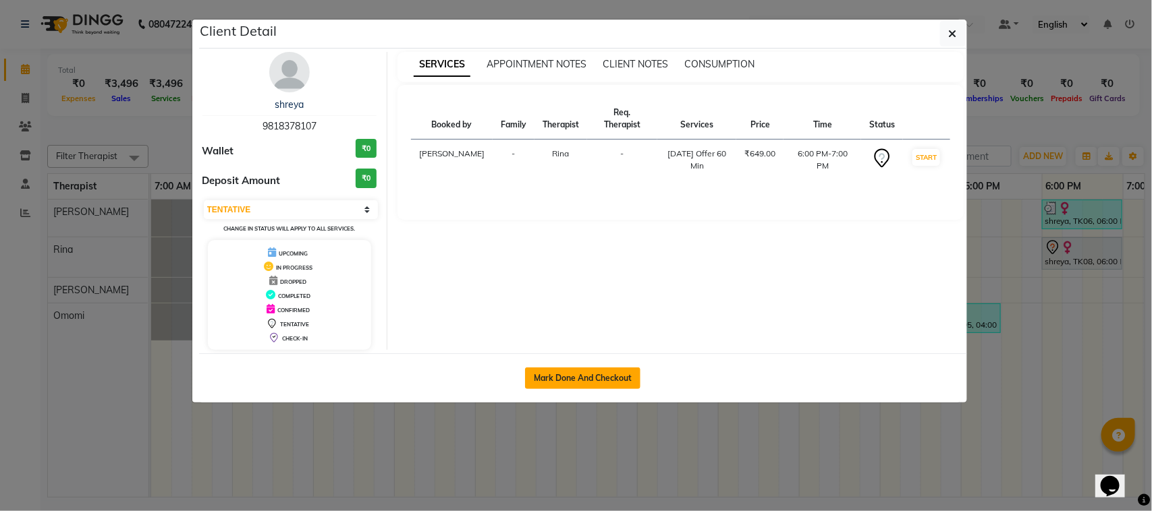
click at [582, 376] on button "Mark Done And Checkout" at bounding box center [582, 379] width 115 height 22
select select "service"
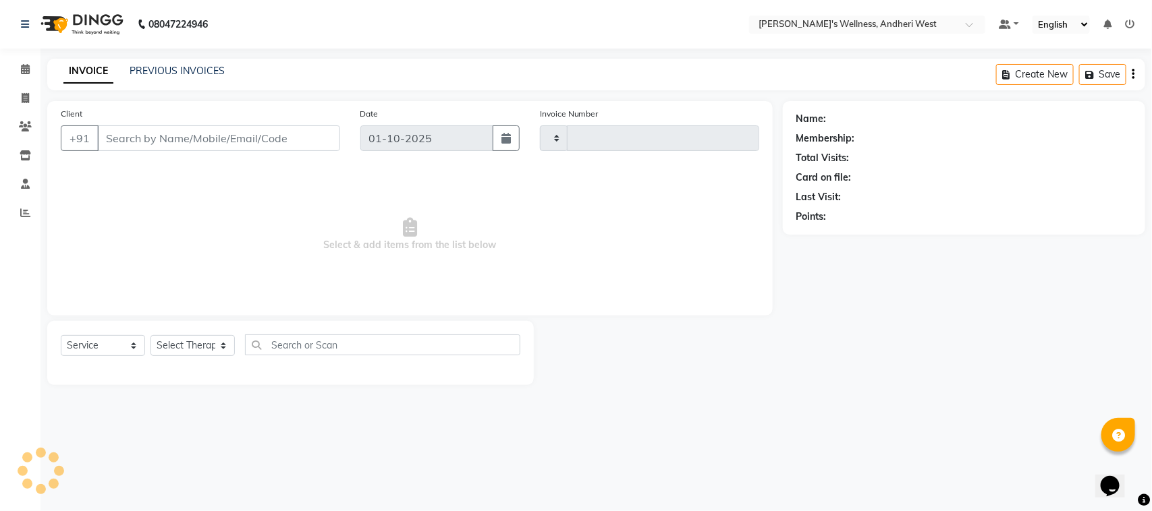
type input "0807"
select select "7384"
type input "9818378107"
select select "80732"
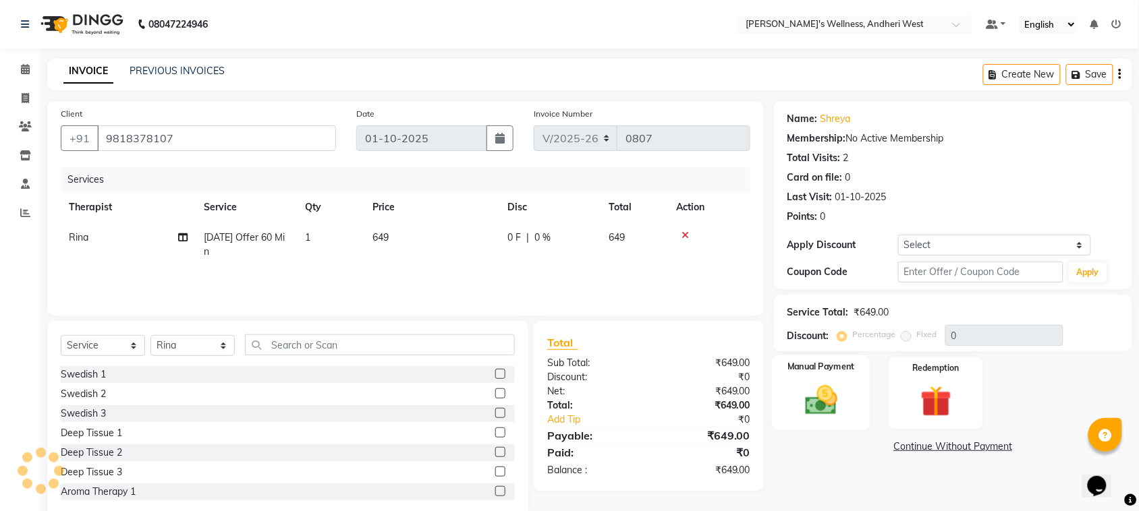
click at [818, 403] on img at bounding box center [821, 400] width 53 height 37
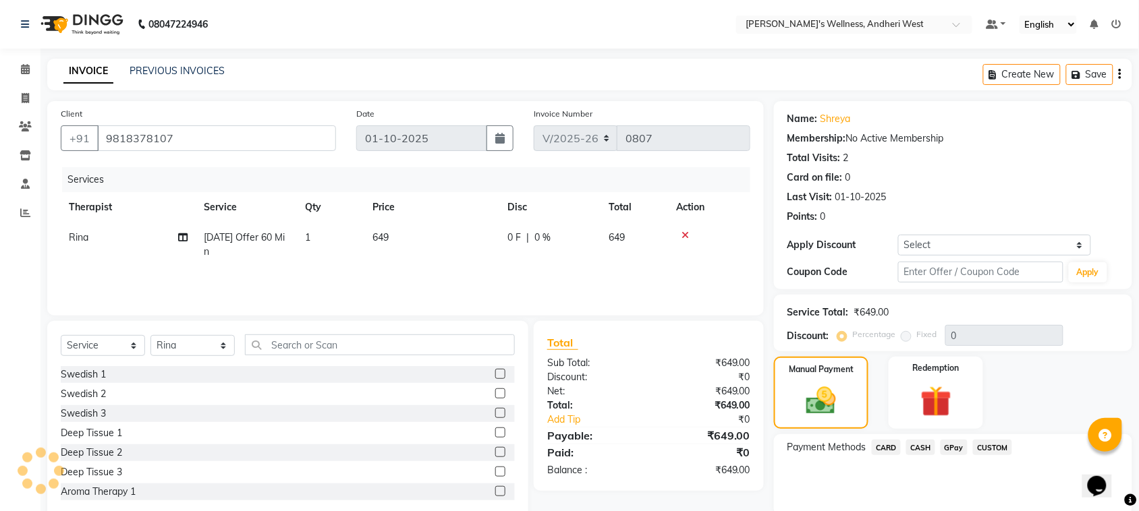
click at [953, 442] on span "GPay" at bounding box center [955, 448] width 28 height 16
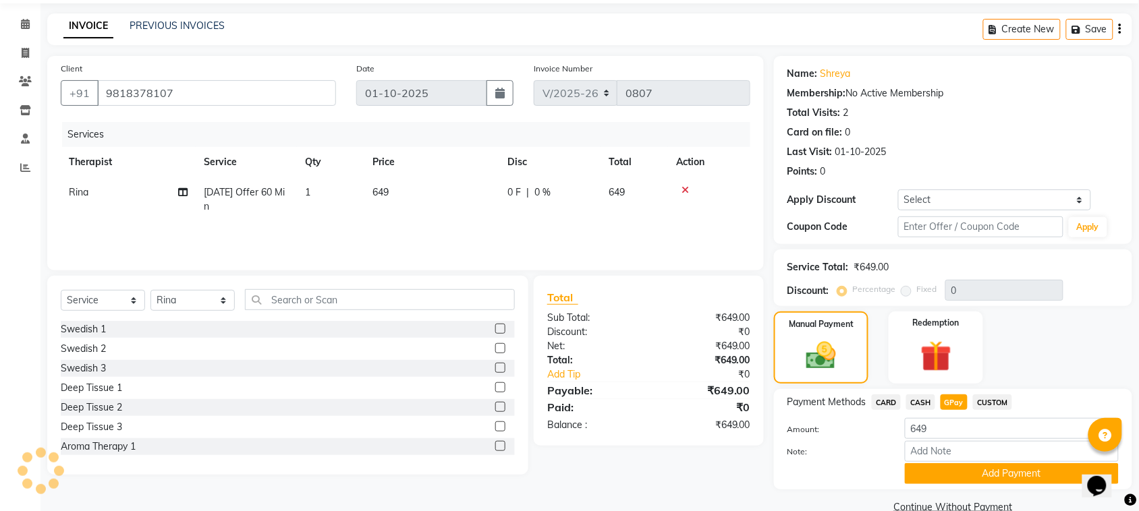
scroll to position [71, 0]
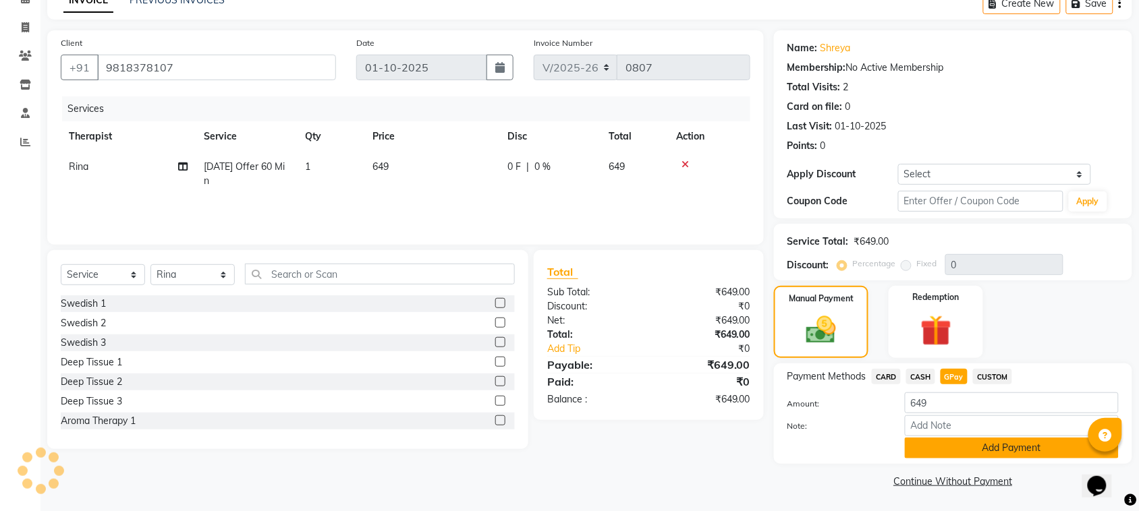
click at [993, 445] on button "Add Payment" at bounding box center [1012, 448] width 214 height 21
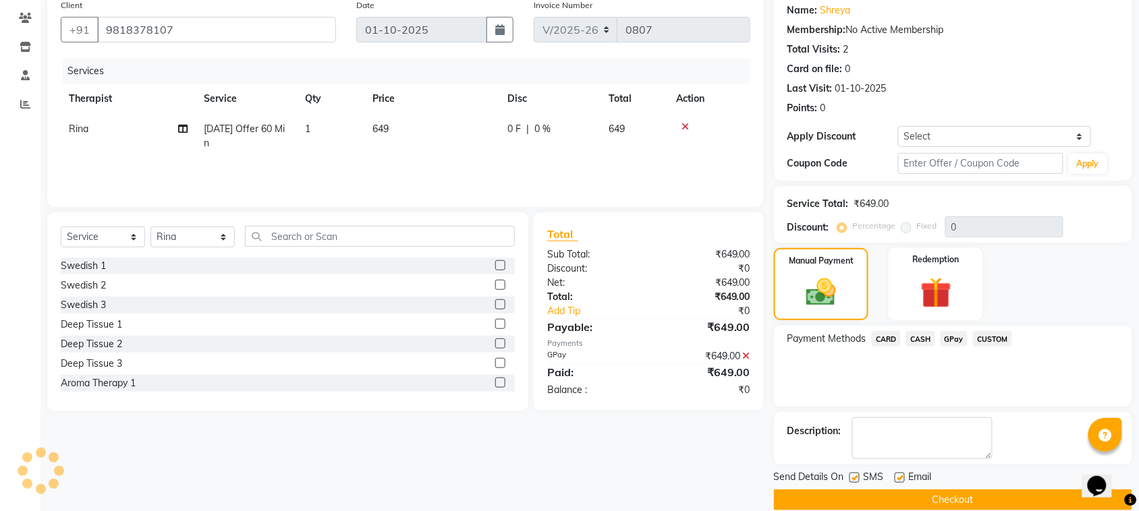
scroll to position [129, 0]
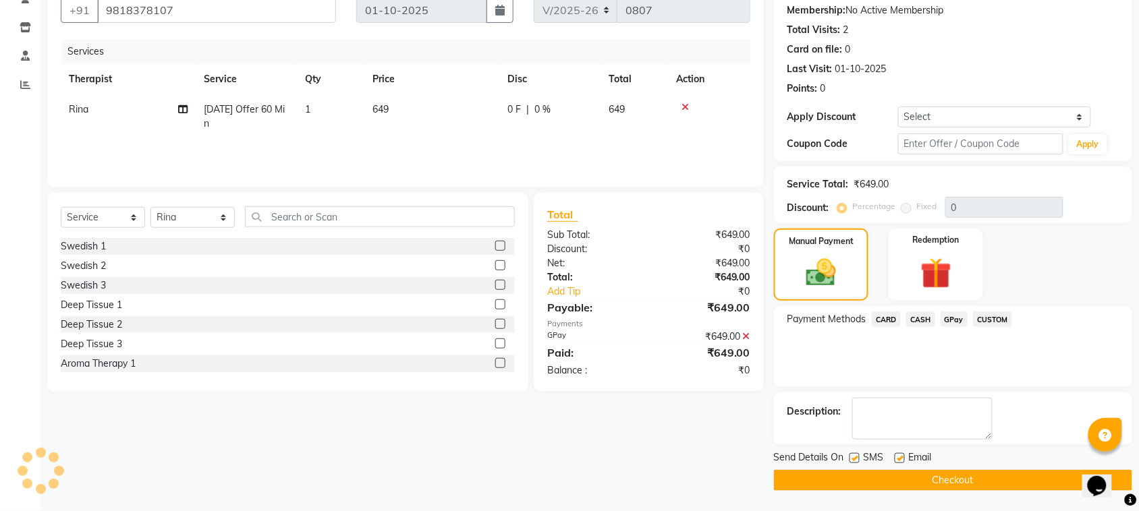
click at [992, 476] on button "Checkout" at bounding box center [953, 480] width 358 height 21
click at [992, 476] on div "Checkout" at bounding box center [953, 480] width 358 height 21
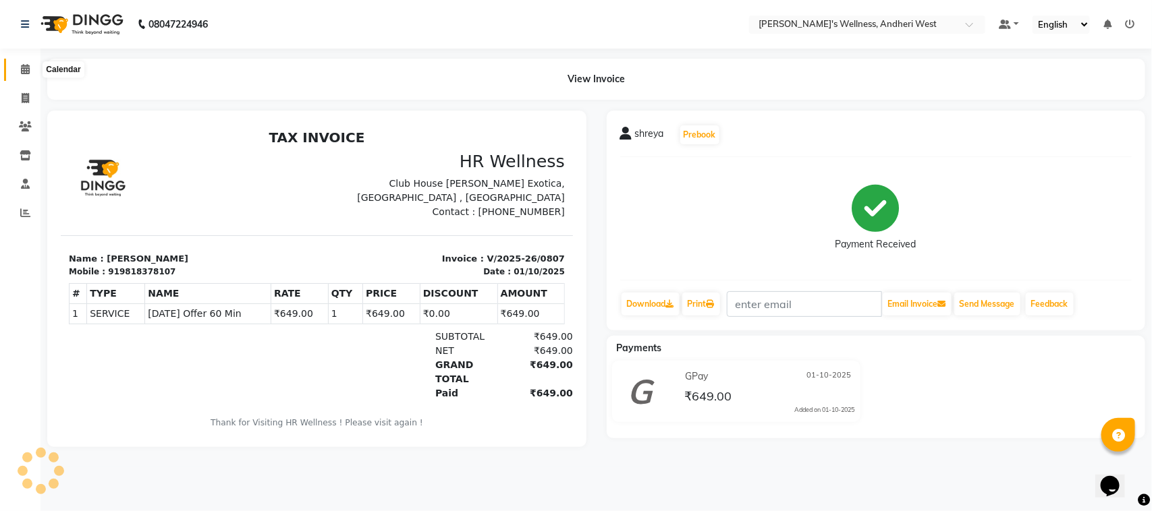
click at [22, 69] on icon at bounding box center [25, 69] width 9 height 10
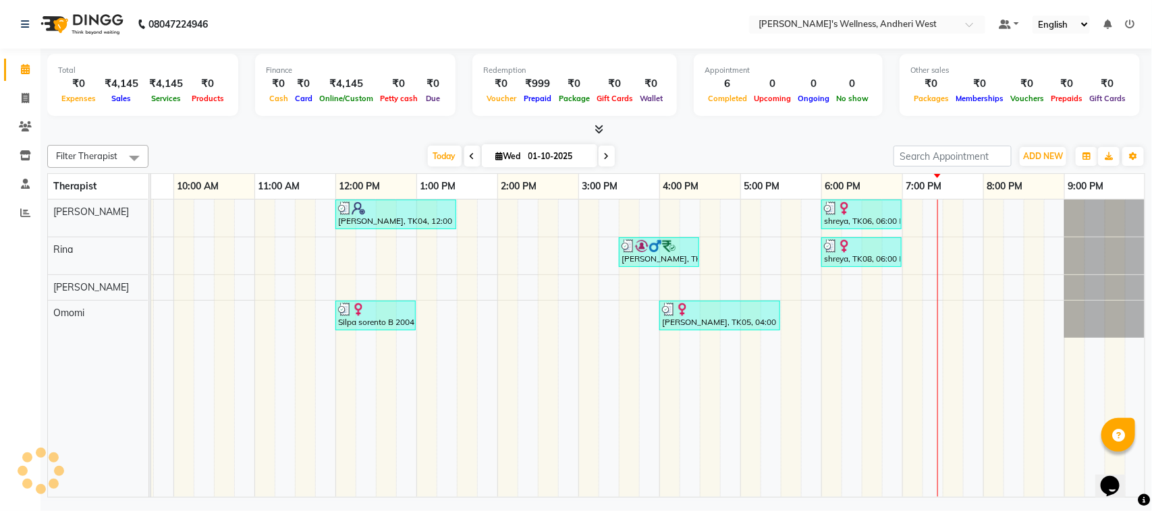
scroll to position [0, 233]
click at [1046, 484] on div "[PERSON_NAME], TK04, 12:00 PM-01:30 PM, [DATE] Offer 90 Min shreya, TK06, 06:00…" at bounding box center [647, 349] width 993 height 298
drag, startPoint x: 1040, startPoint y: 490, endPoint x: 3, endPoint y: 12, distance: 1141.2
drag, startPoint x: 1009, startPoint y: 480, endPoint x: 1030, endPoint y: 480, distance: 20.2
click at [1030, 480] on tr at bounding box center [537, 349] width 1214 height 298
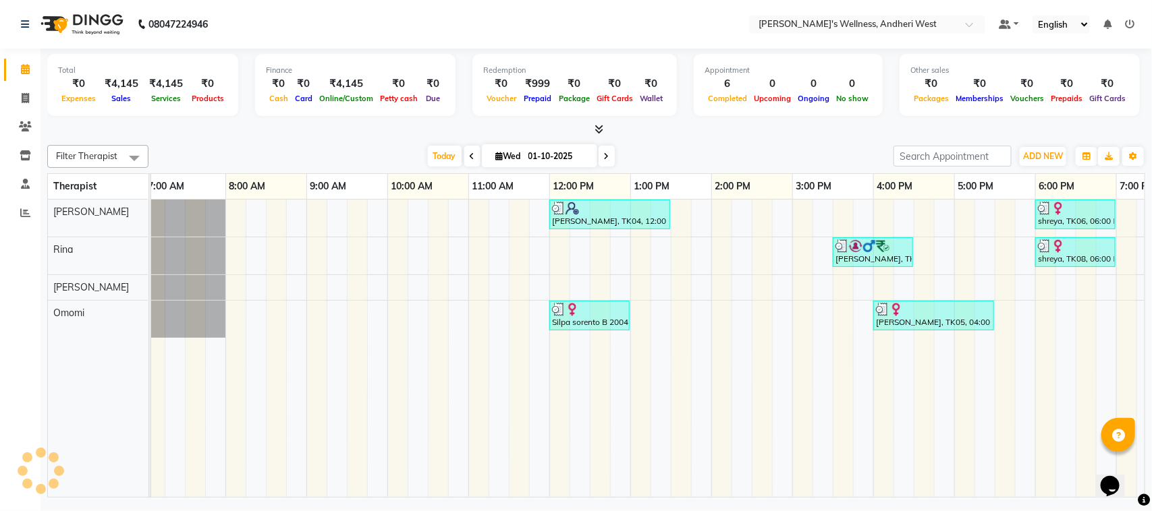
scroll to position [0, 0]
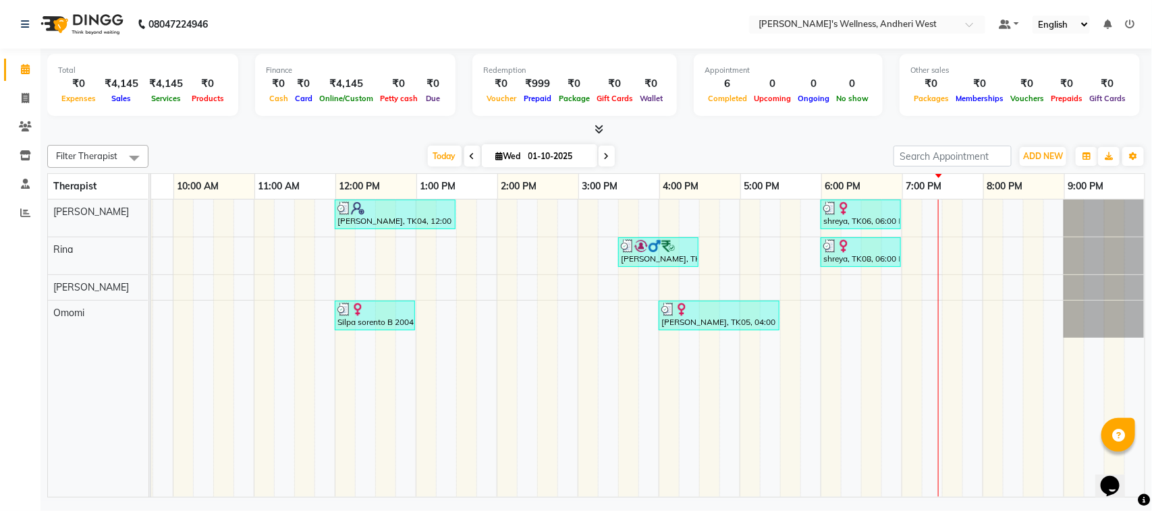
click at [604, 160] on icon at bounding box center [606, 156] width 5 height 8
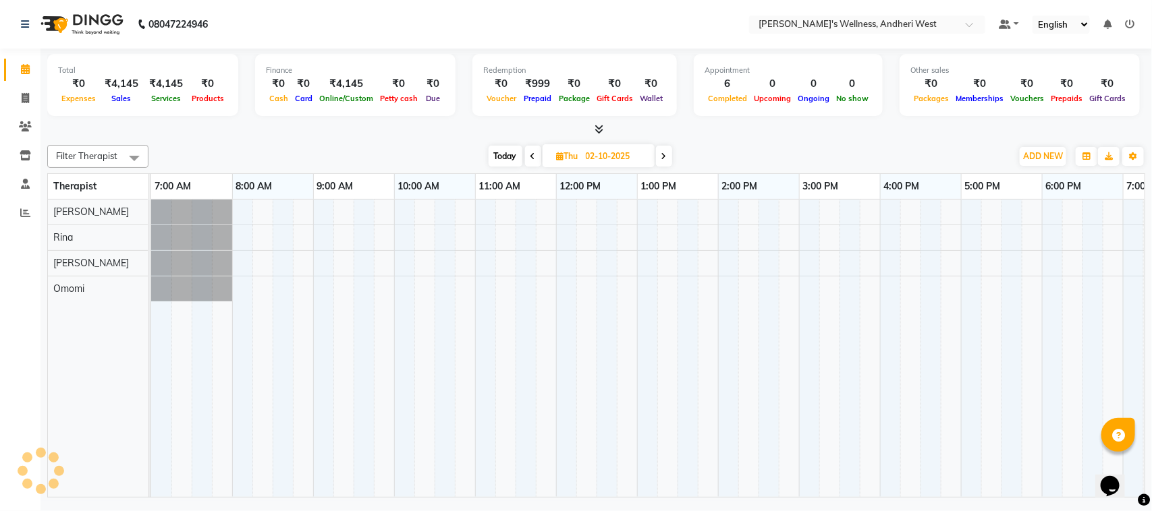
scroll to position [0, 221]
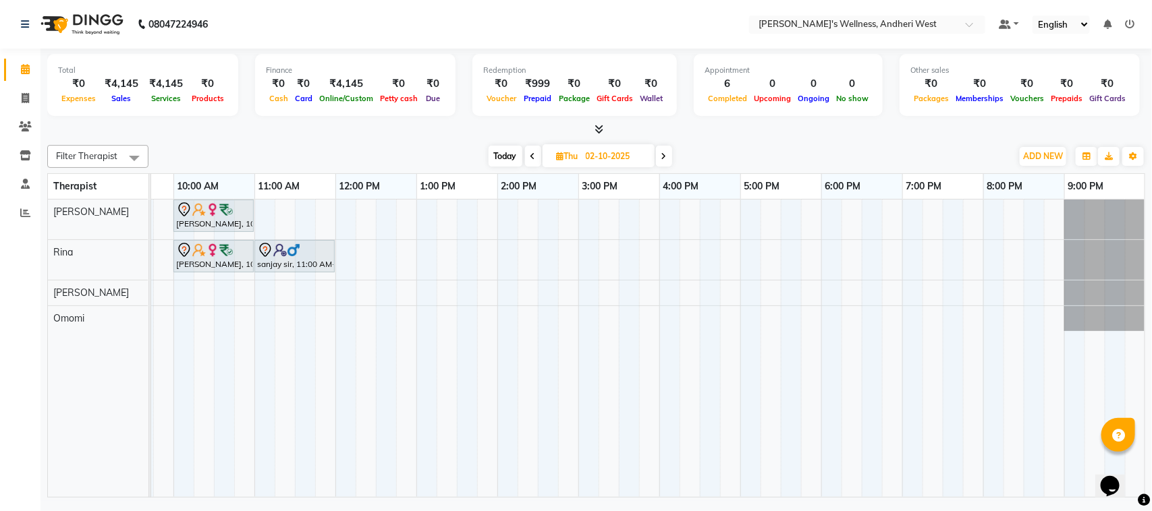
click at [667, 156] on icon at bounding box center [663, 156] width 5 height 8
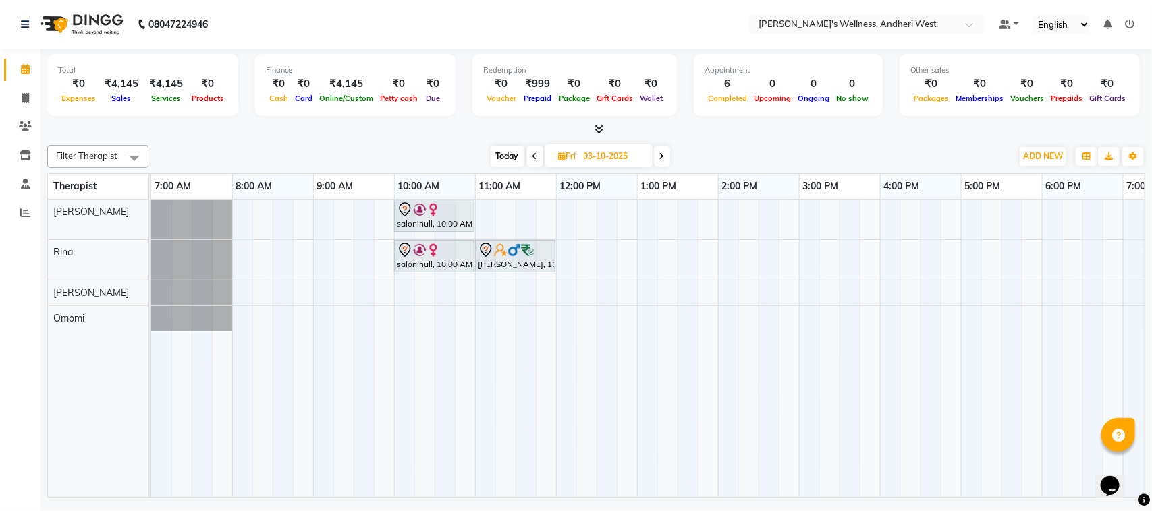
click at [61, 463] on div "[PERSON_NAME] [PERSON_NAME] Omomi" at bounding box center [104, 349] width 113 height 298
click at [532, 155] on icon at bounding box center [534, 156] width 5 height 8
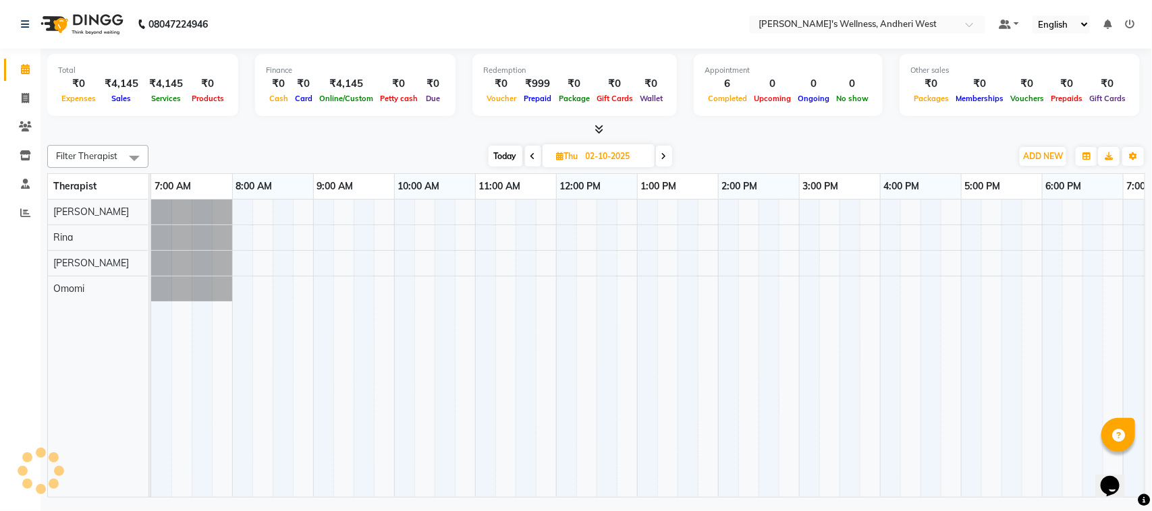
scroll to position [0, 221]
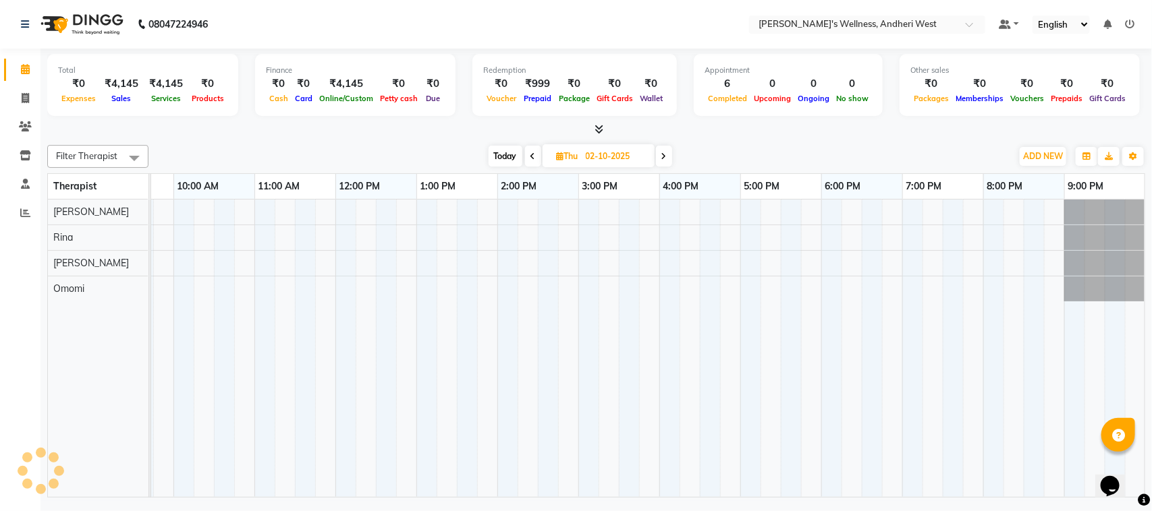
click at [532, 155] on icon at bounding box center [532, 156] width 5 height 8
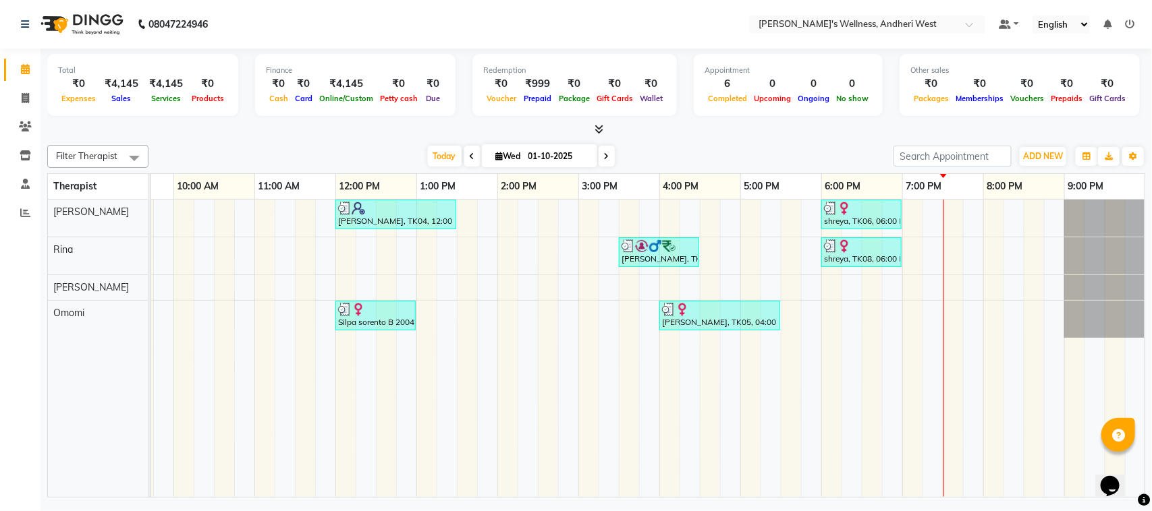
scroll to position [0, 233]
click at [604, 160] on icon at bounding box center [606, 156] width 5 height 8
type input "02-10-2025"
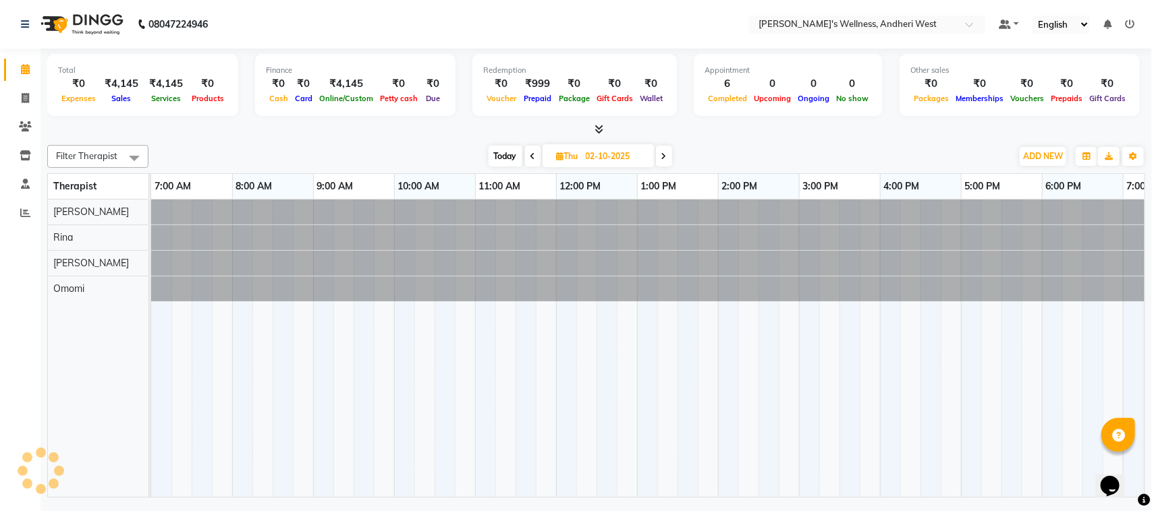
scroll to position [0, 221]
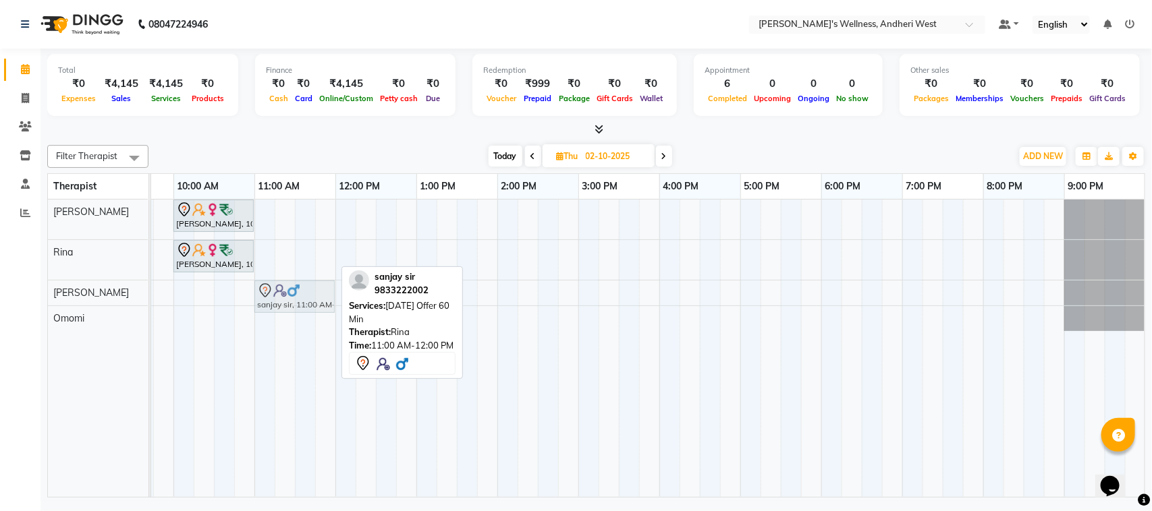
drag, startPoint x: 284, startPoint y: 258, endPoint x: 291, endPoint y: 297, distance: 39.0
click at [291, 297] on tbody "[PERSON_NAME], 10:00 AM-11:00 AM, OFFER SERVICE 60 MIN [PERSON_NAME], 10:00 AM-…" at bounding box center [538, 266] width 1214 height 132
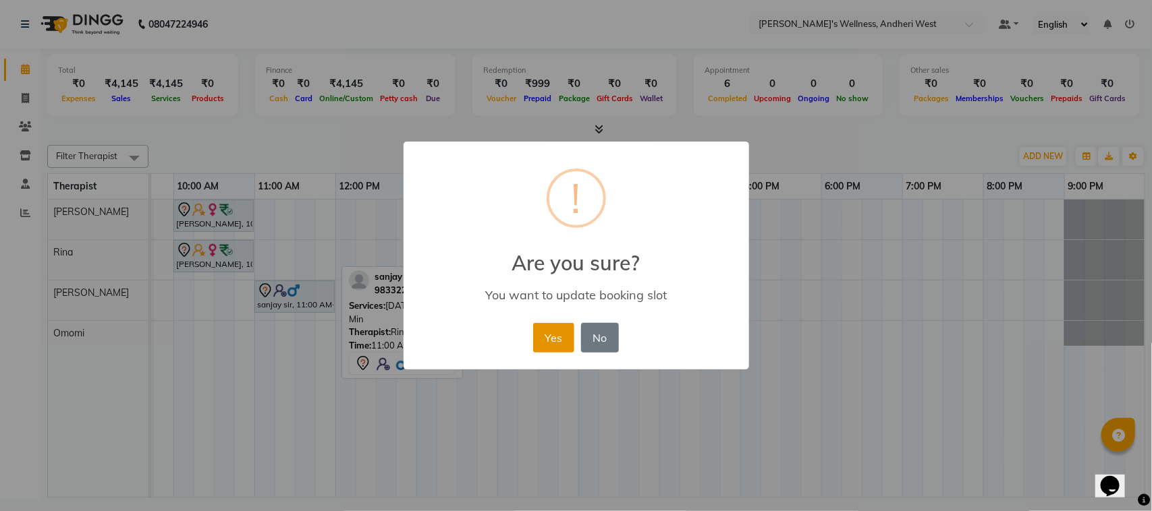
click at [547, 329] on button "Yes" at bounding box center [553, 338] width 41 height 30
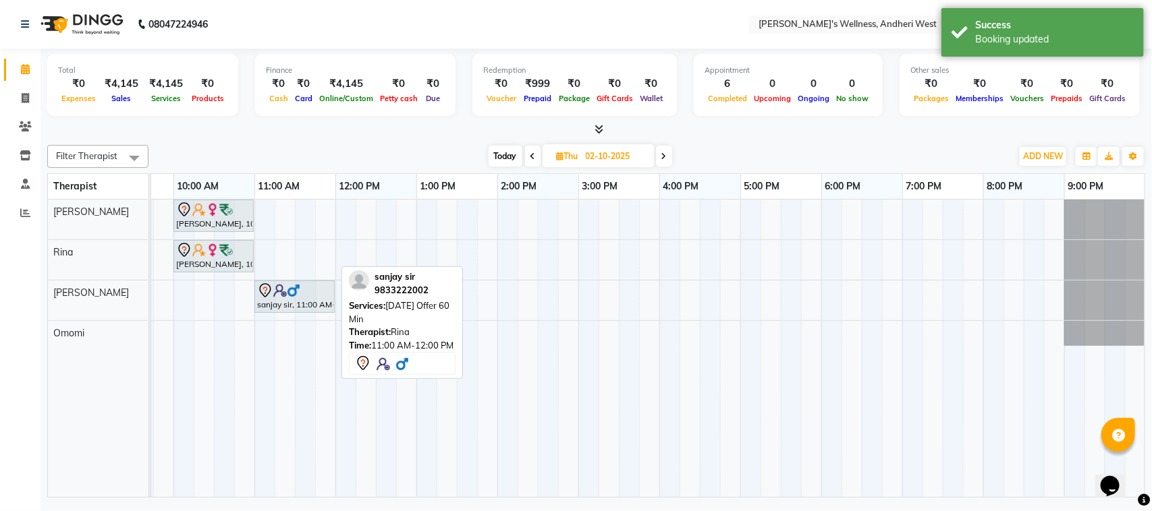
scroll to position [0, 3]
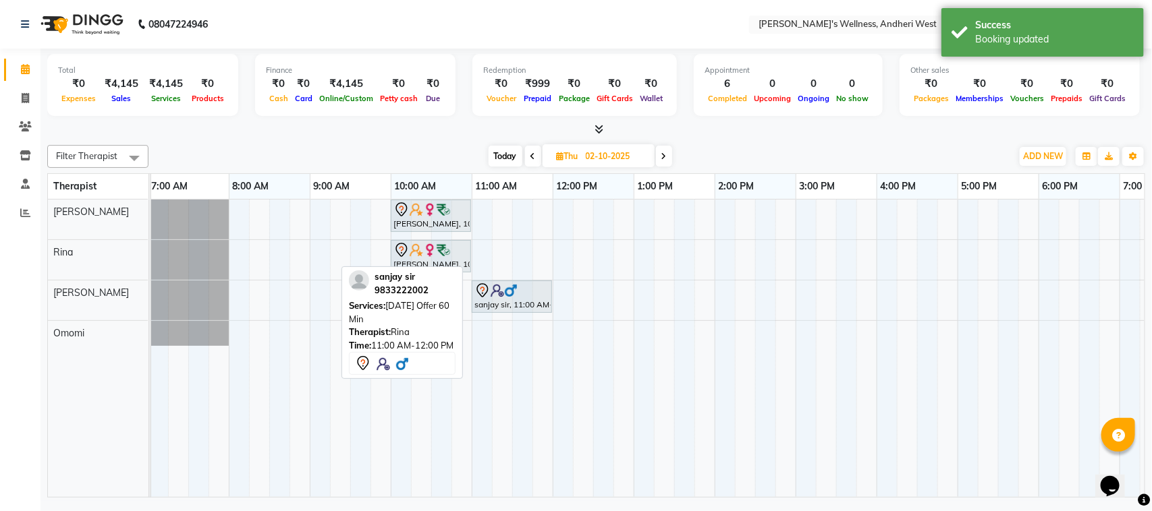
drag, startPoint x: 290, startPoint y: 511, endPoint x: 194, endPoint y: 513, distance: 95.8
click at [194, 511] on html "08047224946 Select Location × Sumi's Wellness, Andheri West Default Panel My Pa…" at bounding box center [576, 255] width 1152 height 511
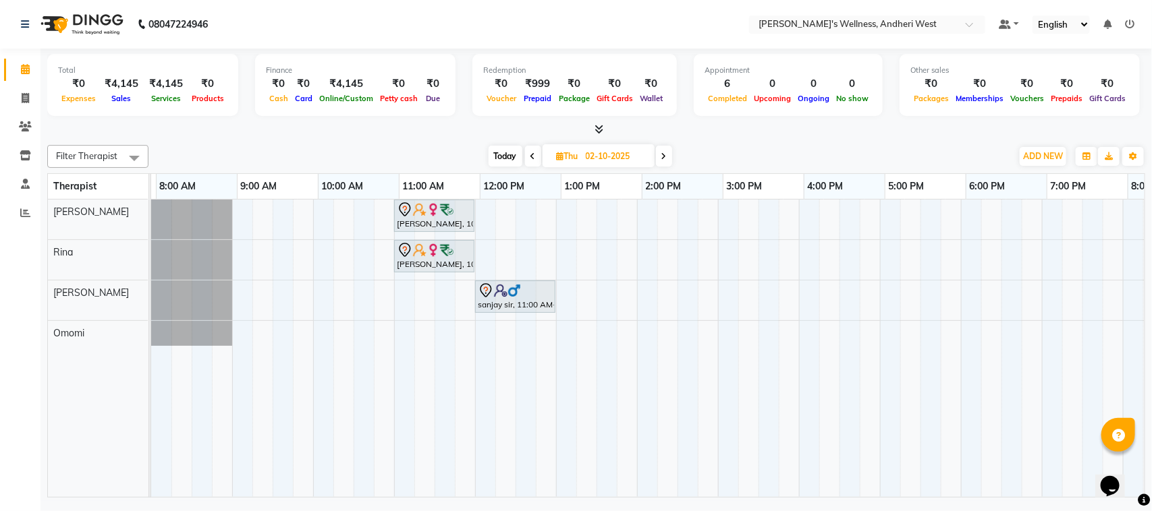
scroll to position [0, 0]
